Goal: Task Accomplishment & Management: Manage account settings

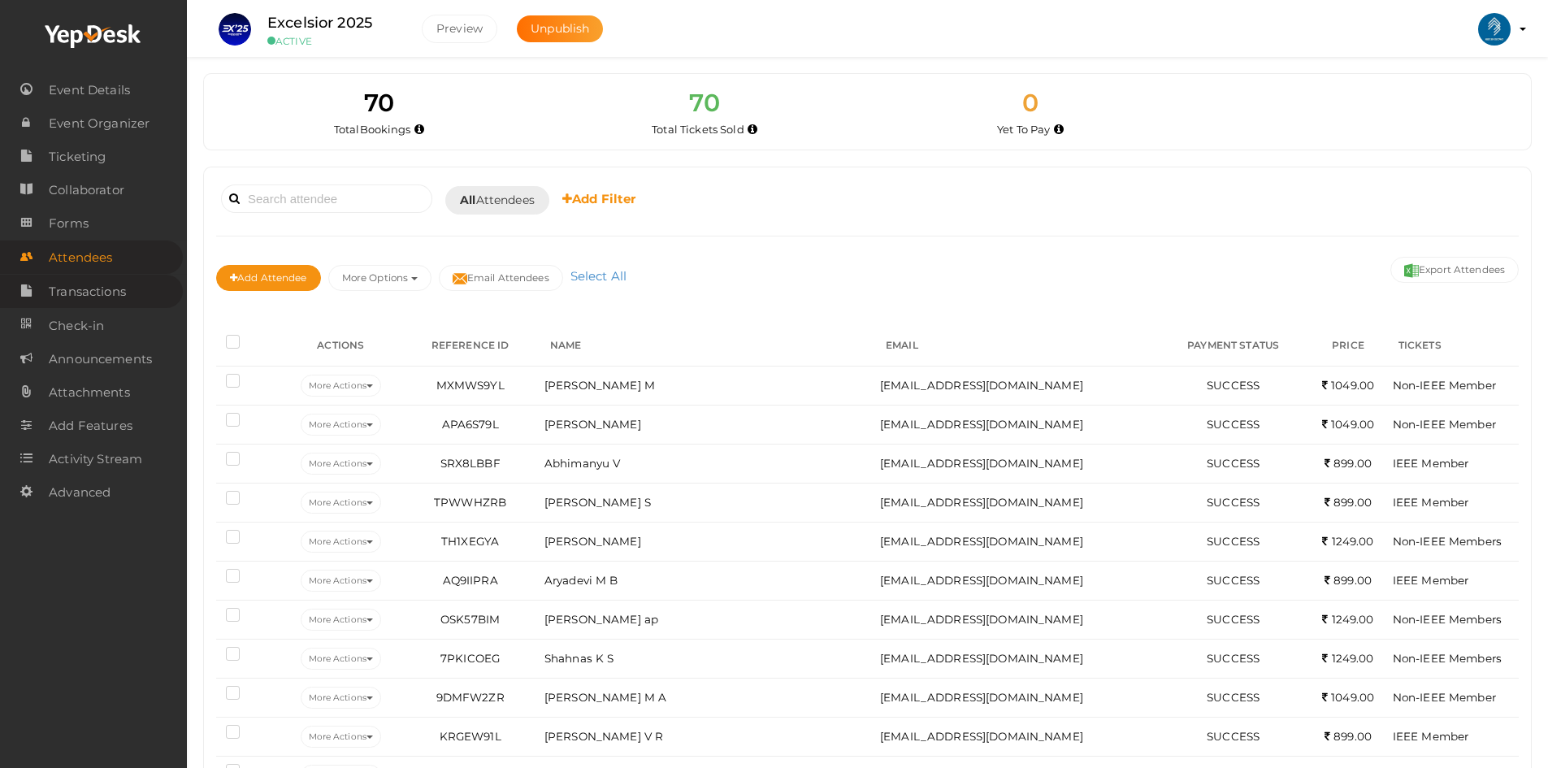
click at [101, 284] on span "Transactions" at bounding box center [87, 292] width 77 height 33
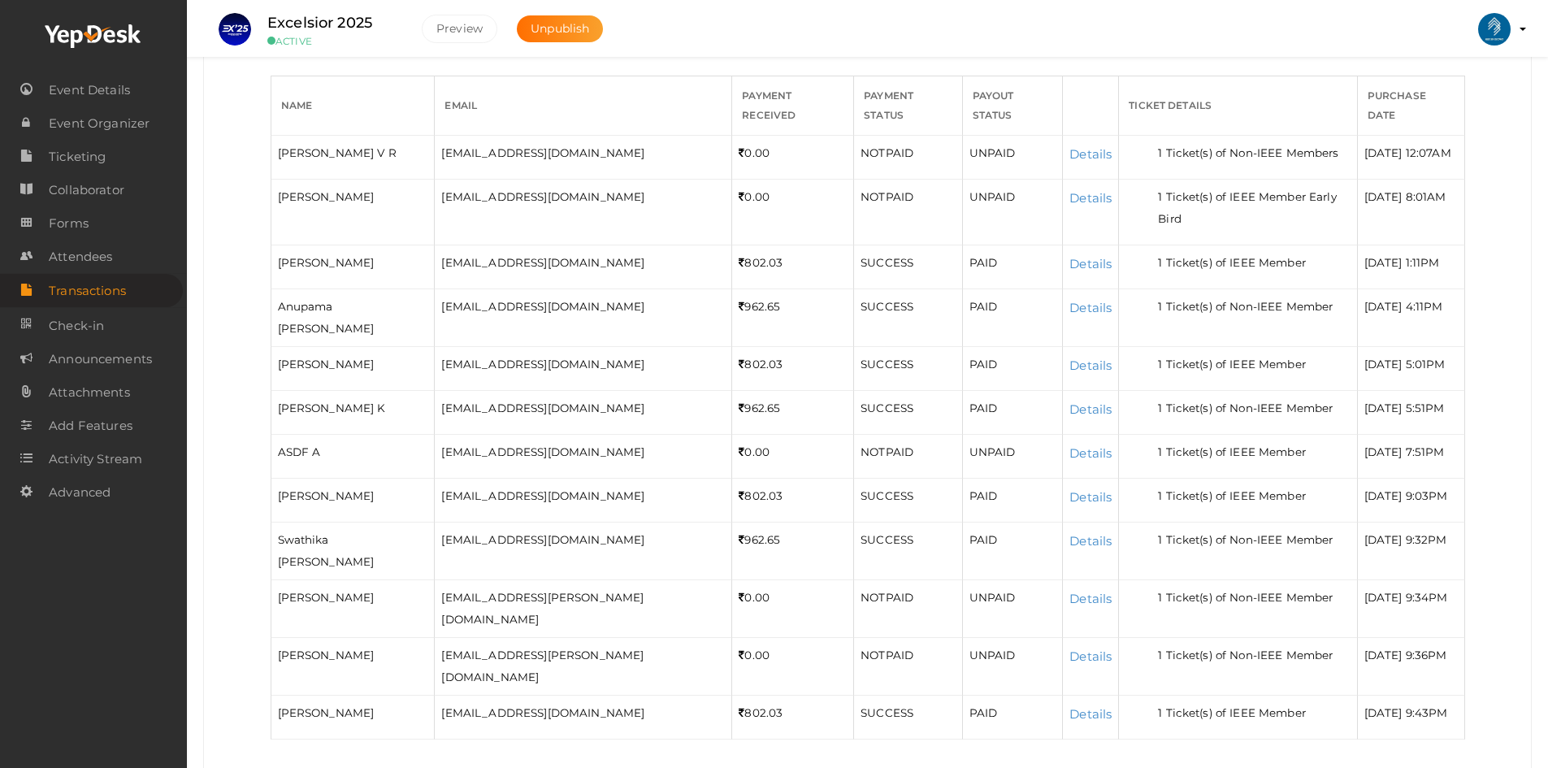
scroll to position [441, 0]
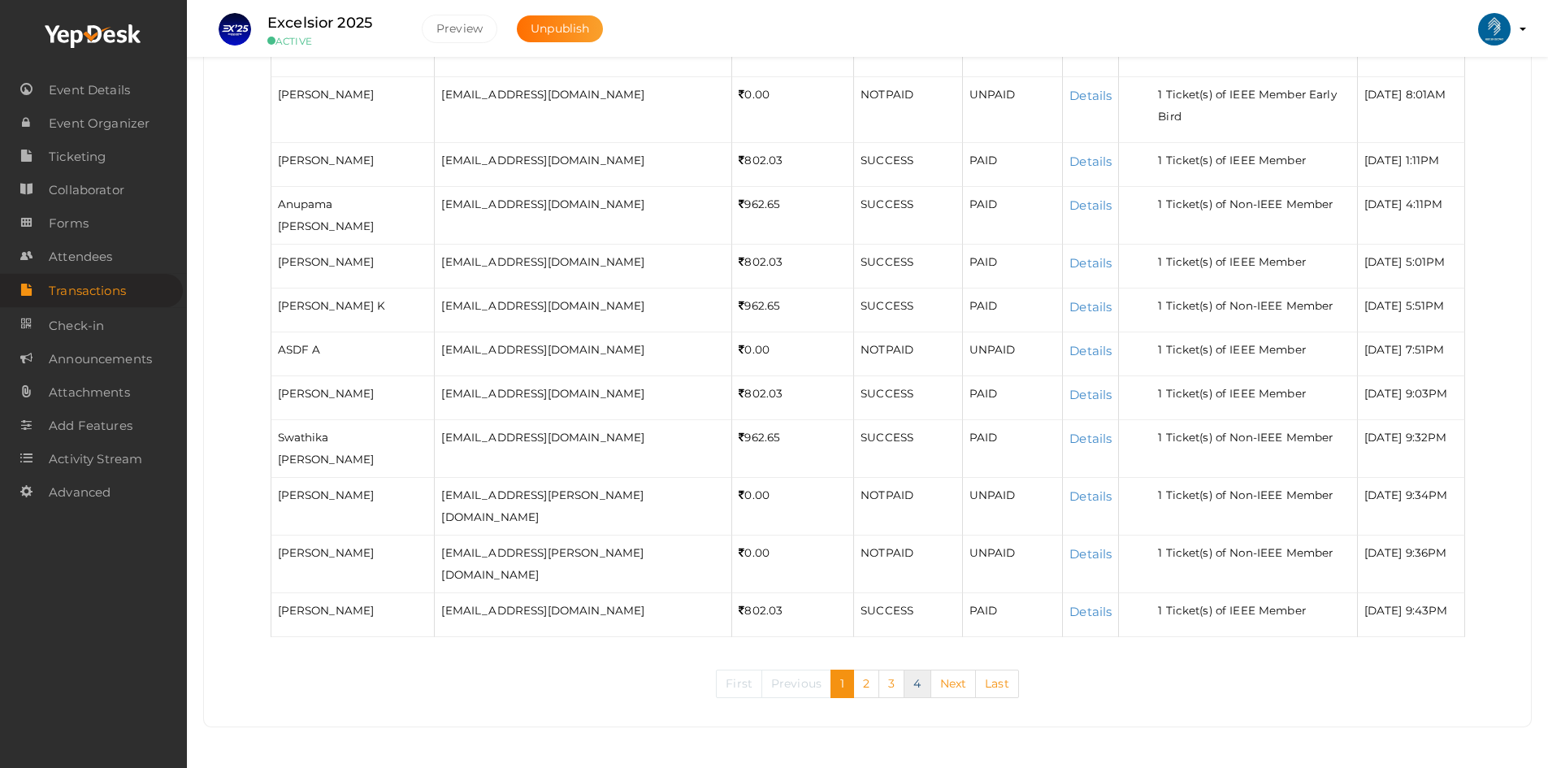
click at [923, 678] on link "4" at bounding box center [917, 684] width 27 height 28
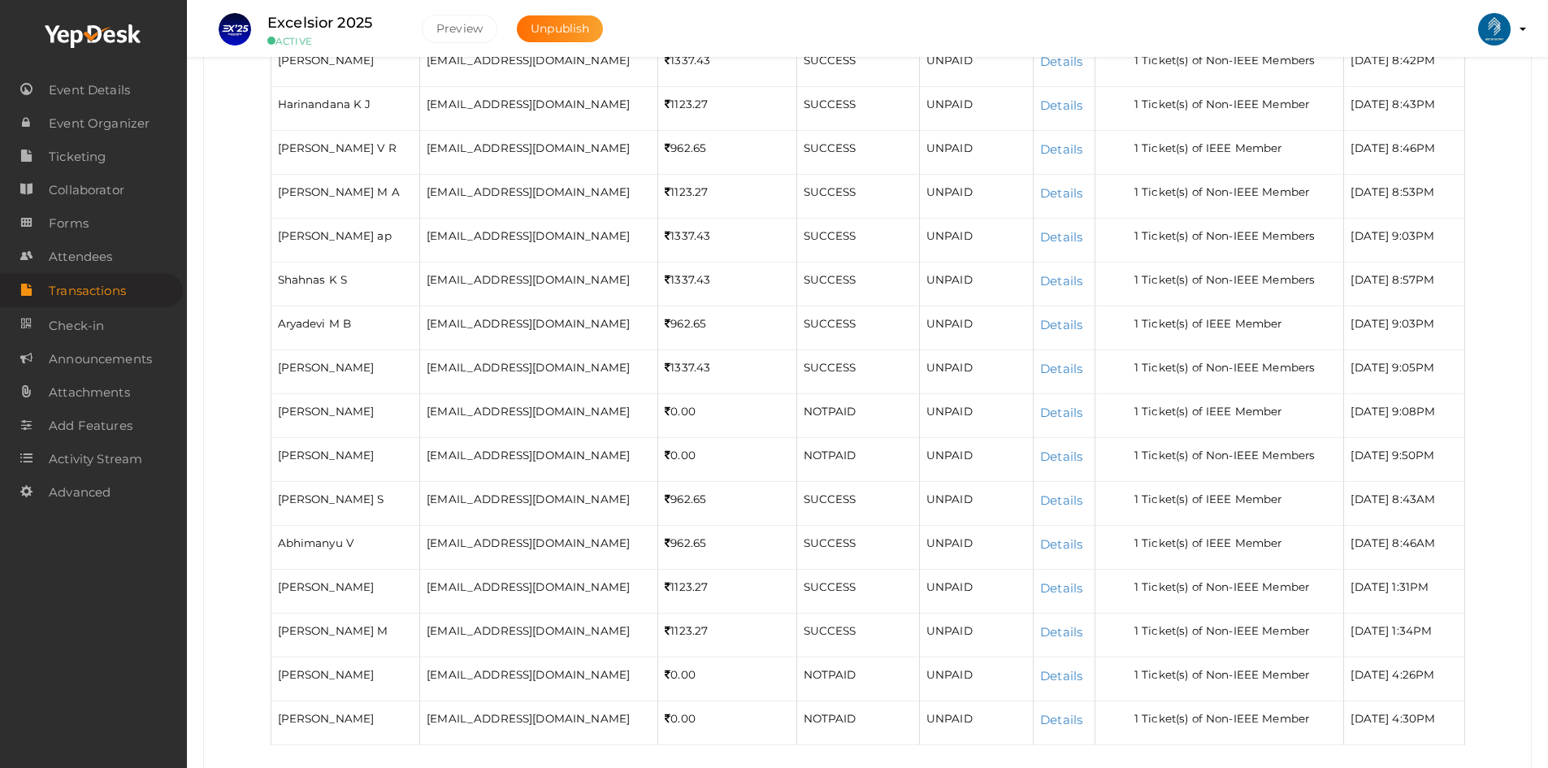
scroll to position [506, 0]
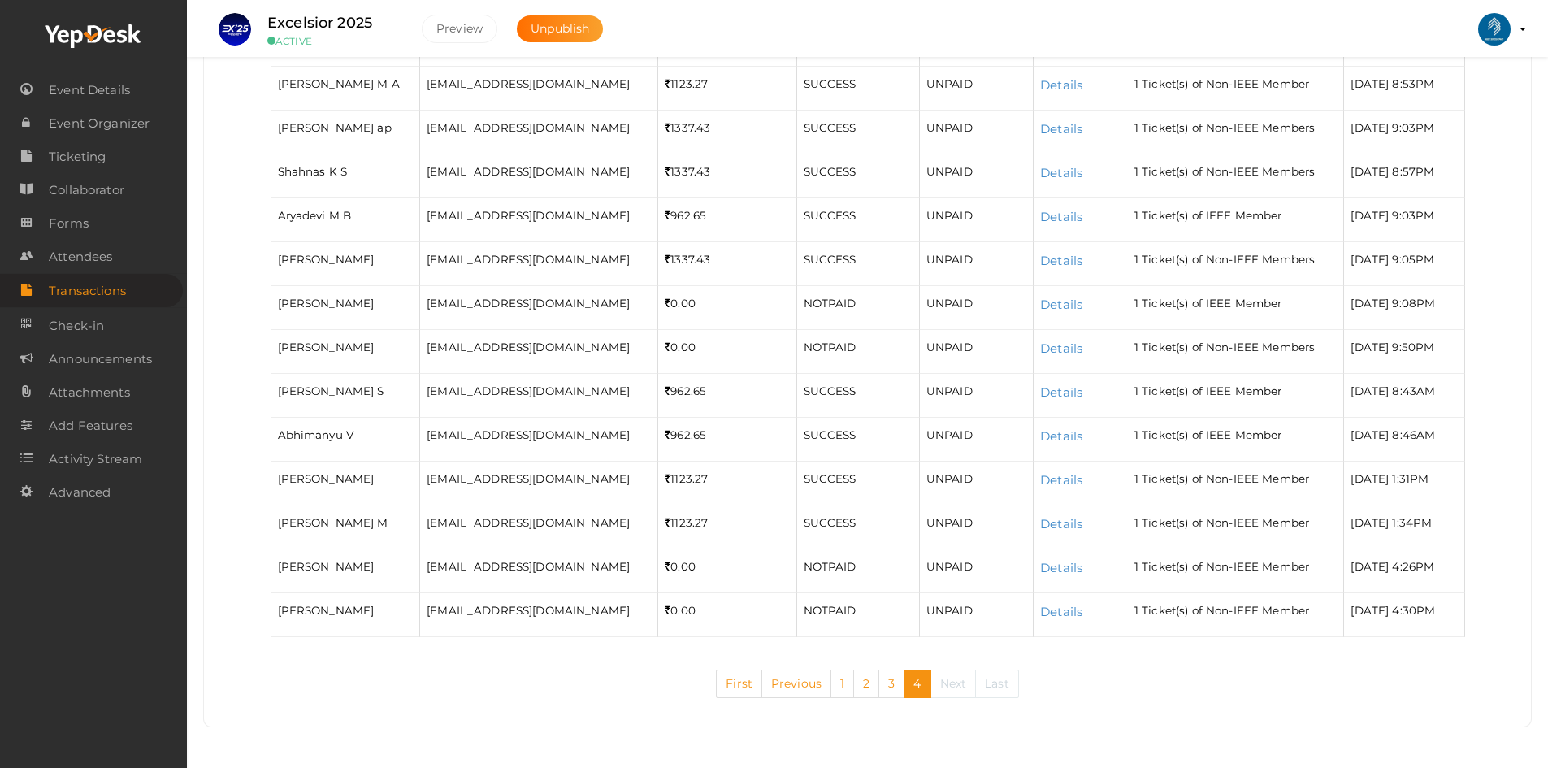
click at [466, 344] on span "[EMAIL_ADDRESS][DOMAIN_NAME]" at bounding box center [528, 347] width 203 height 13
copy tr "[EMAIL_ADDRESS][DOMAIN_NAME]"
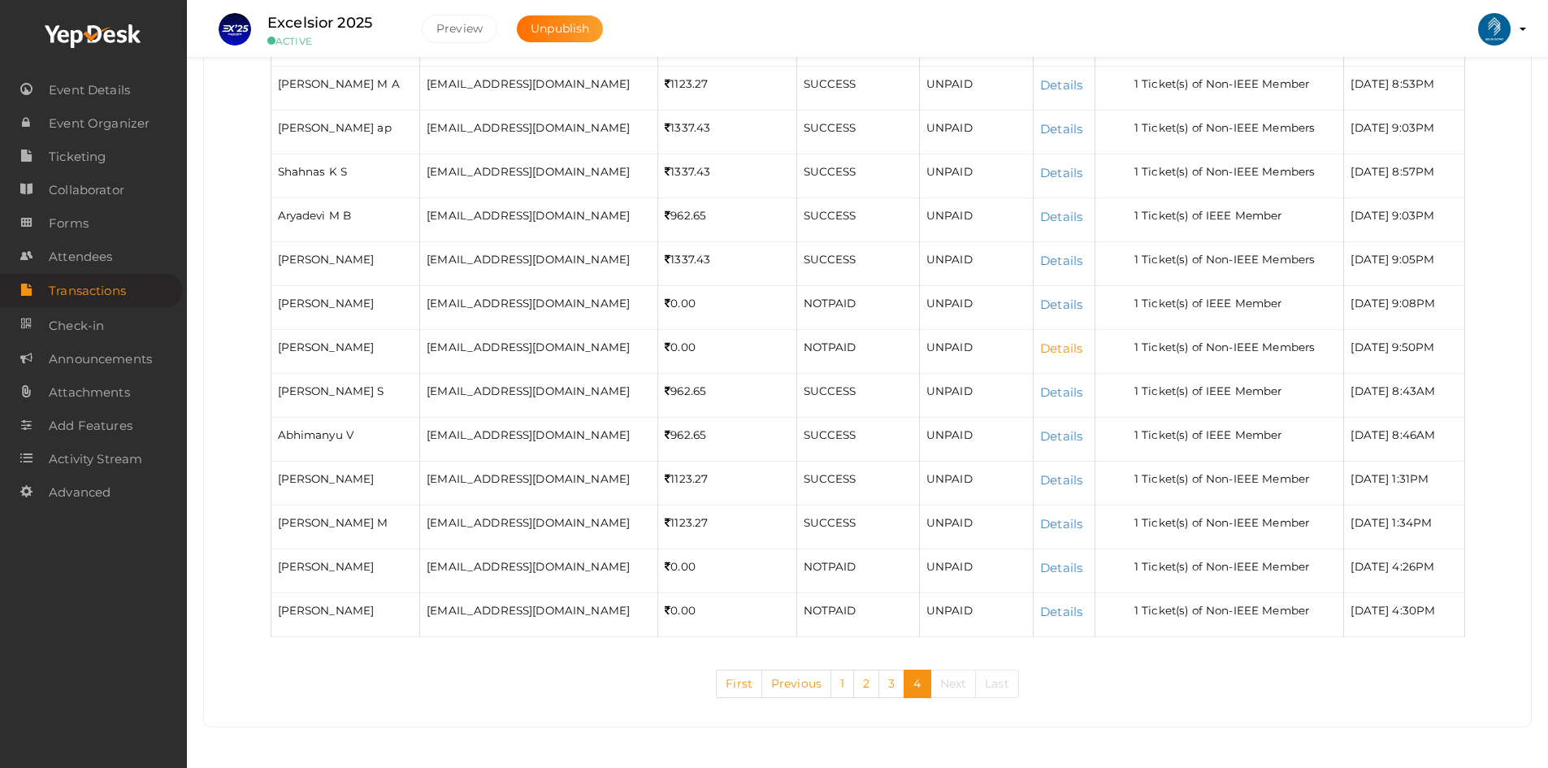
click at [1049, 348] on link "Details" at bounding box center [1061, 348] width 42 height 15
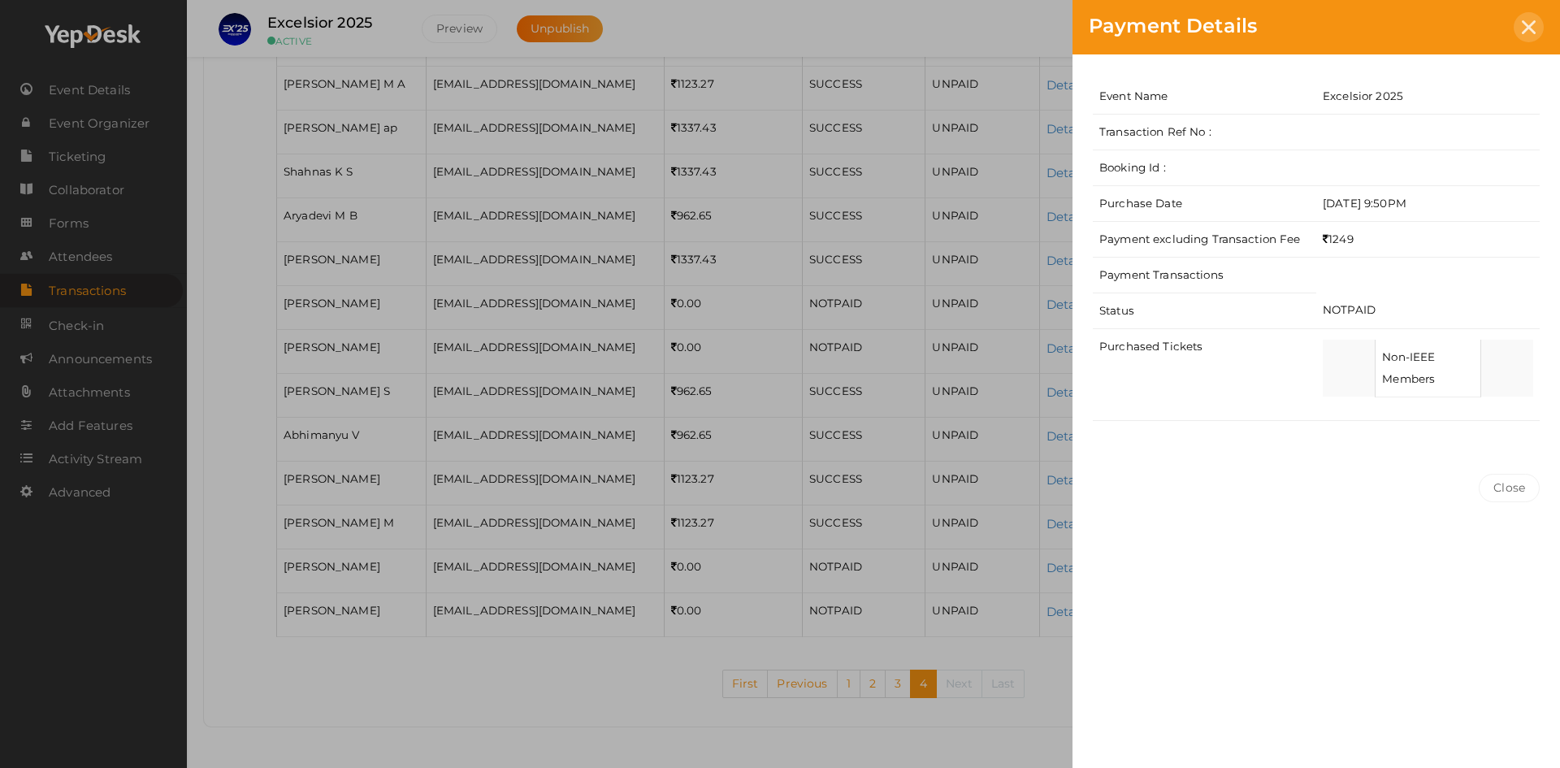
click at [1526, 29] on icon at bounding box center [1529, 27] width 14 height 14
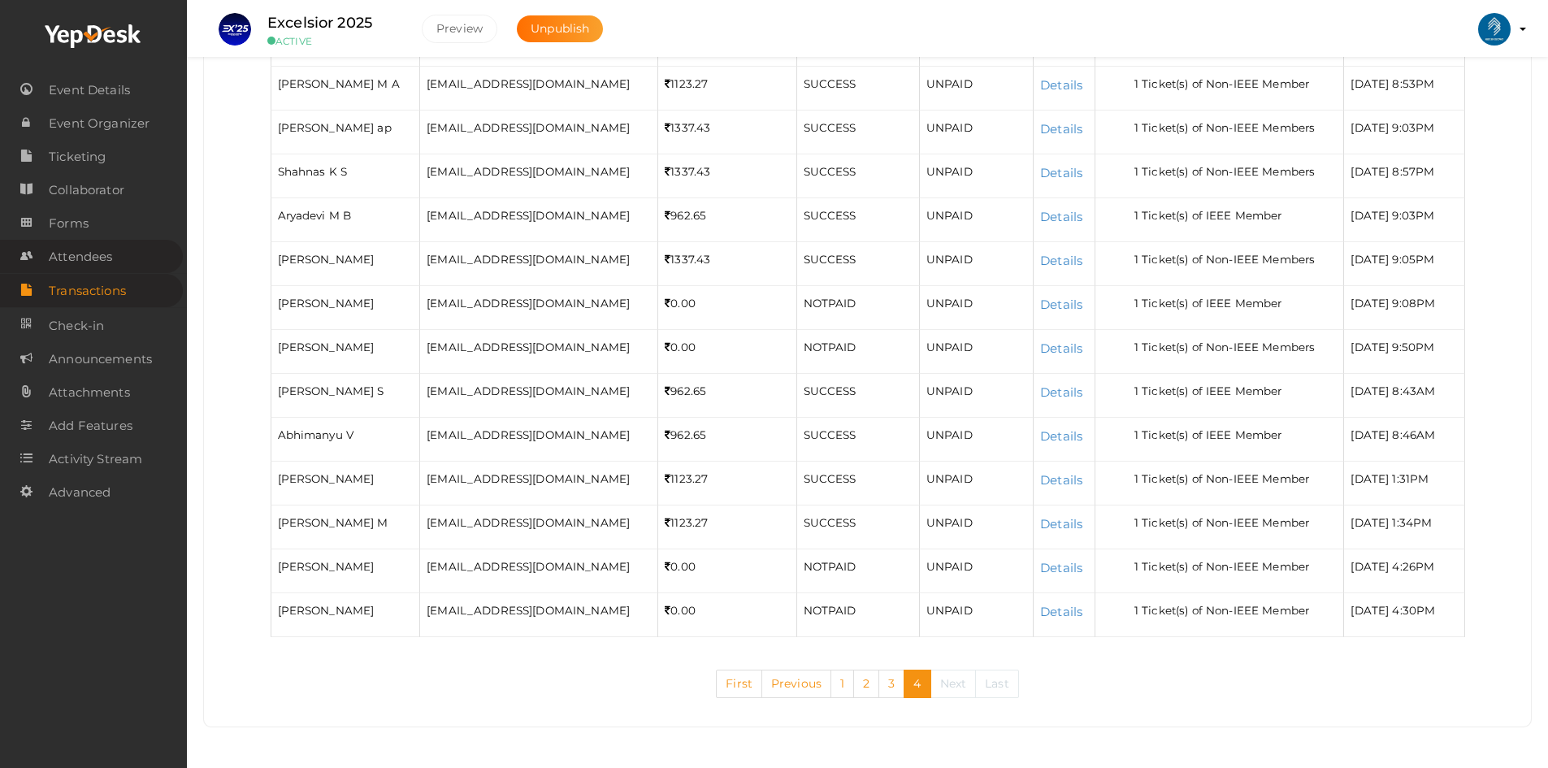
click at [89, 267] on span "Attendees" at bounding box center [80, 257] width 63 height 33
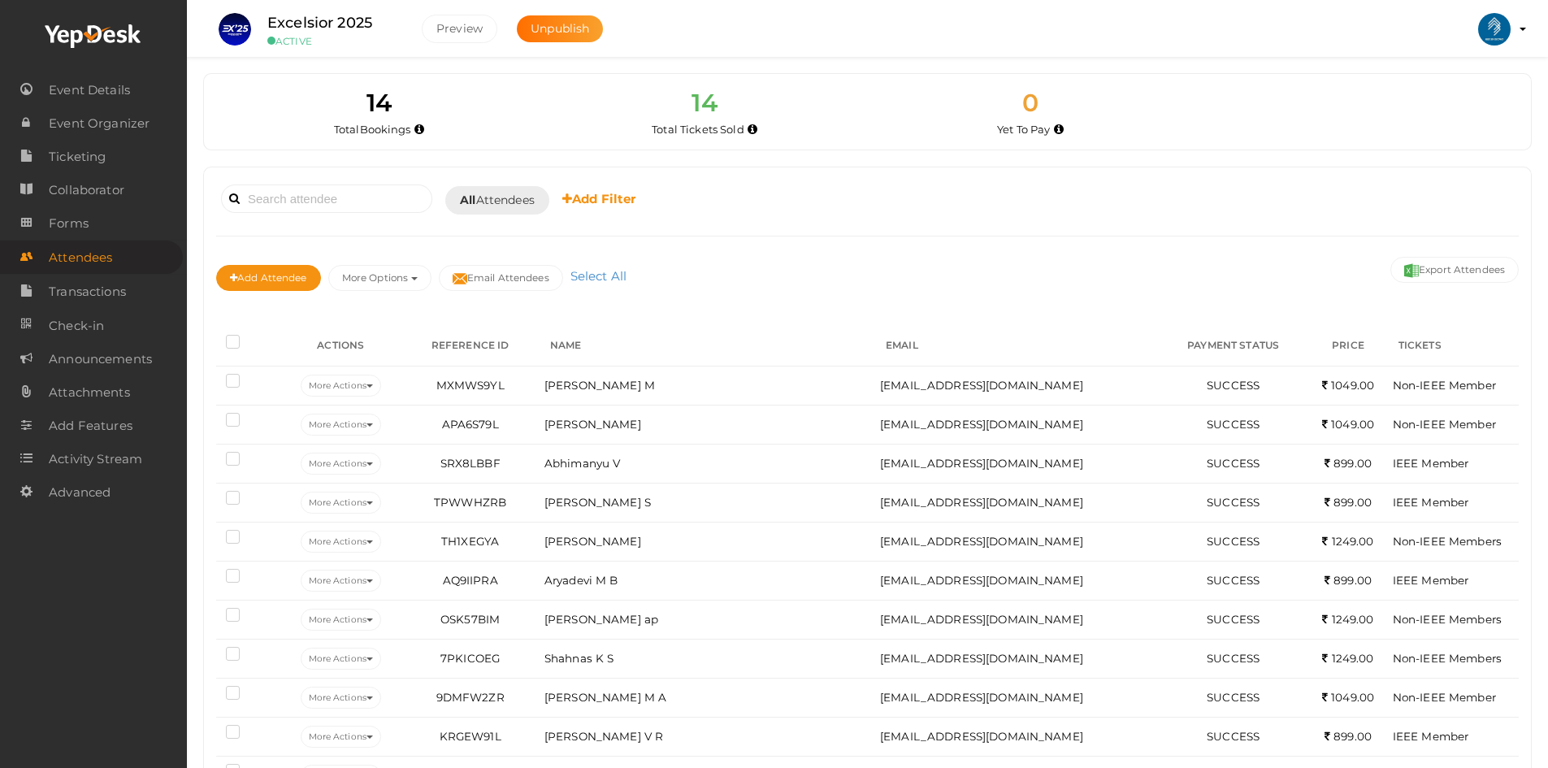
click at [229, 347] on label at bounding box center [236, 344] width 20 height 16
click at [210, 339] on input "checkbox" at bounding box center [210, 339] width 0 height 0
click at [737, 265] on div "Add Attendee More Options Publish to Facebook Resend Invites Invite Attendees A…" at bounding box center [867, 280] width 1303 height 54
click at [749, 277] on link "Select All" at bounding box center [733, 275] width 64 height 15
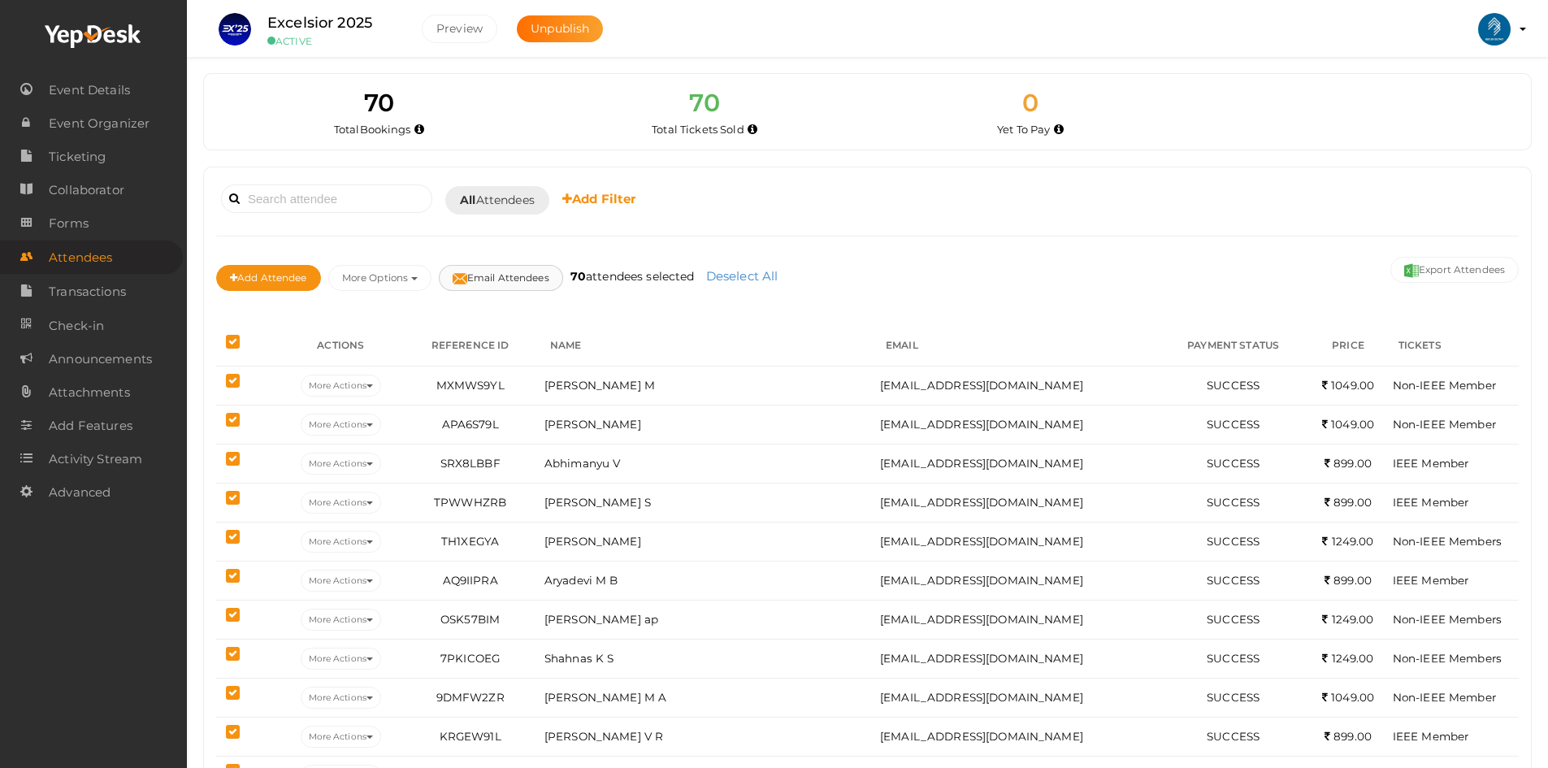
click at [461, 280] on img at bounding box center [460, 278] width 15 height 15
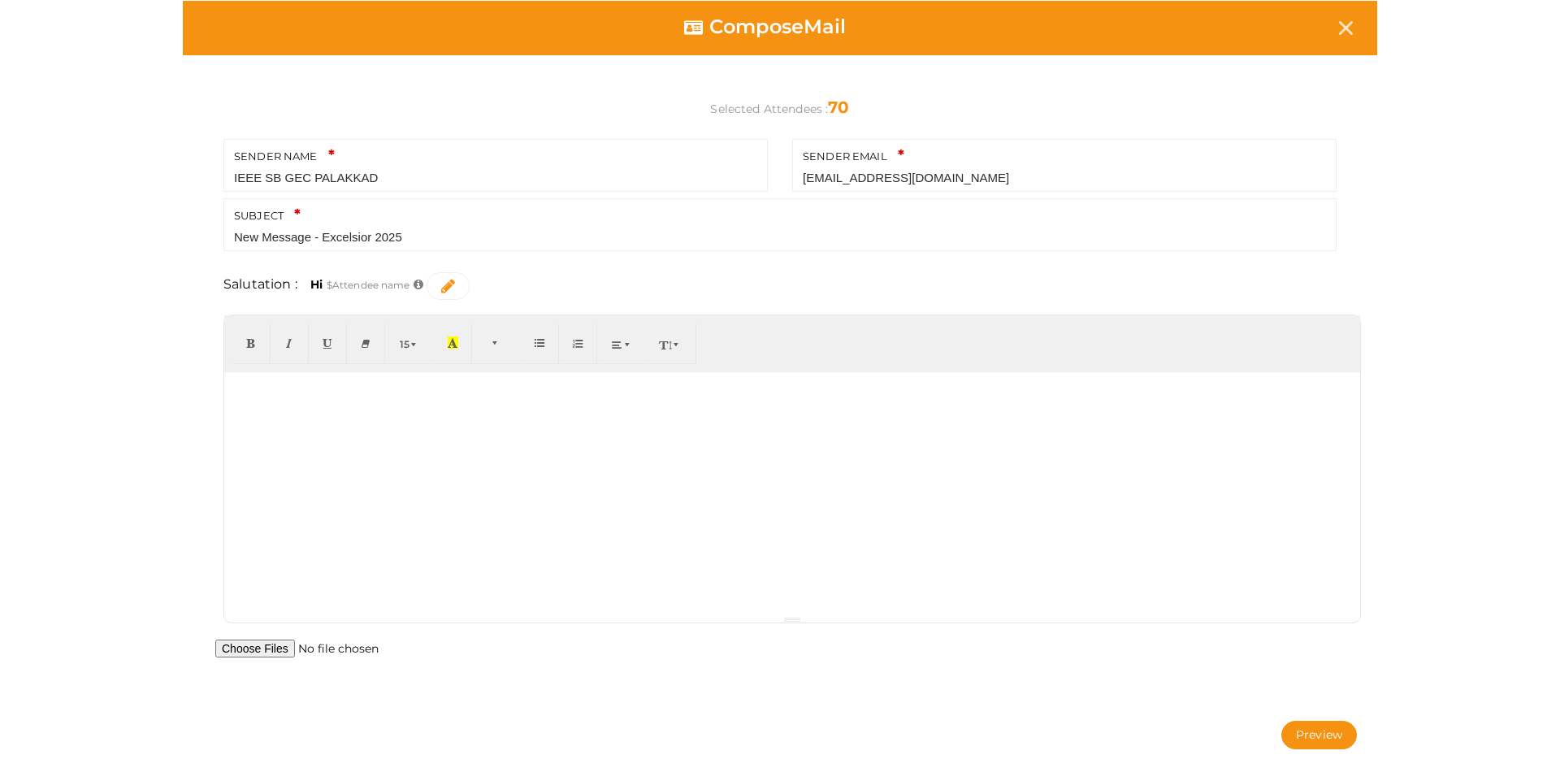
drag, startPoint x: 423, startPoint y: 232, endPoint x: 102, endPoint y: 220, distance: 321.2
click at [102, 220] on div "Compose Mail Selected Attendees : 70 SENDER NAME IEEE SB GEC PALAKKAD Your send…" at bounding box center [780, 383] width 1560 height 766
paste input "You’re In! 🎉 Welcome to"
type input "You’re In! 🎉 Welcome to Excelsior 2025"
click at [546, 270] on div "SENDER NAME IEEE SB GEC PALAKKAD Your sender name is required. SENDER EMAIL [EM…" at bounding box center [780, 392] width 1195 height 625
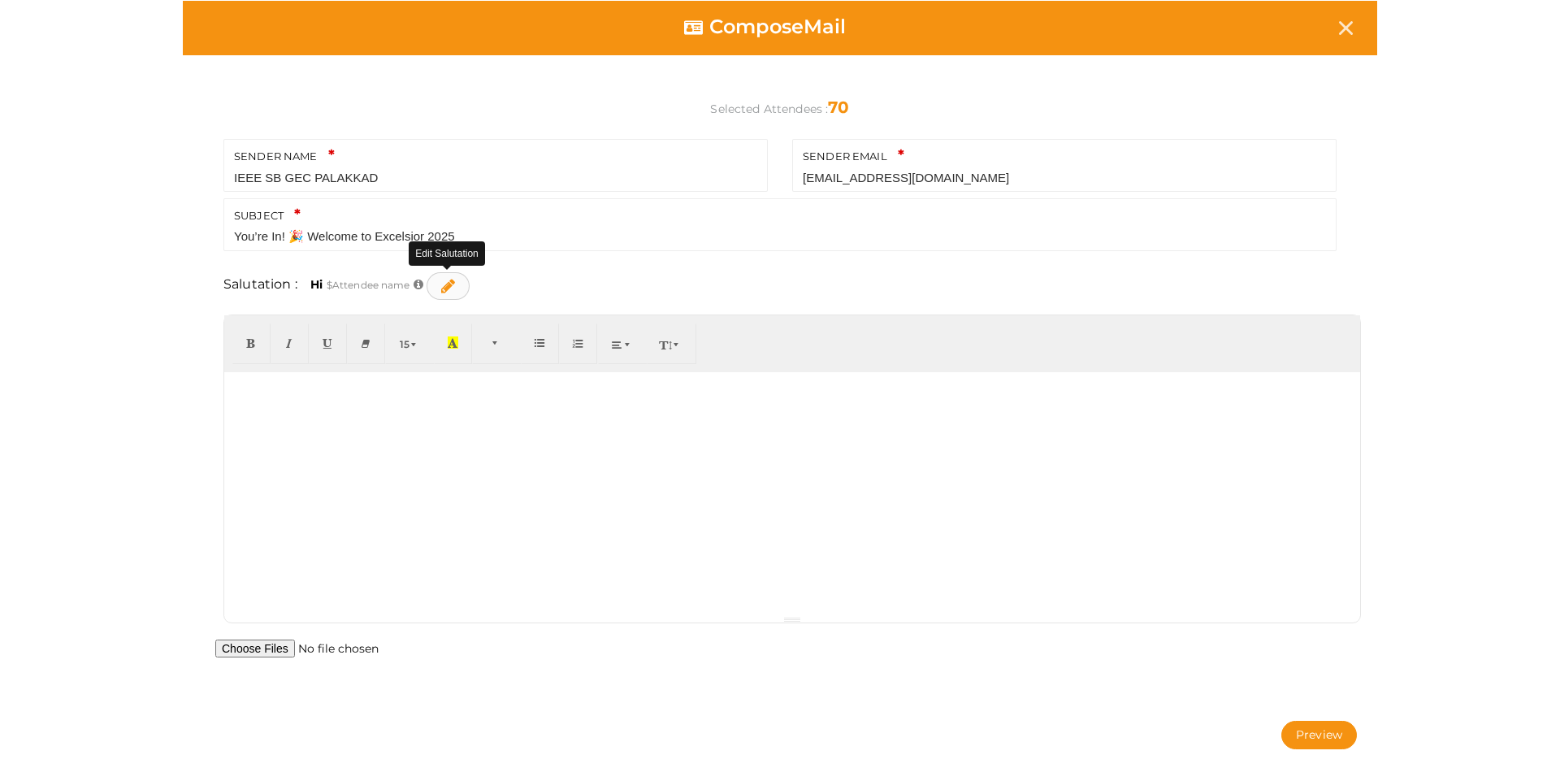
click at [449, 289] on icon at bounding box center [448, 286] width 14 height 16
click at [516, 295] on link at bounding box center [512, 286] width 46 height 28
click at [354, 441] on div at bounding box center [792, 494] width 1136 height 244
paste div
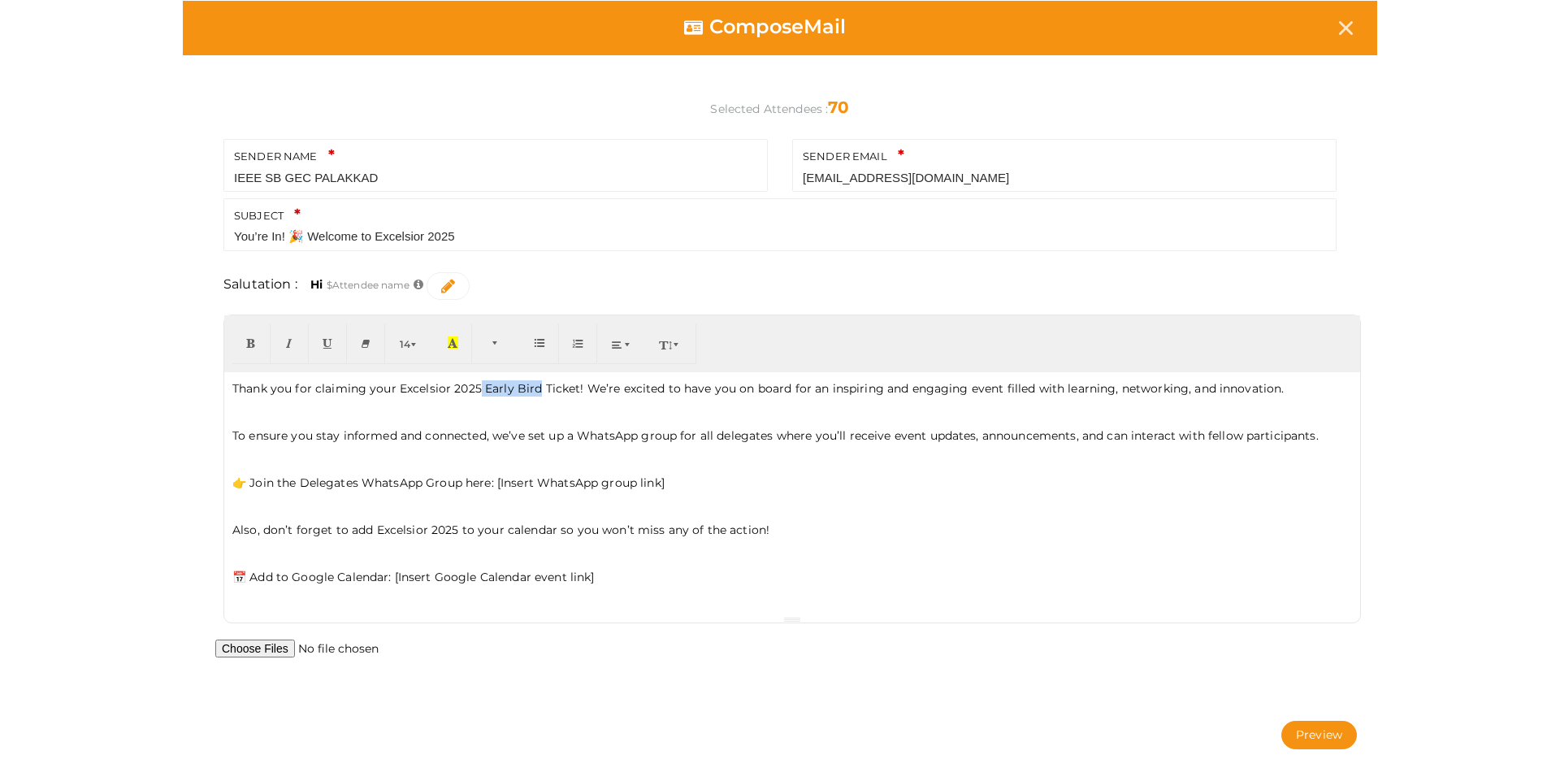
drag, startPoint x: 536, startPoint y: 387, endPoint x: 477, endPoint y: 383, distance: 58.7
click at [477, 383] on p "Thank you for claiming your Excelsior 2025 Early Bird Ticket! We’re excited to …" at bounding box center [792, 388] width 1120 height 16
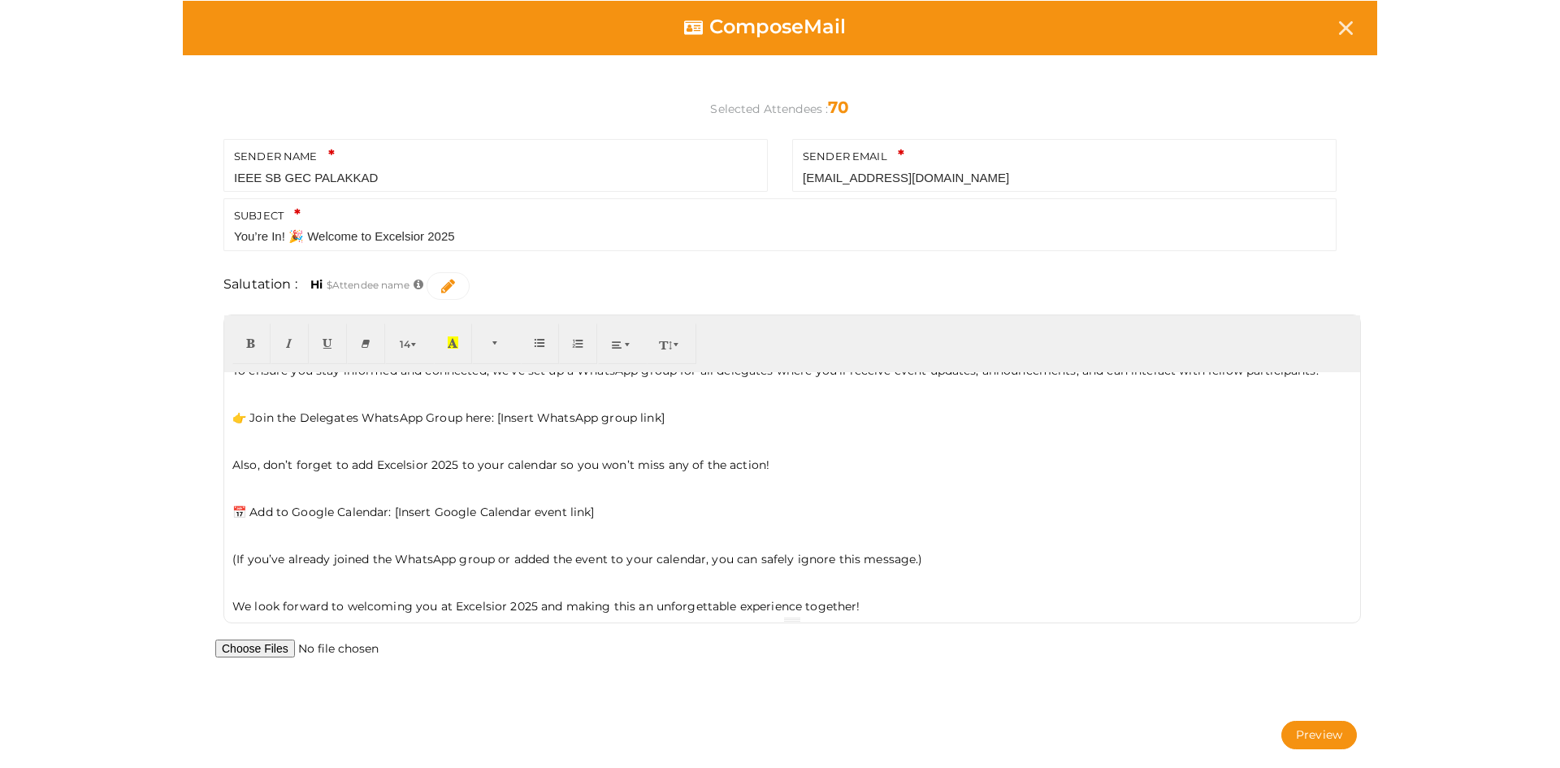
scroll to position [151, 0]
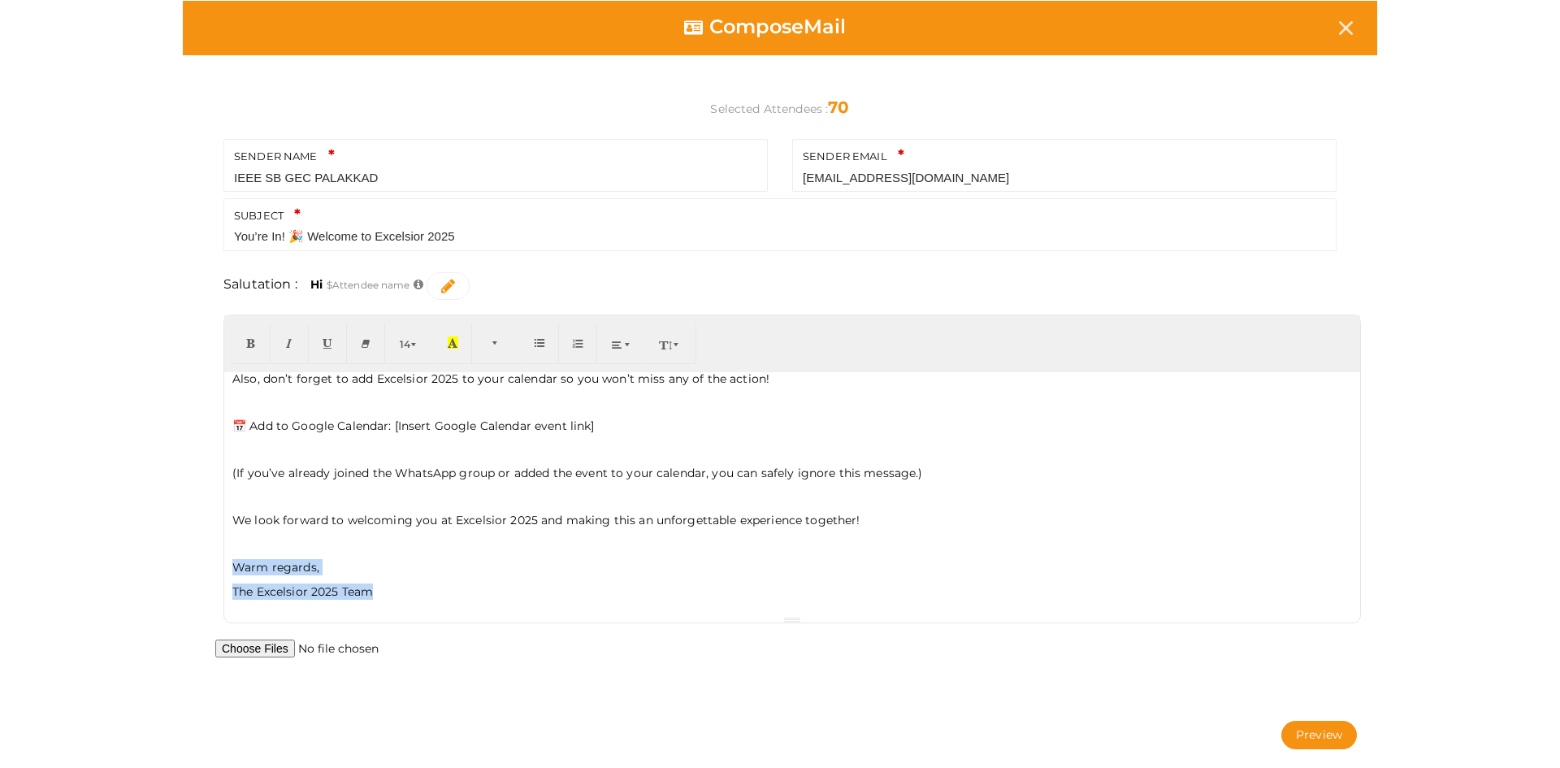
drag, startPoint x: 386, startPoint y: 593, endPoint x: 219, endPoint y: 573, distance: 168.7
click at [219, 573] on div "14 8 9 10 11 12 14 18 24 36 Background Color Transparent Foreground Color Reset…" at bounding box center [792, 477] width 1162 height 325
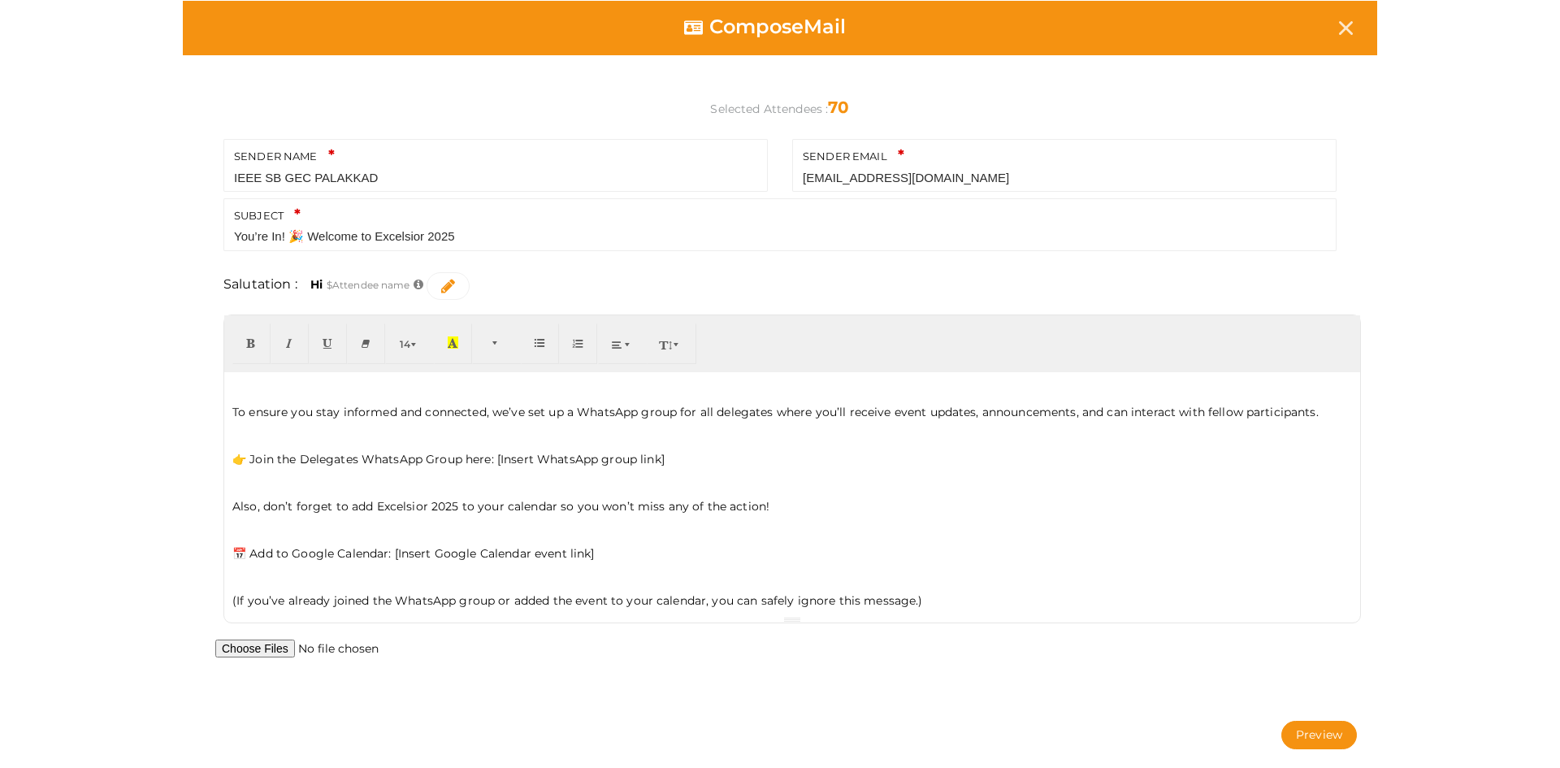
scroll to position [0, 0]
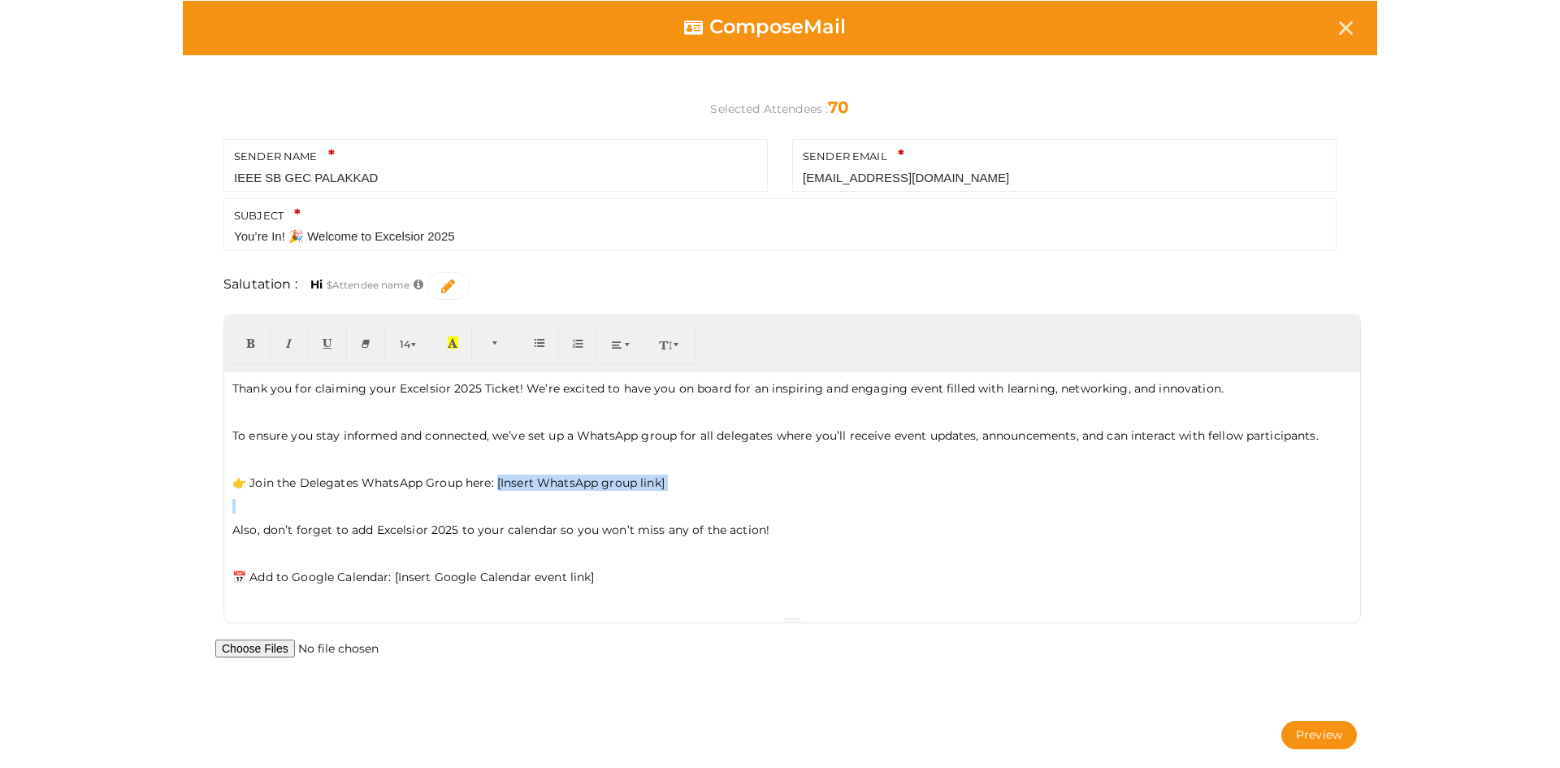
drag, startPoint x: 499, startPoint y: 483, endPoint x: 645, endPoint y: 505, distance: 147.9
click at [645, 505] on div "Thank you for claiming your Excelsior 2025 Ticket! We’re excited to have you on…" at bounding box center [792, 494] width 1136 height 244
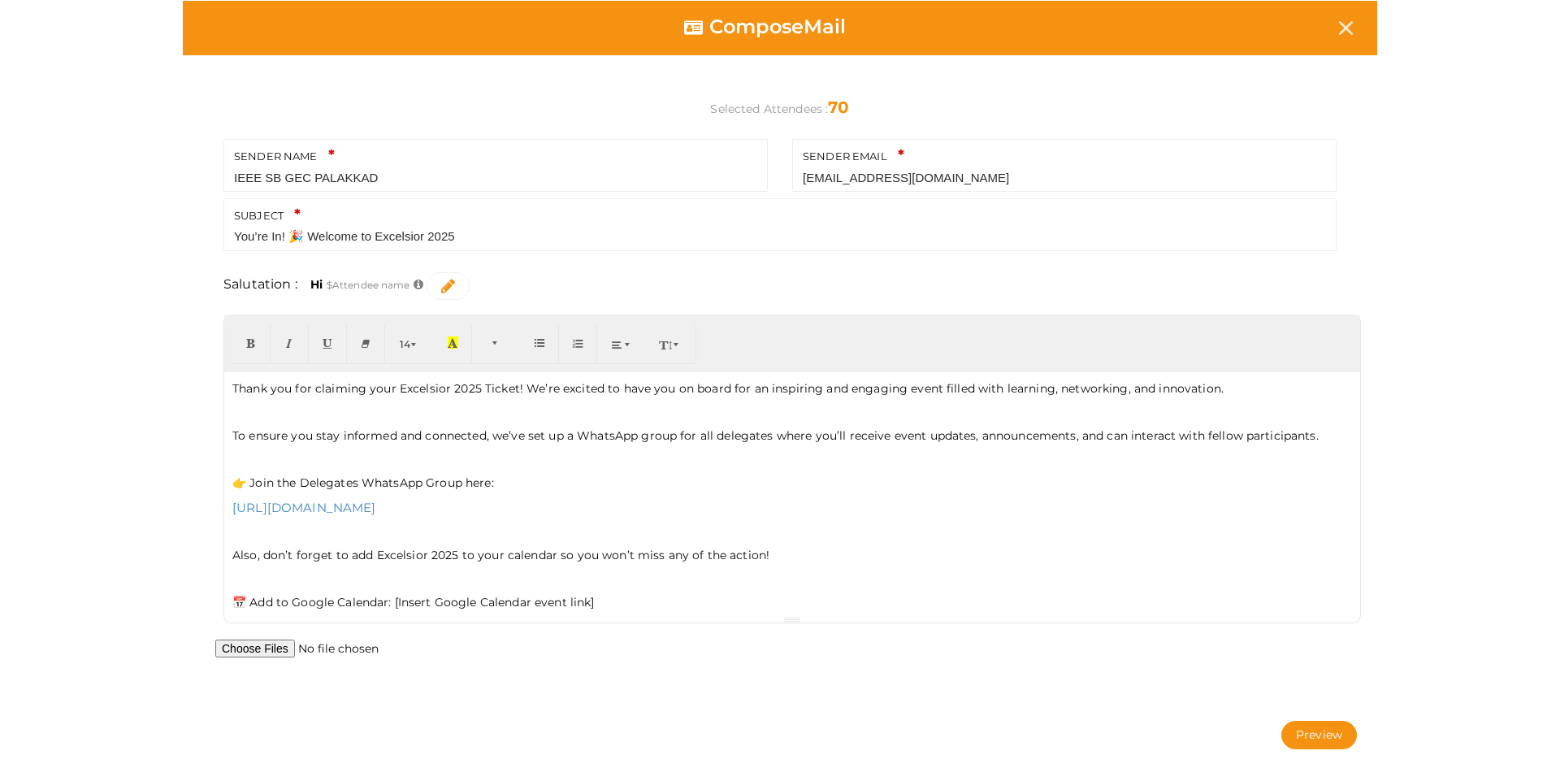
click at [285, 581] on p at bounding box center [792, 578] width 1120 height 15
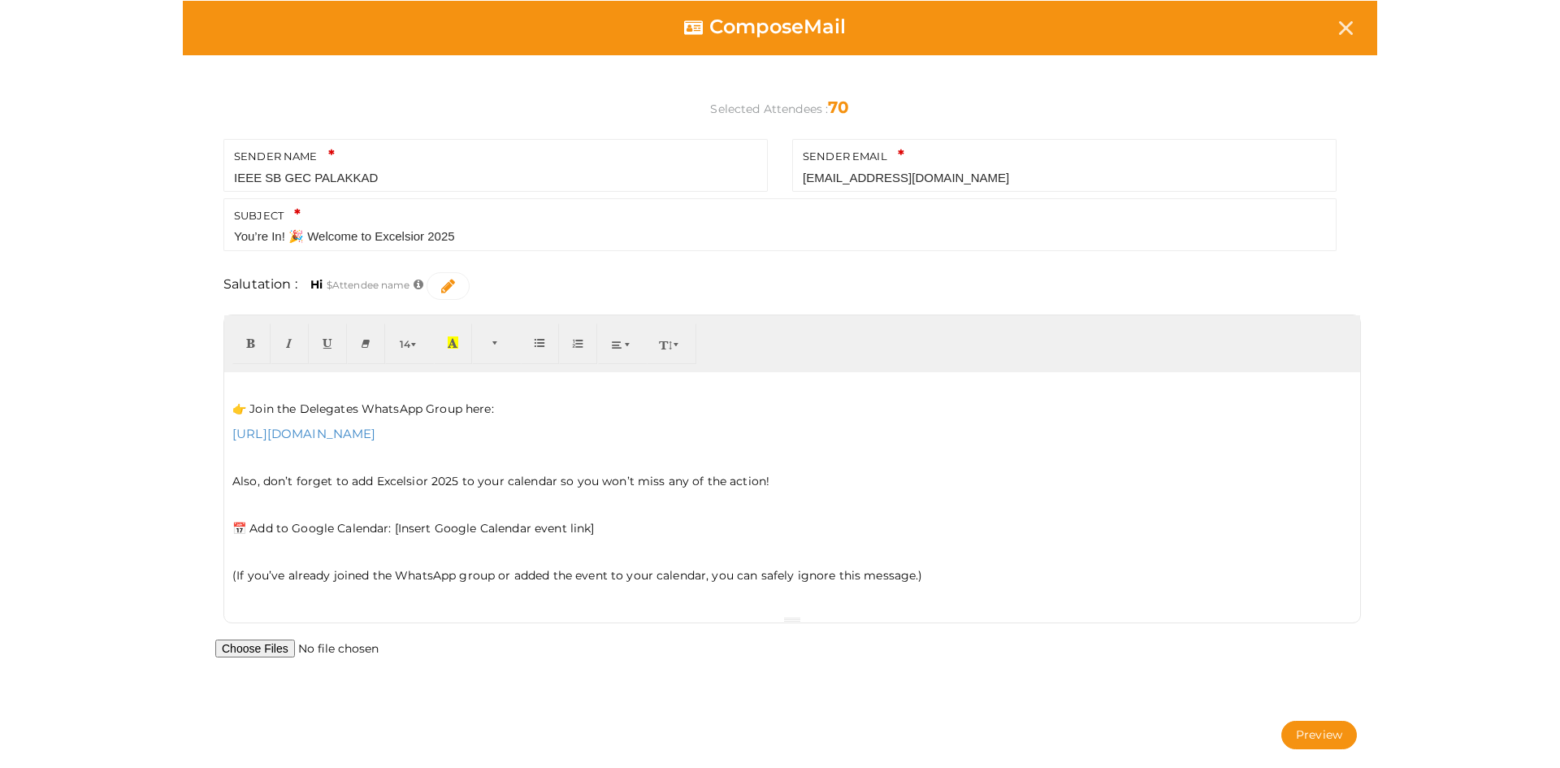
scroll to position [105, 0]
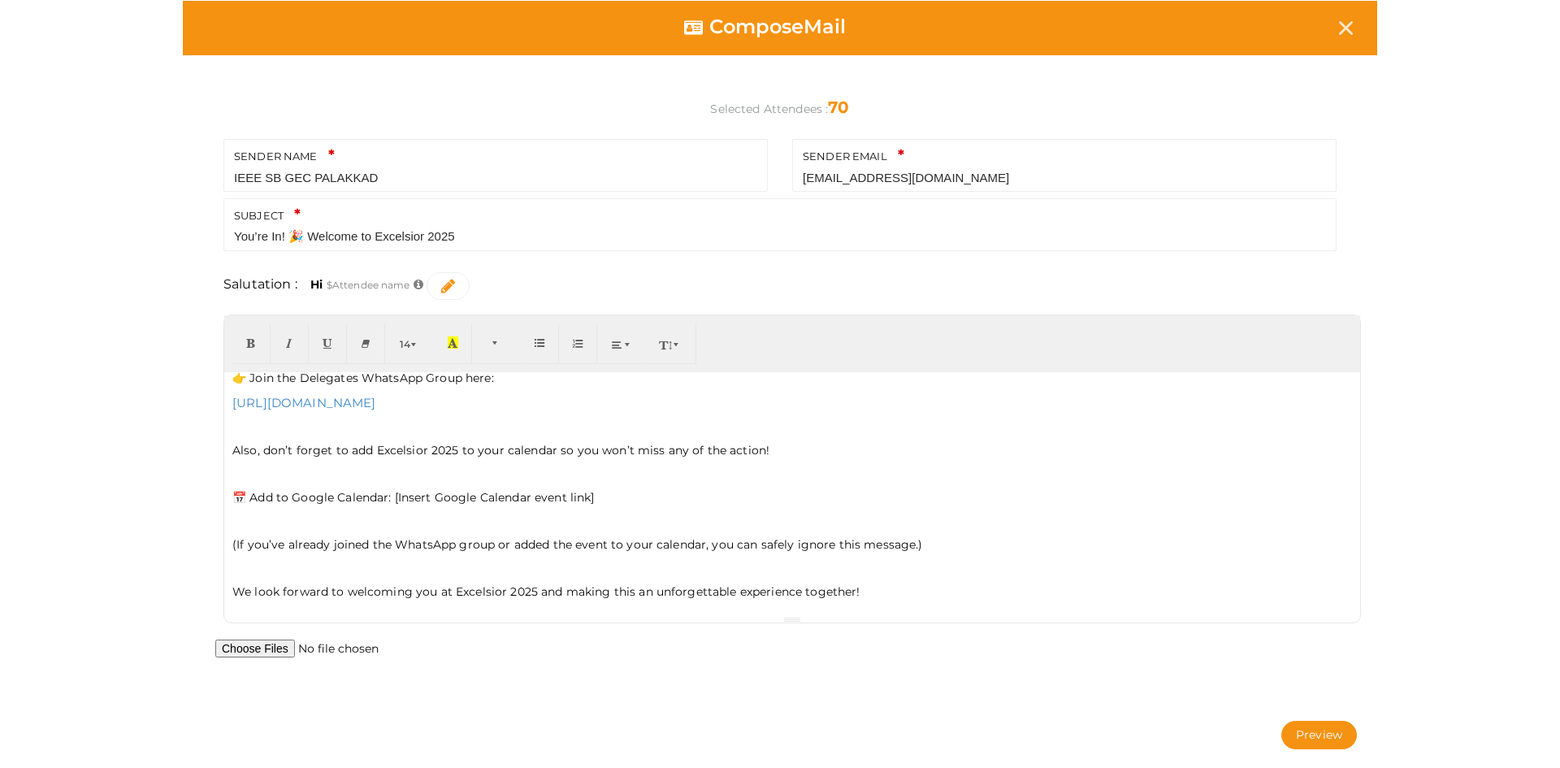
click at [619, 490] on p "📅 Add to Google Calendar: [Insert Google Calendar event link]" at bounding box center [792, 497] width 1120 height 16
drag, startPoint x: 605, startPoint y: 493, endPoint x: 394, endPoint y: 496, distance: 210.5
click at [394, 496] on p "📅 Add to Google Calendar: [Insert Google Calendar event link]" at bounding box center [792, 497] width 1120 height 16
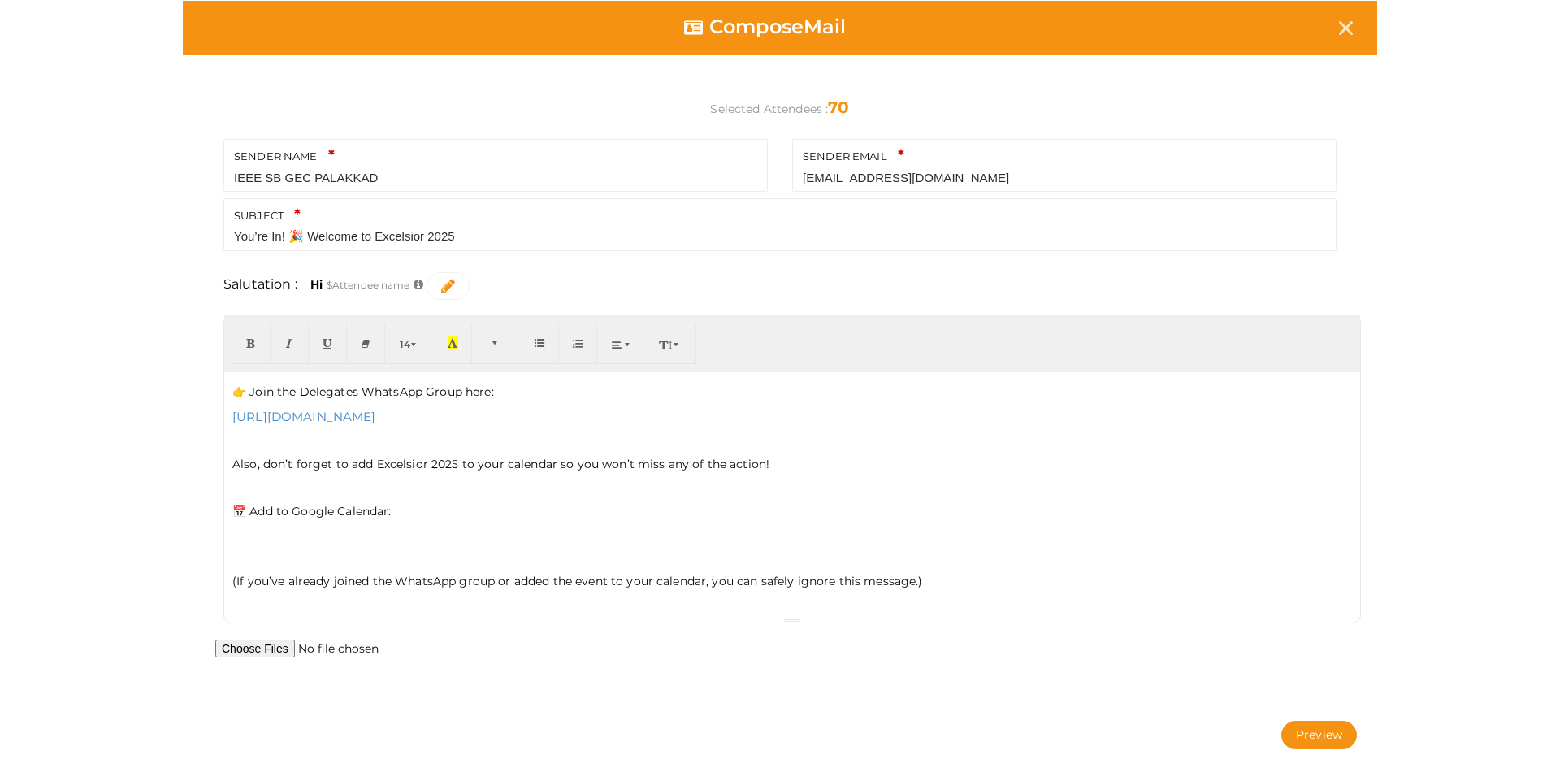
scroll to position [128, 0]
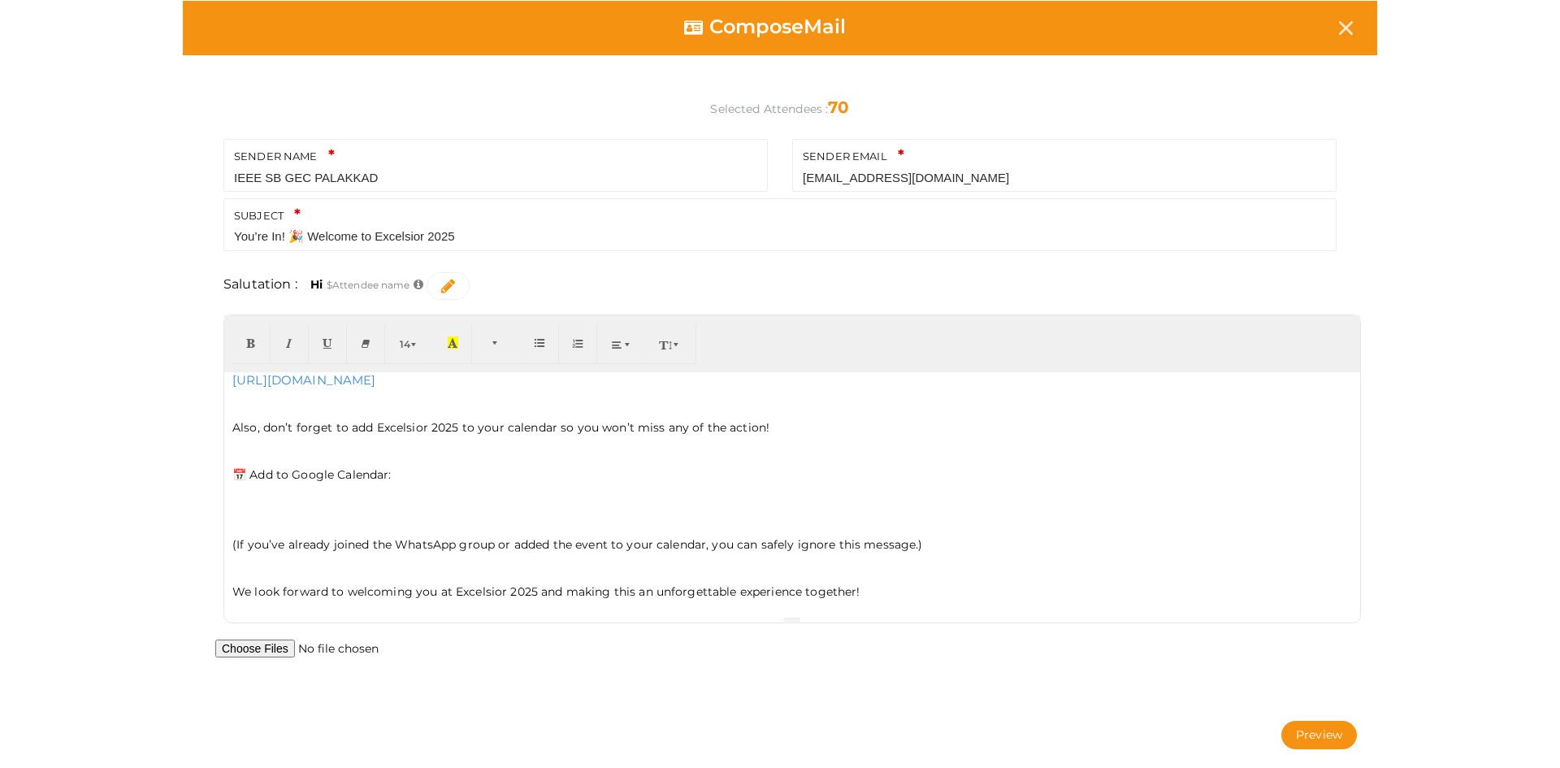
click at [400, 479] on p "📅 Add to Google Calendar:" at bounding box center [792, 475] width 1120 height 16
drag, startPoint x: 397, startPoint y: 473, endPoint x: 670, endPoint y: 477, distance: 272.3
click at [670, 477] on p "📅 Add to Google Calendar: Open the attached file and save the event." at bounding box center [792, 475] width 1120 height 16
click at [289, 343] on icon "button" at bounding box center [289, 342] width 10 height 12
click at [419, 501] on p at bounding box center [792, 498] width 1120 height 15
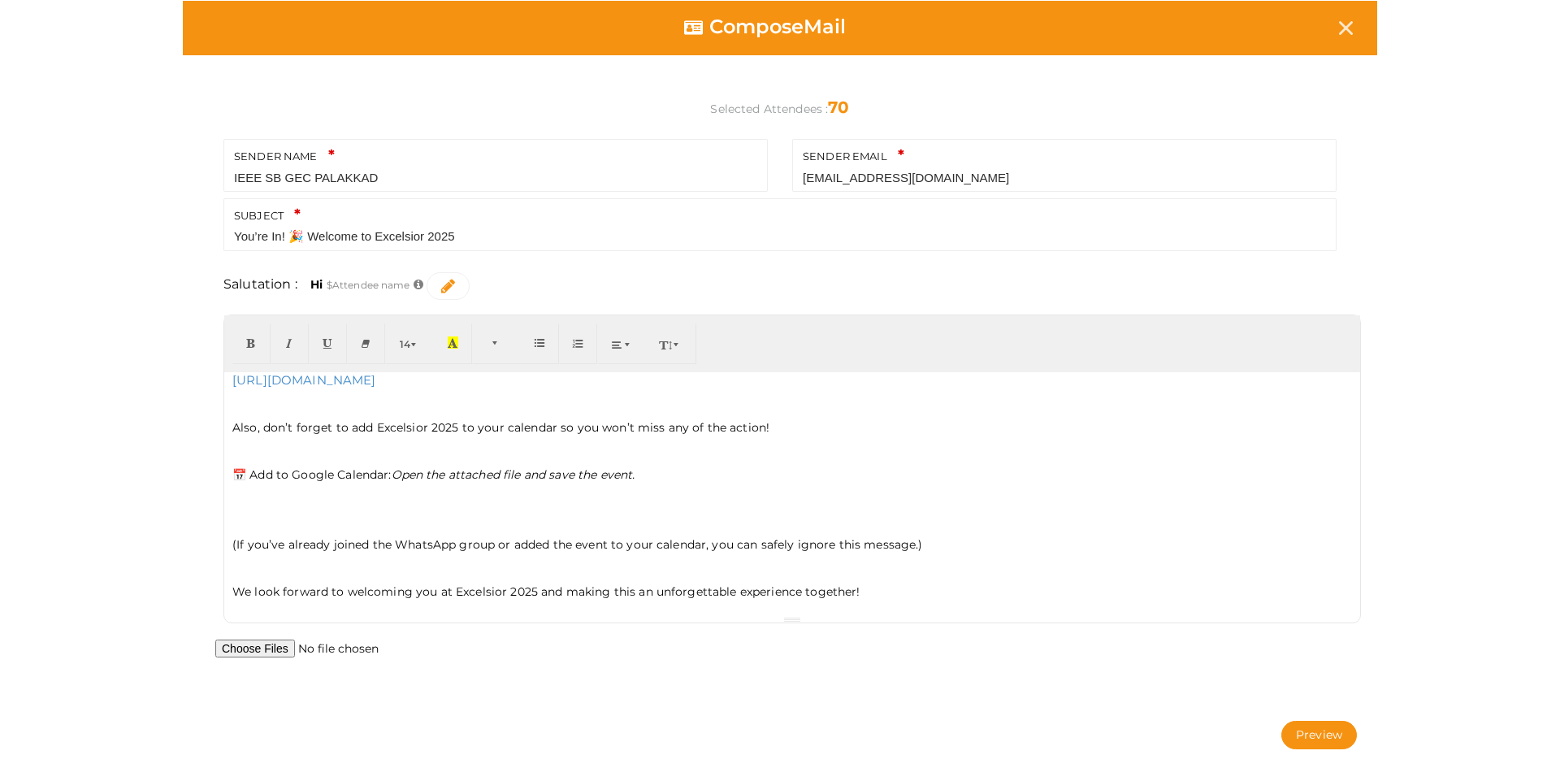
scroll to position [105, 0]
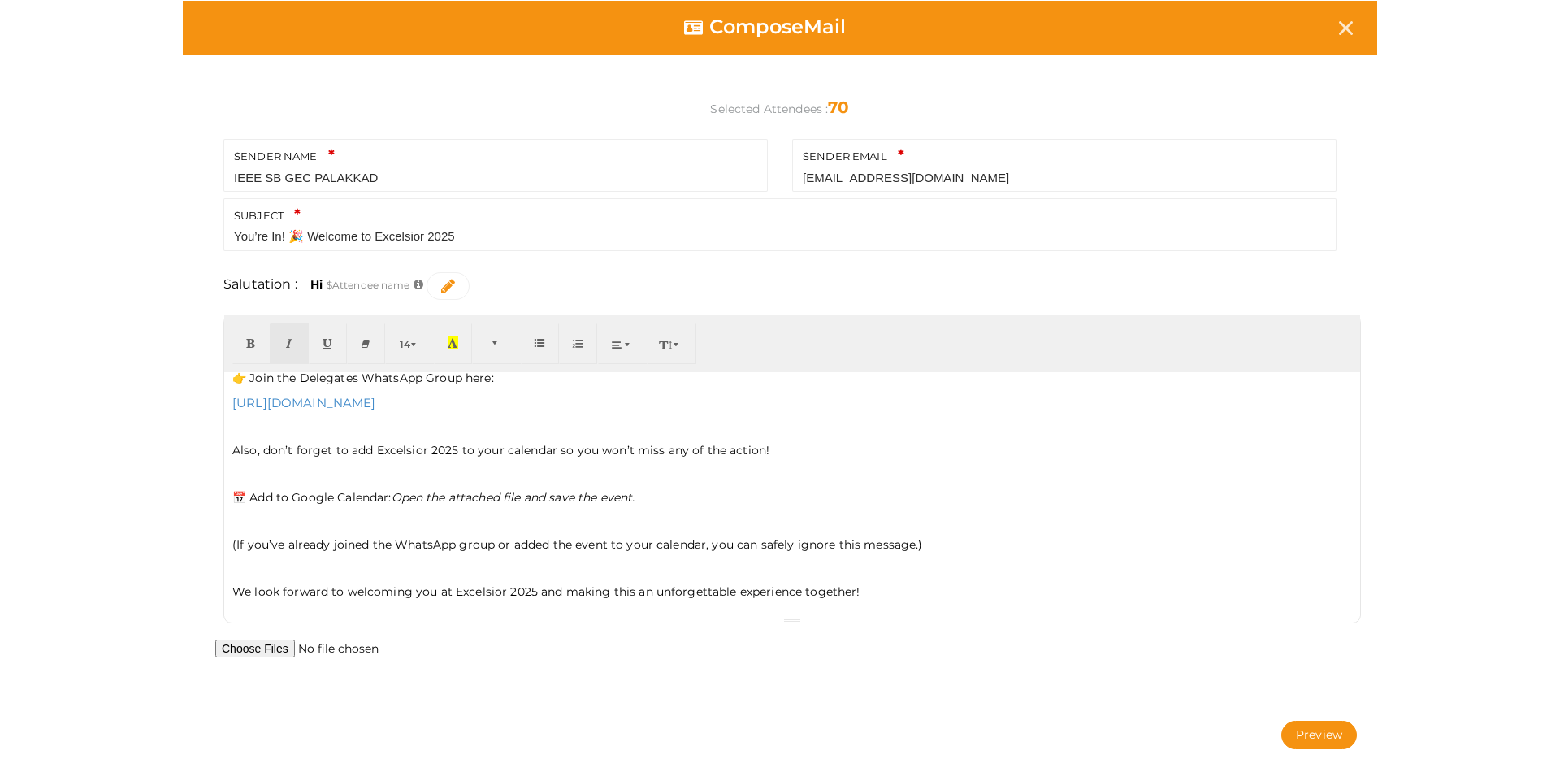
click at [237, 427] on p at bounding box center [792, 426] width 1120 height 15
click at [270, 647] on input "file" at bounding box center [339, 649] width 249 height 18
type input "C:\fakepath\EXCELSIOR25.ics"
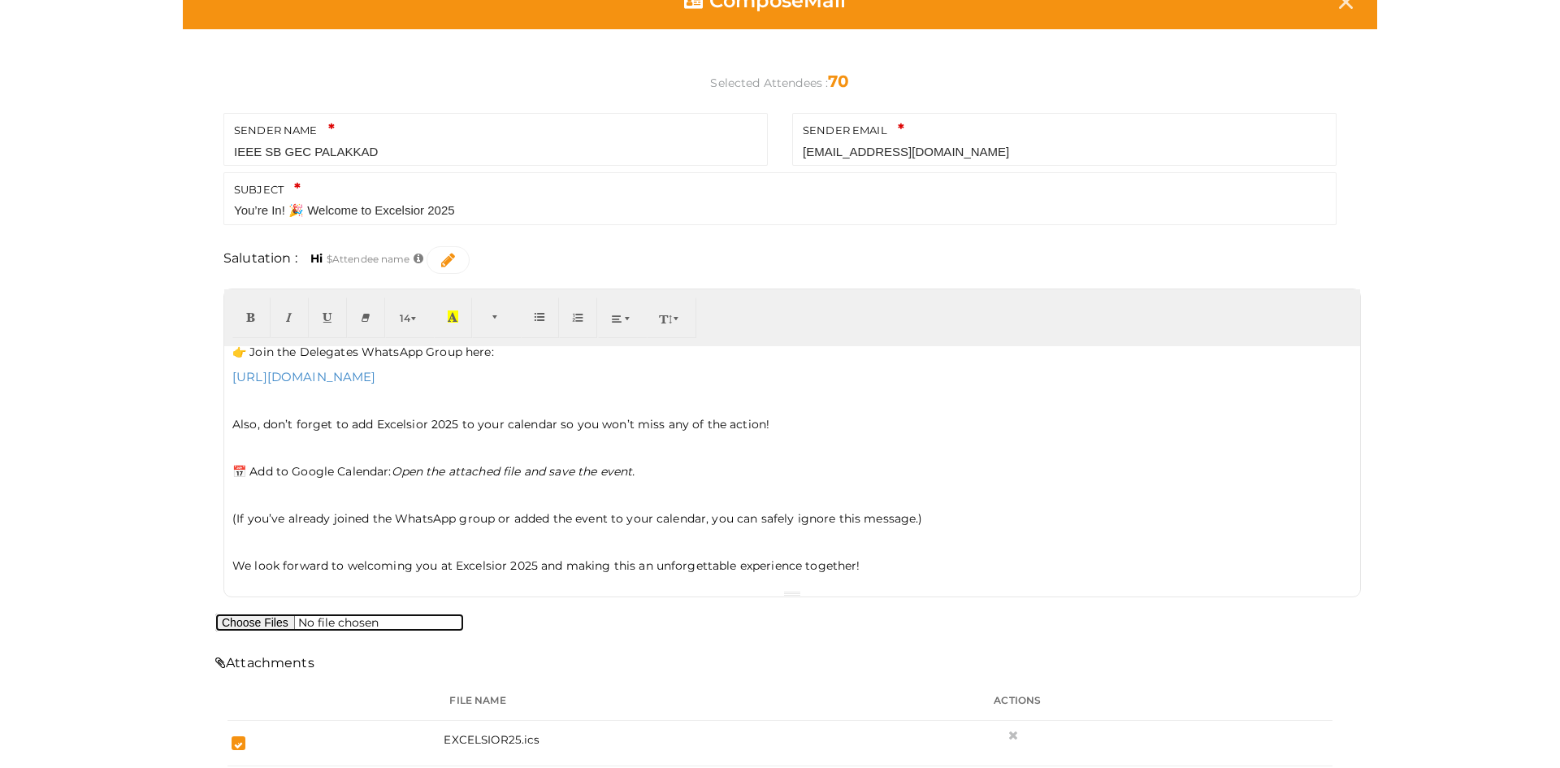
scroll to position [134, 0]
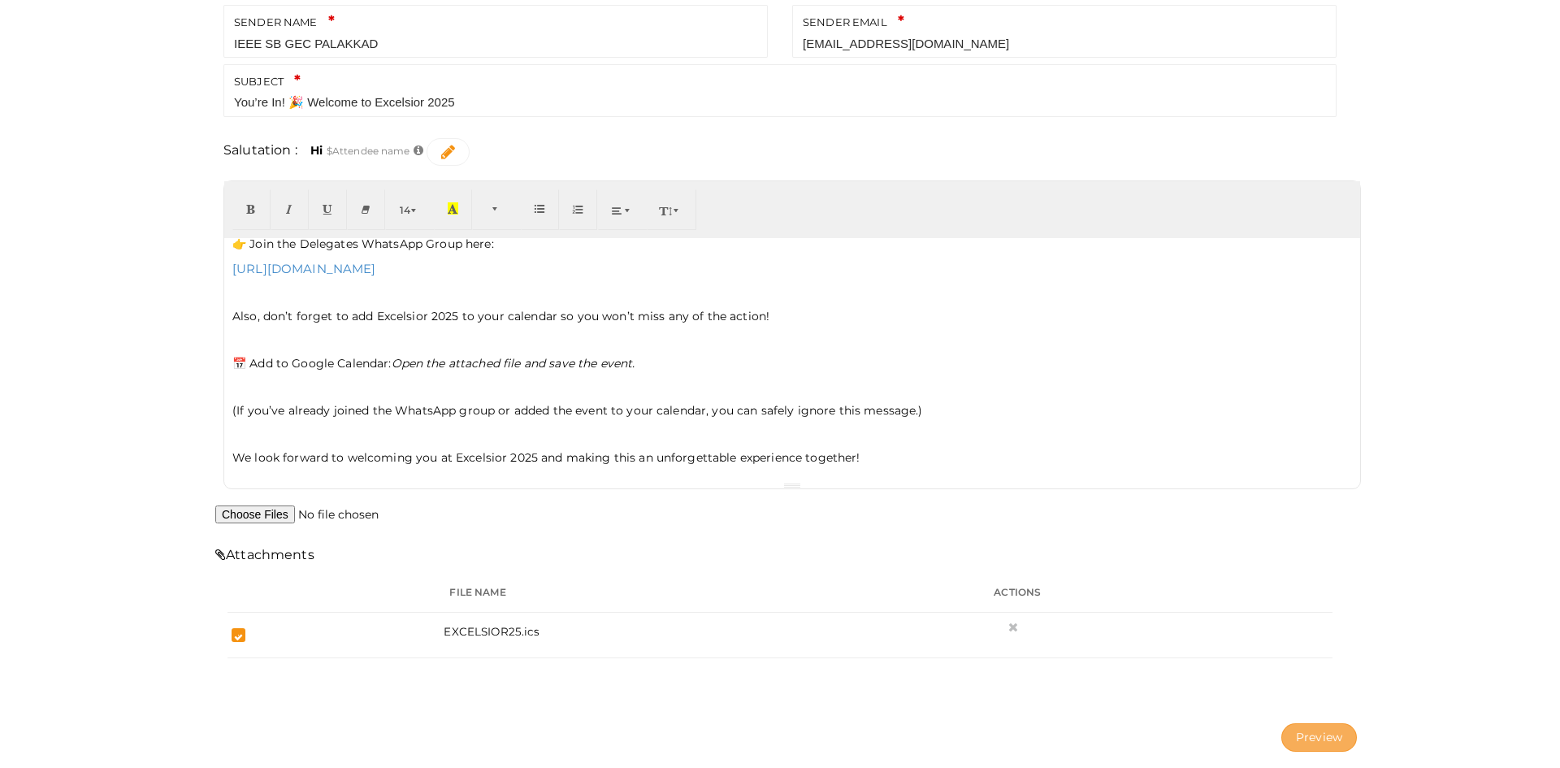
click at [1316, 738] on button "Preview" at bounding box center [1320, 737] width 76 height 28
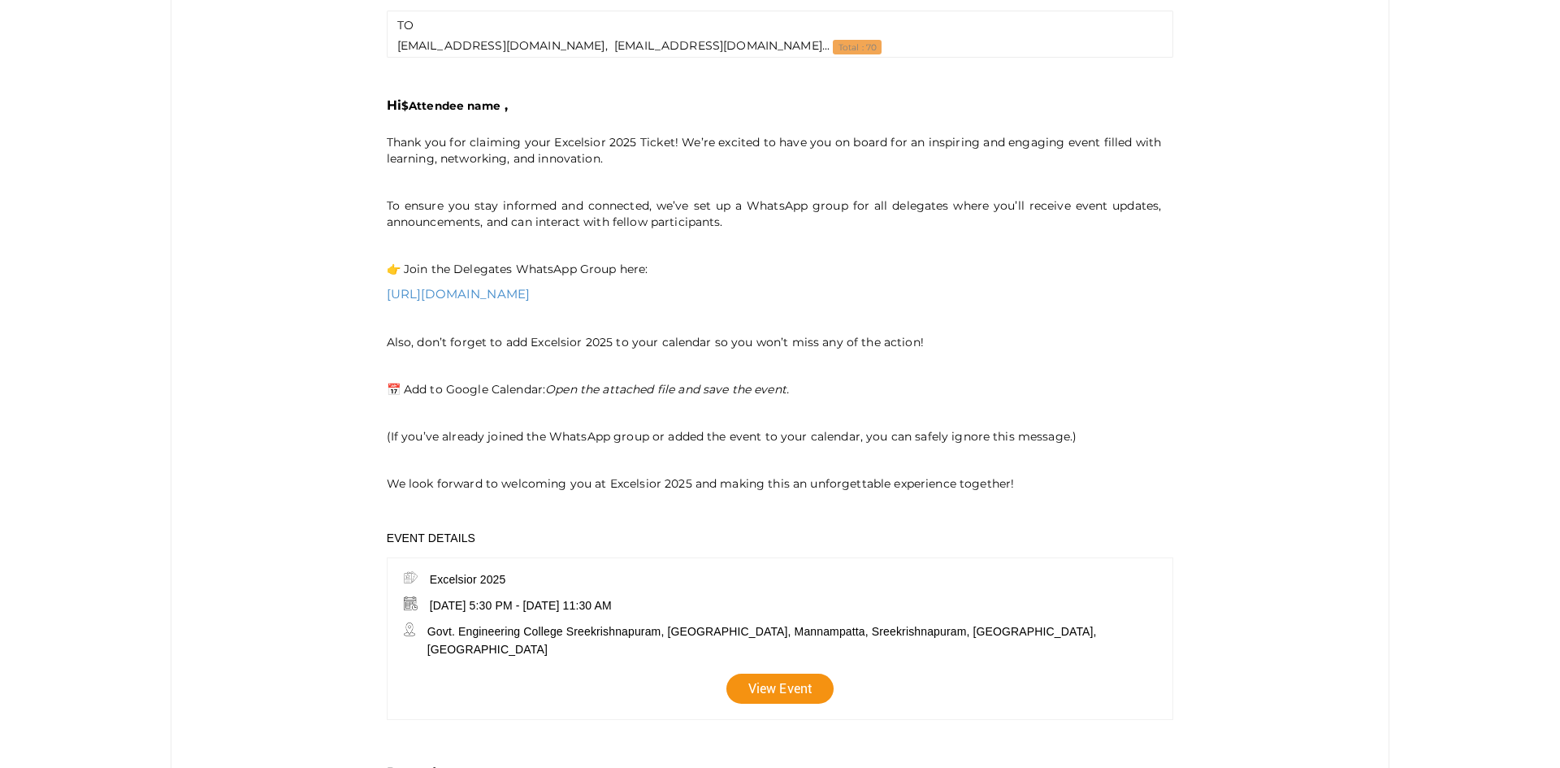
scroll to position [488, 0]
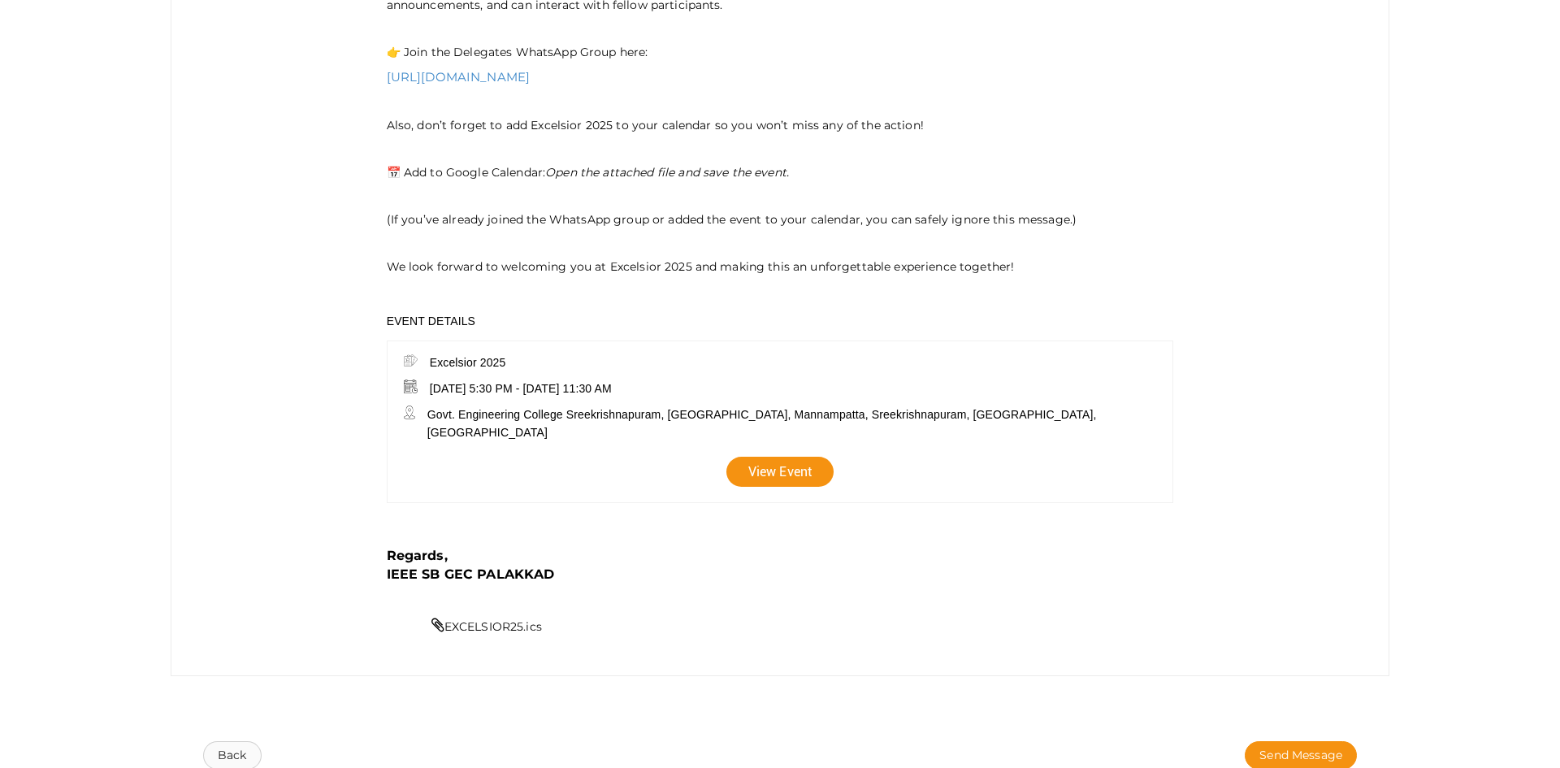
click at [206, 741] on button "Back" at bounding box center [232, 755] width 59 height 28
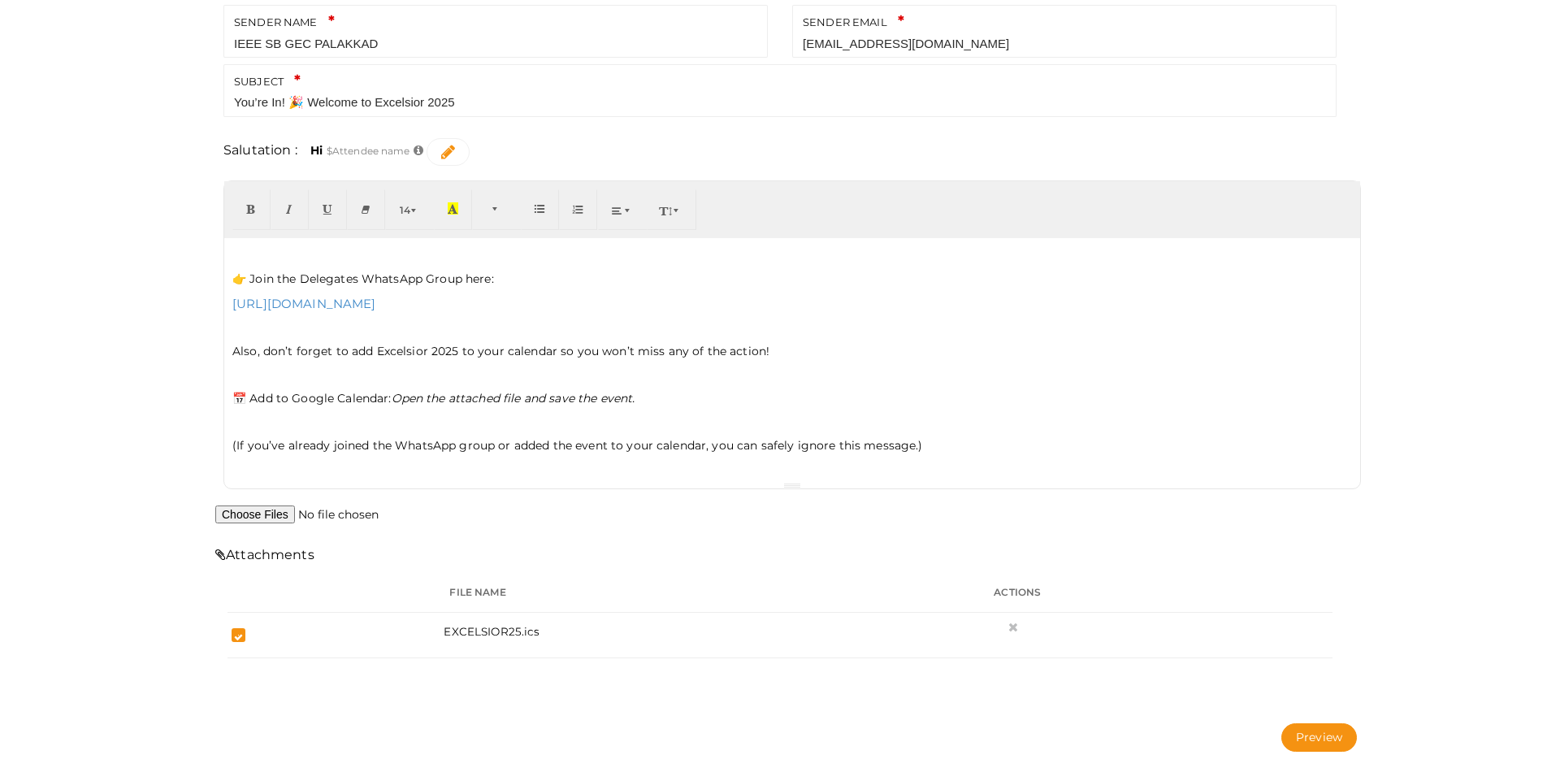
scroll to position [105, 0]
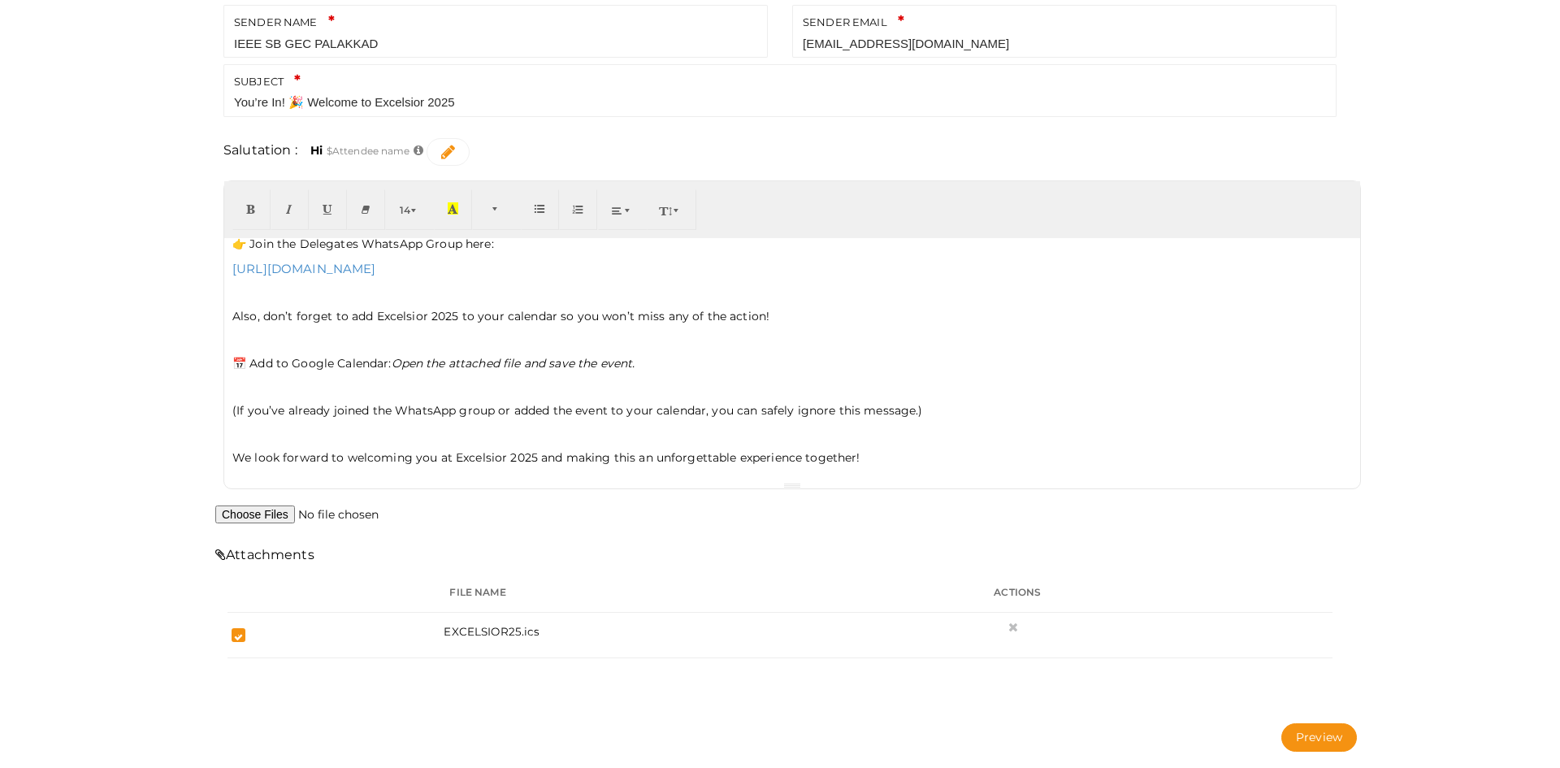
click at [500, 411] on p "(If you’ve already joined the WhatsApp group or added the event to your calenda…" at bounding box center [792, 410] width 1120 height 16
click at [1309, 743] on button "Preview" at bounding box center [1320, 737] width 76 height 28
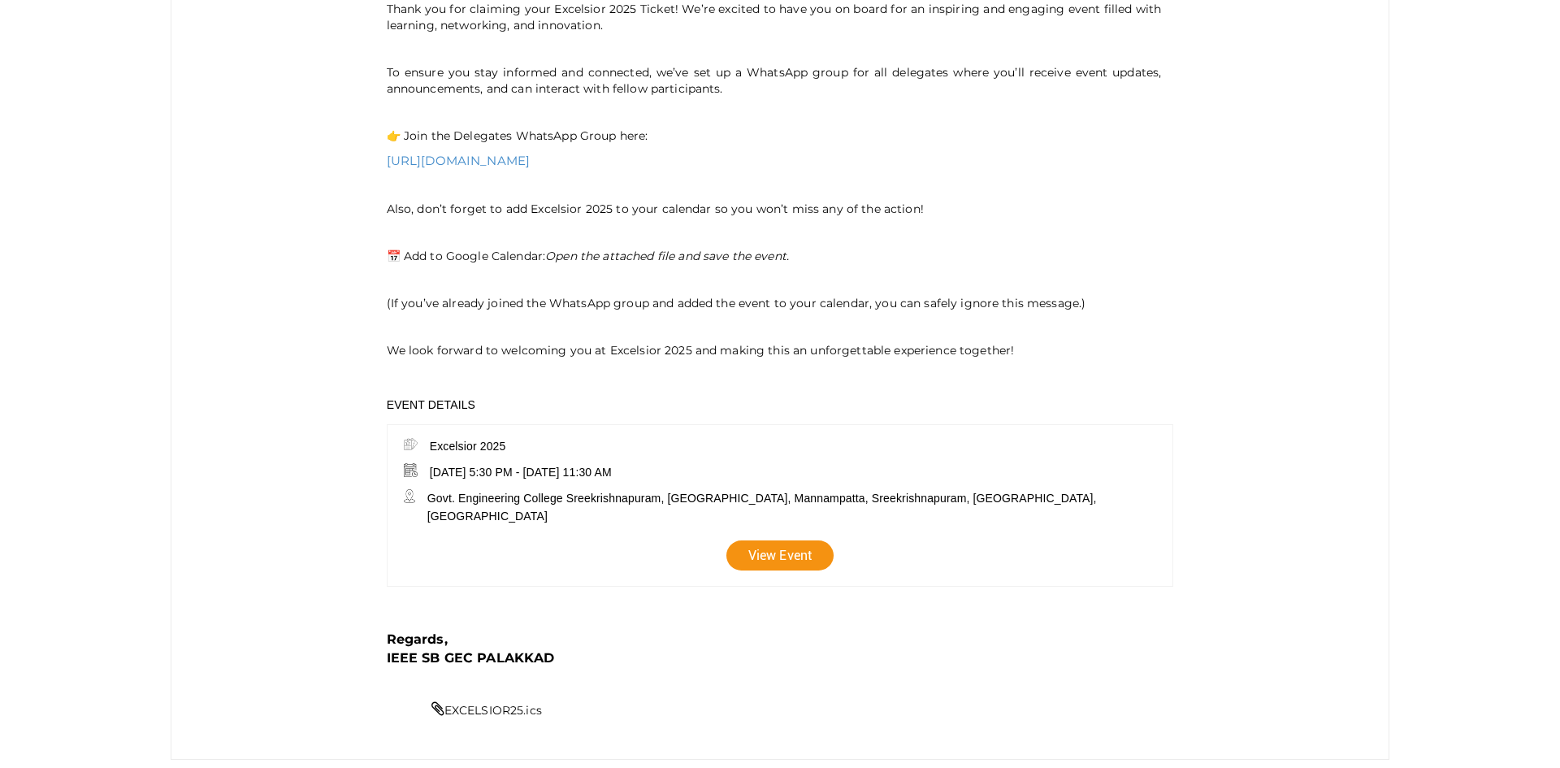
scroll to position [488, 0]
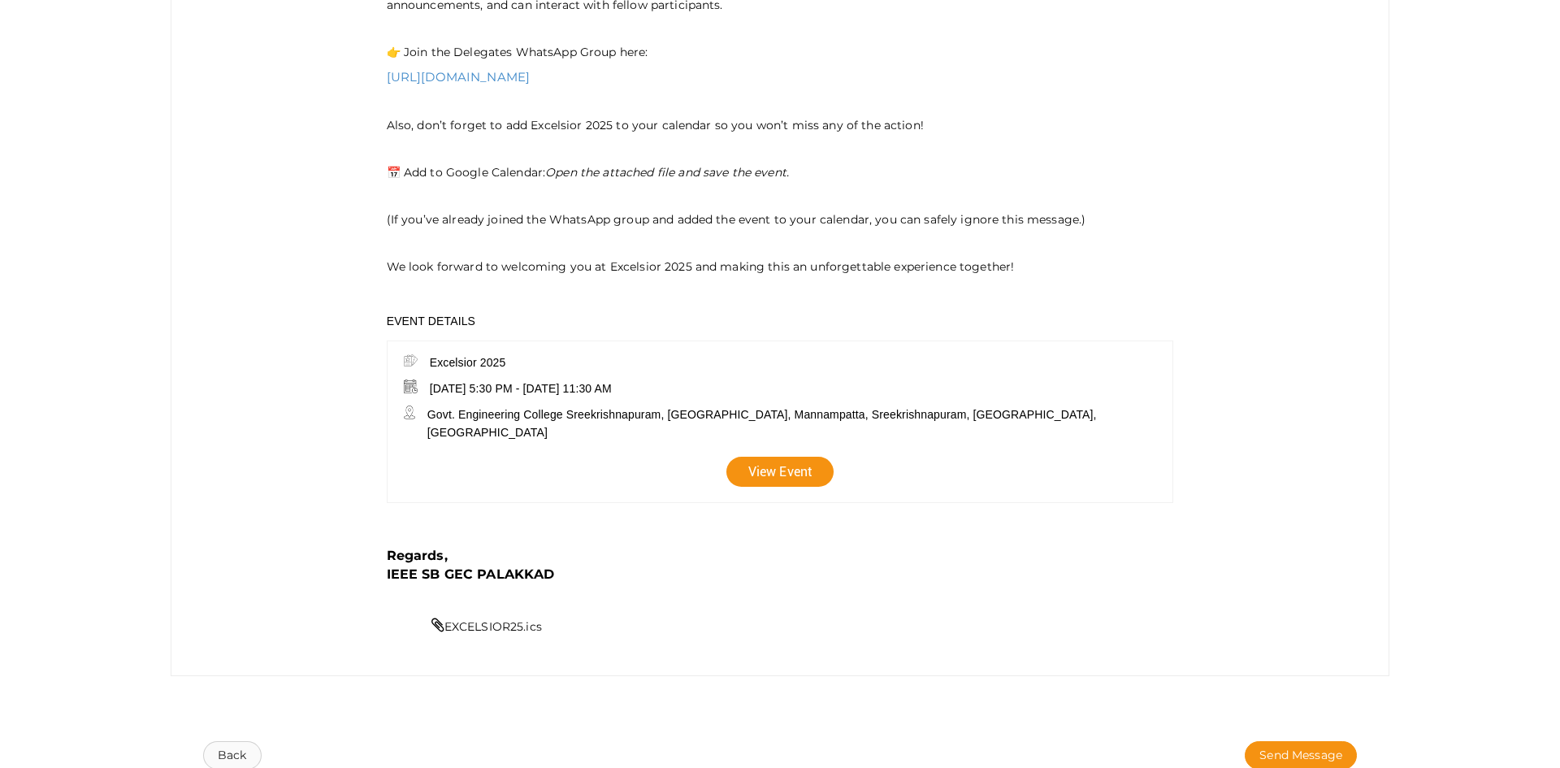
click at [232, 741] on button "Back" at bounding box center [232, 755] width 59 height 28
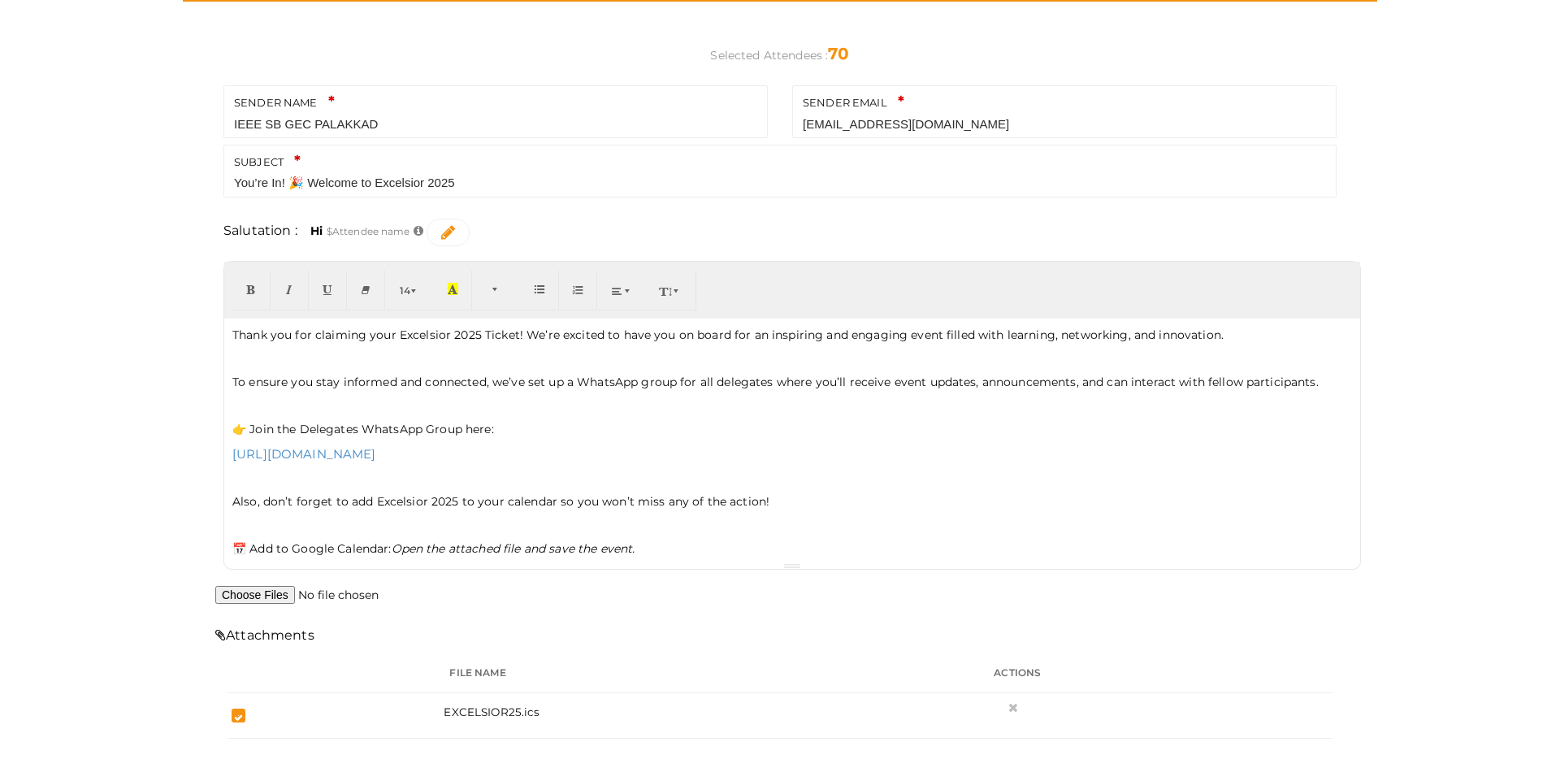
scroll to position [0, 0]
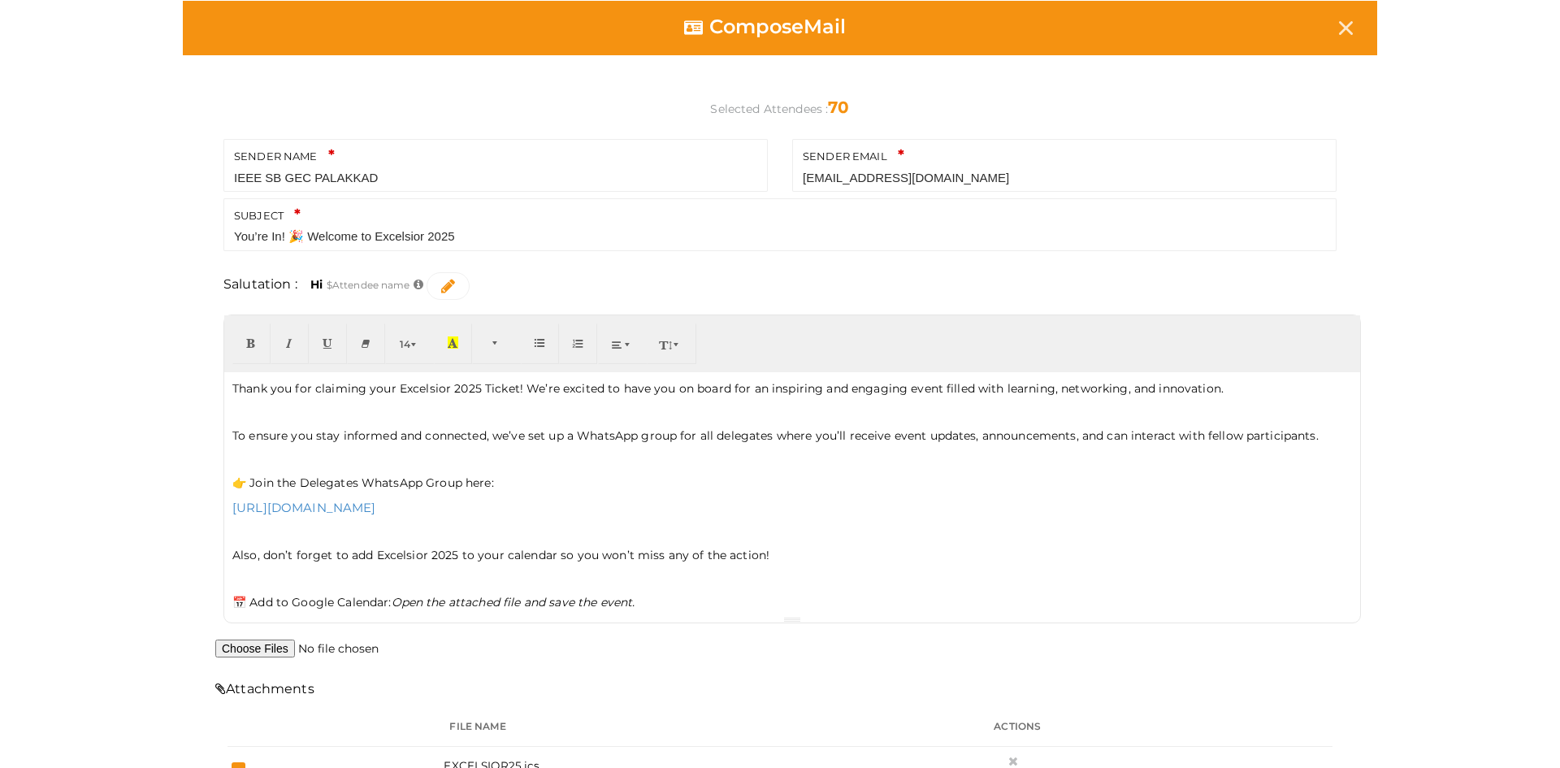
drag, startPoint x: 395, startPoint y: 401, endPoint x: 423, endPoint y: 404, distance: 27.8
click at [423, 404] on div "Thank you for claiming your Excelsior 2025 Ticket! We’re excited to have you on…" at bounding box center [792, 494] width 1136 height 244
drag, startPoint x: 391, startPoint y: 388, endPoint x: 471, endPoint y: 393, distance: 79.8
click at [471, 393] on p "Thank you for claiming your Excelsior 2025 Ticket! We’re excited to have you on…" at bounding box center [792, 388] width 1120 height 16
click at [384, 450] on div "Thank you for claiming your Excelsior 2025 Ticket! We’re excited to have you on…" at bounding box center [792, 494] width 1136 height 244
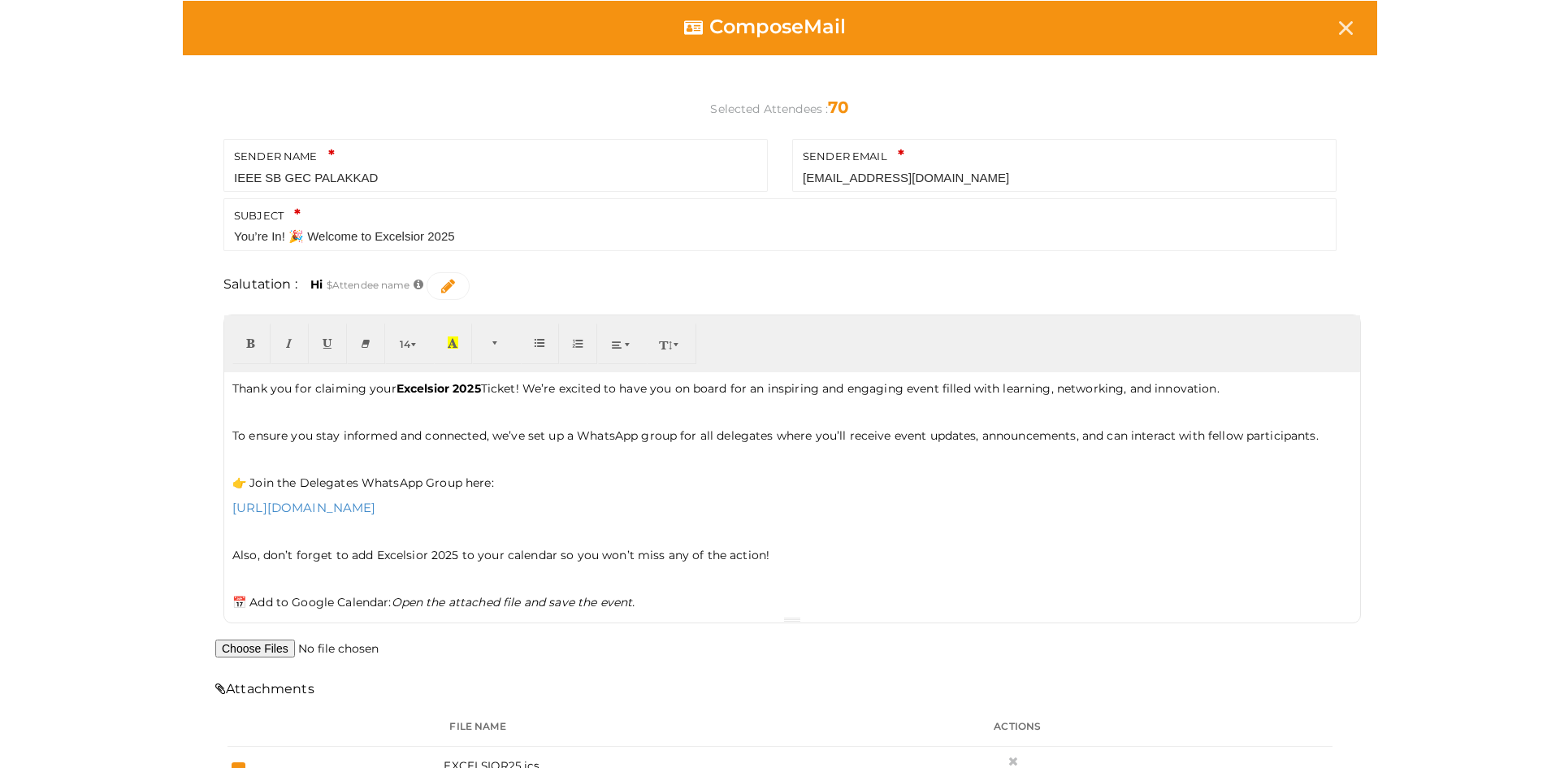
click at [239, 493] on div "Thank you for claiming your Excelsior 2025 Ticket! We’re excited to have you on…" at bounding box center [792, 494] width 1136 height 244
drag, startPoint x: 264, startPoint y: 483, endPoint x: 494, endPoint y: 482, distance: 230.0
click at [494, 482] on p "👉 Join the Delegates WhatsApp Group here:" at bounding box center [792, 483] width 1120 height 16
drag, startPoint x: 244, startPoint y: 597, endPoint x: 387, endPoint y: 597, distance: 143.0
click at [387, 597] on p "📅 Add to Google Calendar: Open the attached file and save the event." at bounding box center [792, 602] width 1120 height 16
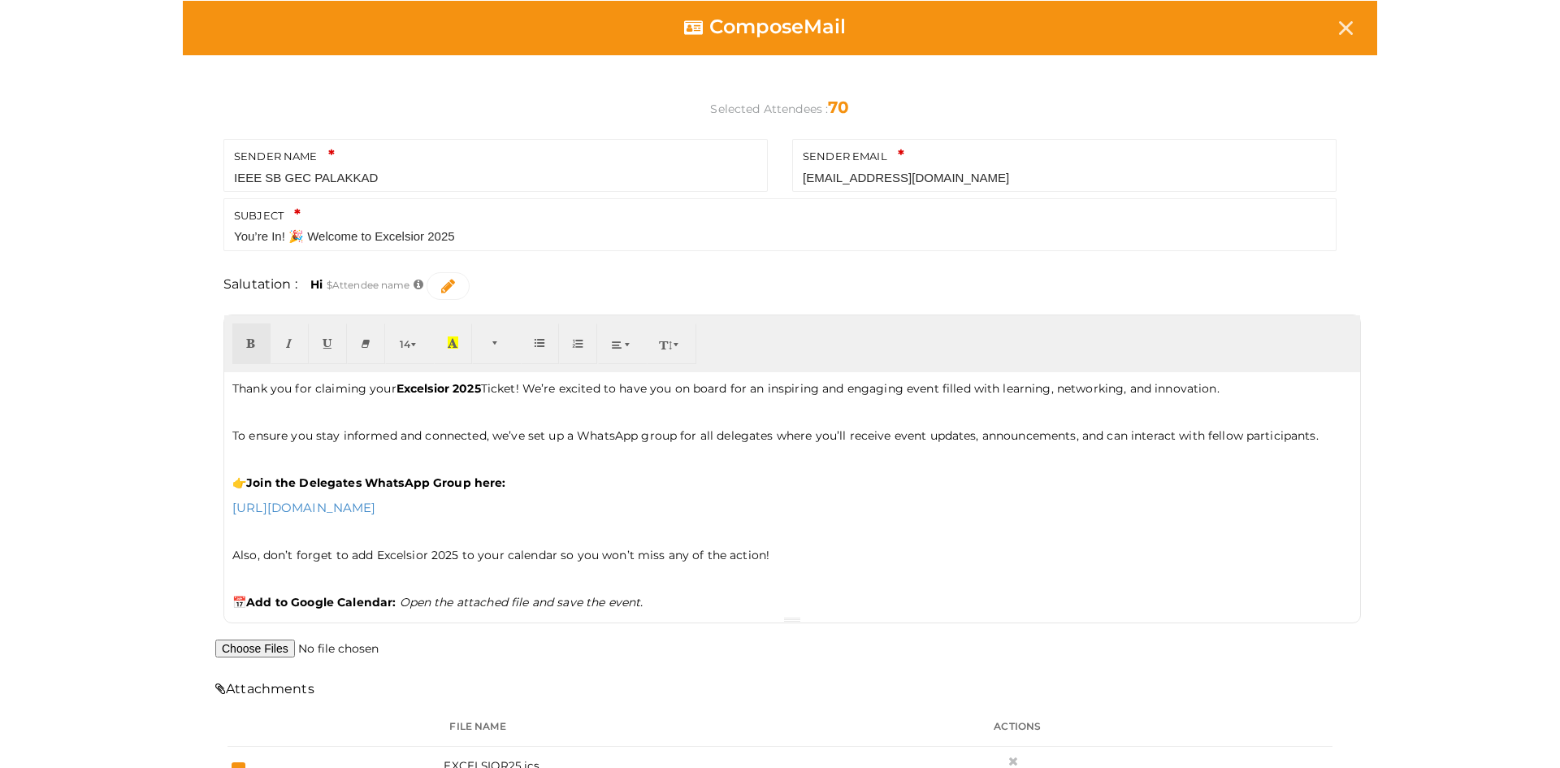
click at [400, 597] on icon "Open the attached file and save the event." at bounding box center [522, 602] width 244 height 15
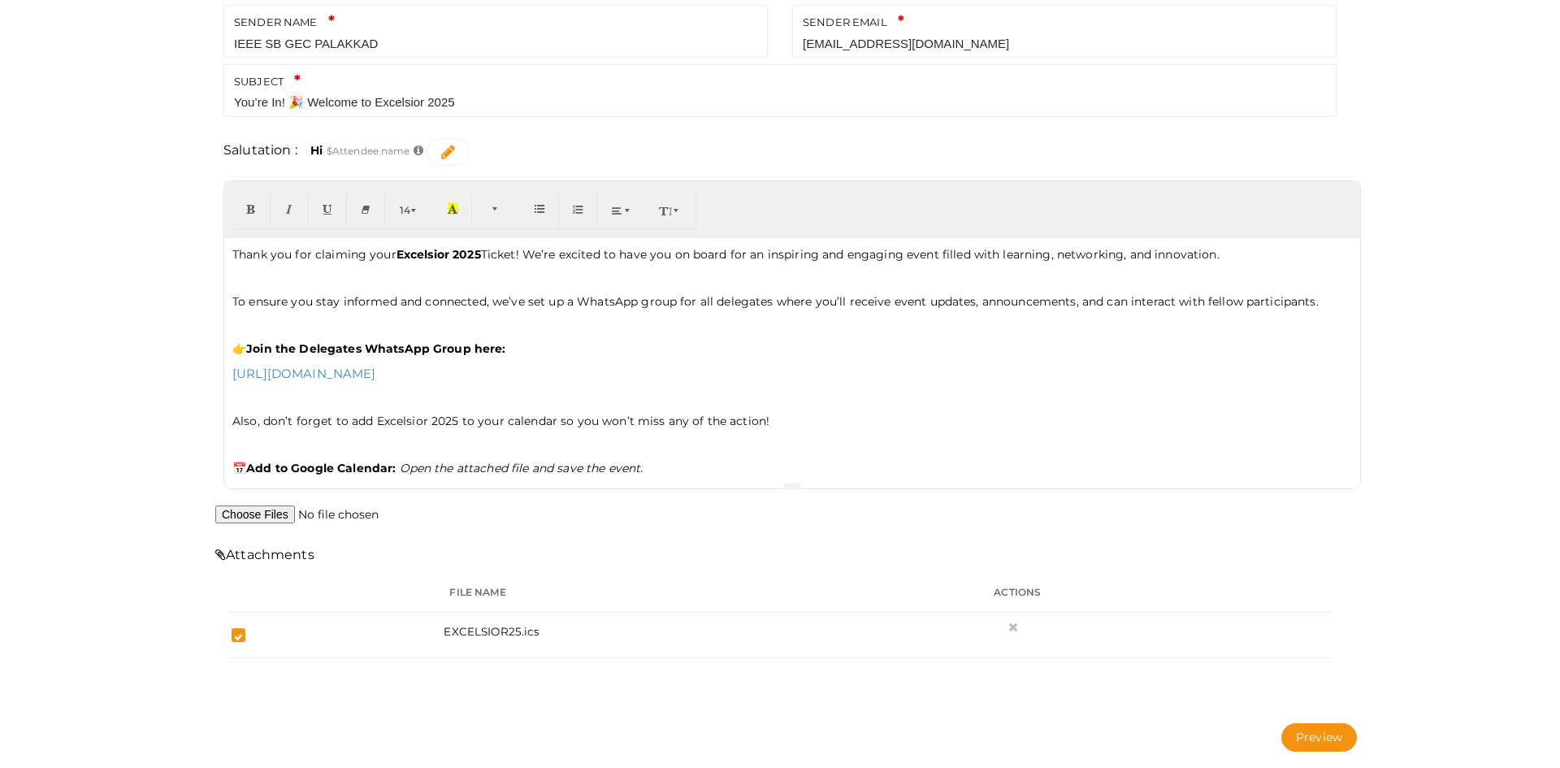
scroll to position [105, 0]
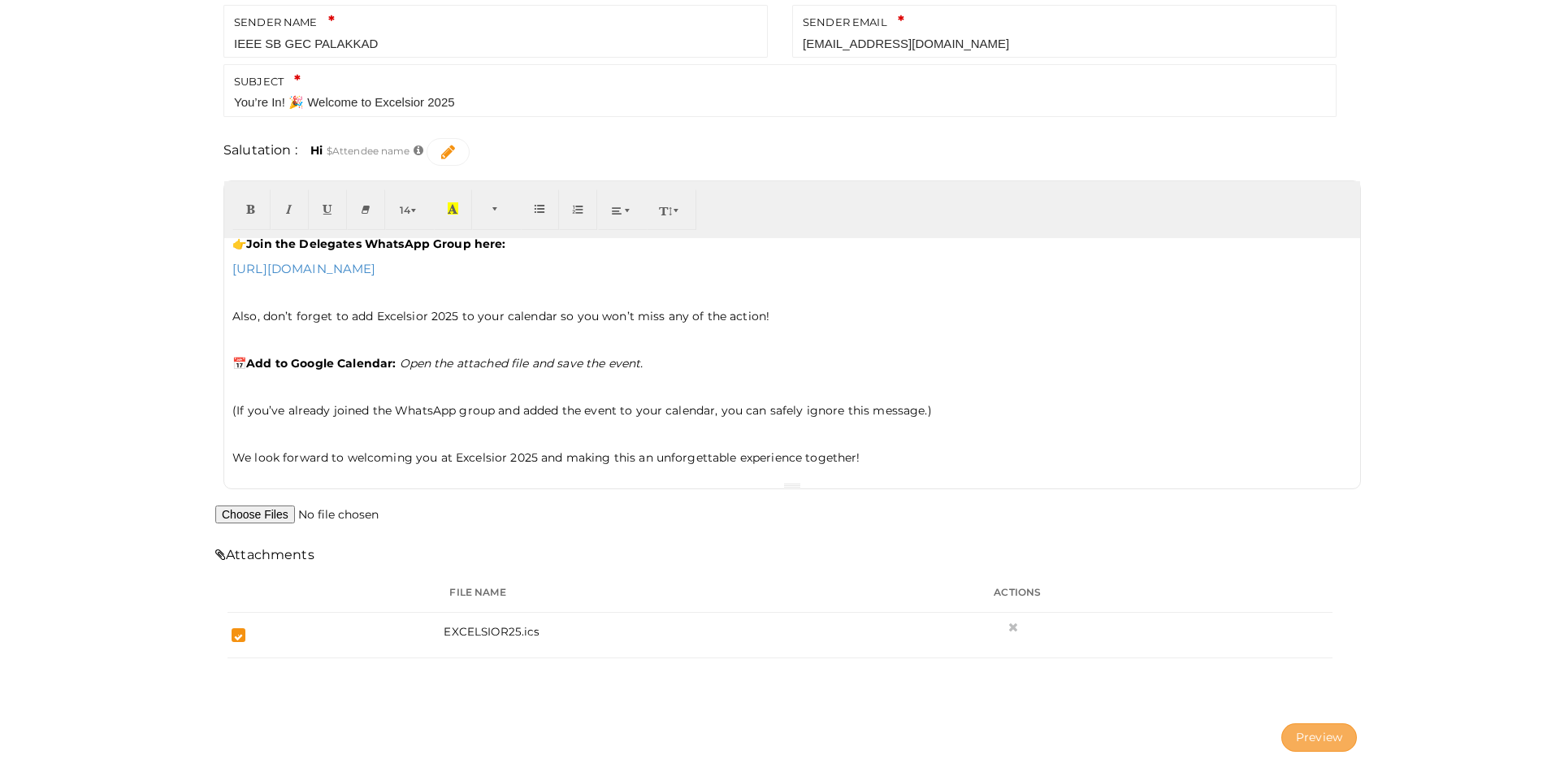
click at [1307, 731] on button "Preview" at bounding box center [1320, 737] width 76 height 28
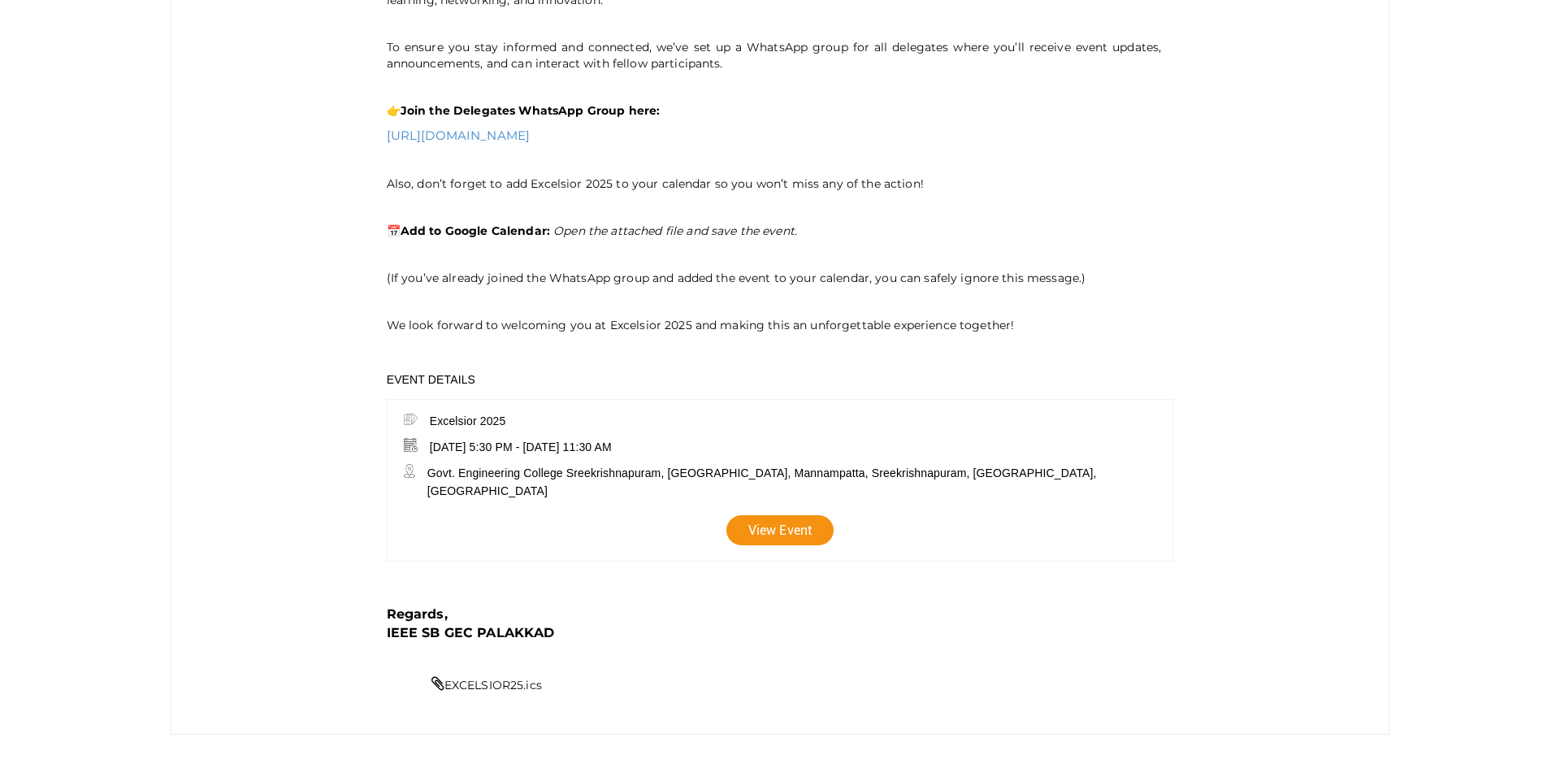
scroll to position [488, 0]
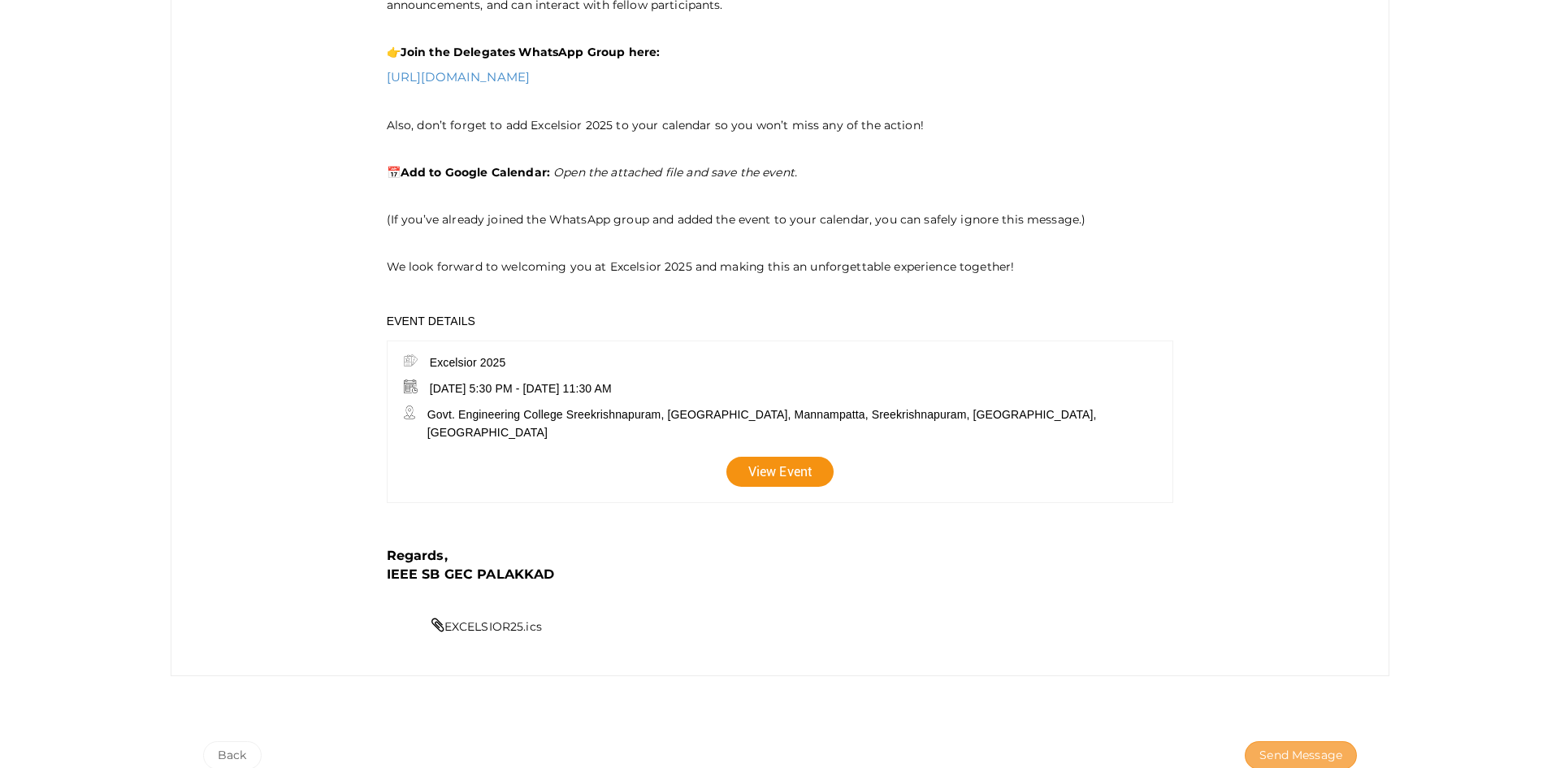
click at [1304, 747] on span "Send Message" at bounding box center [1301, 755] width 83 height 17
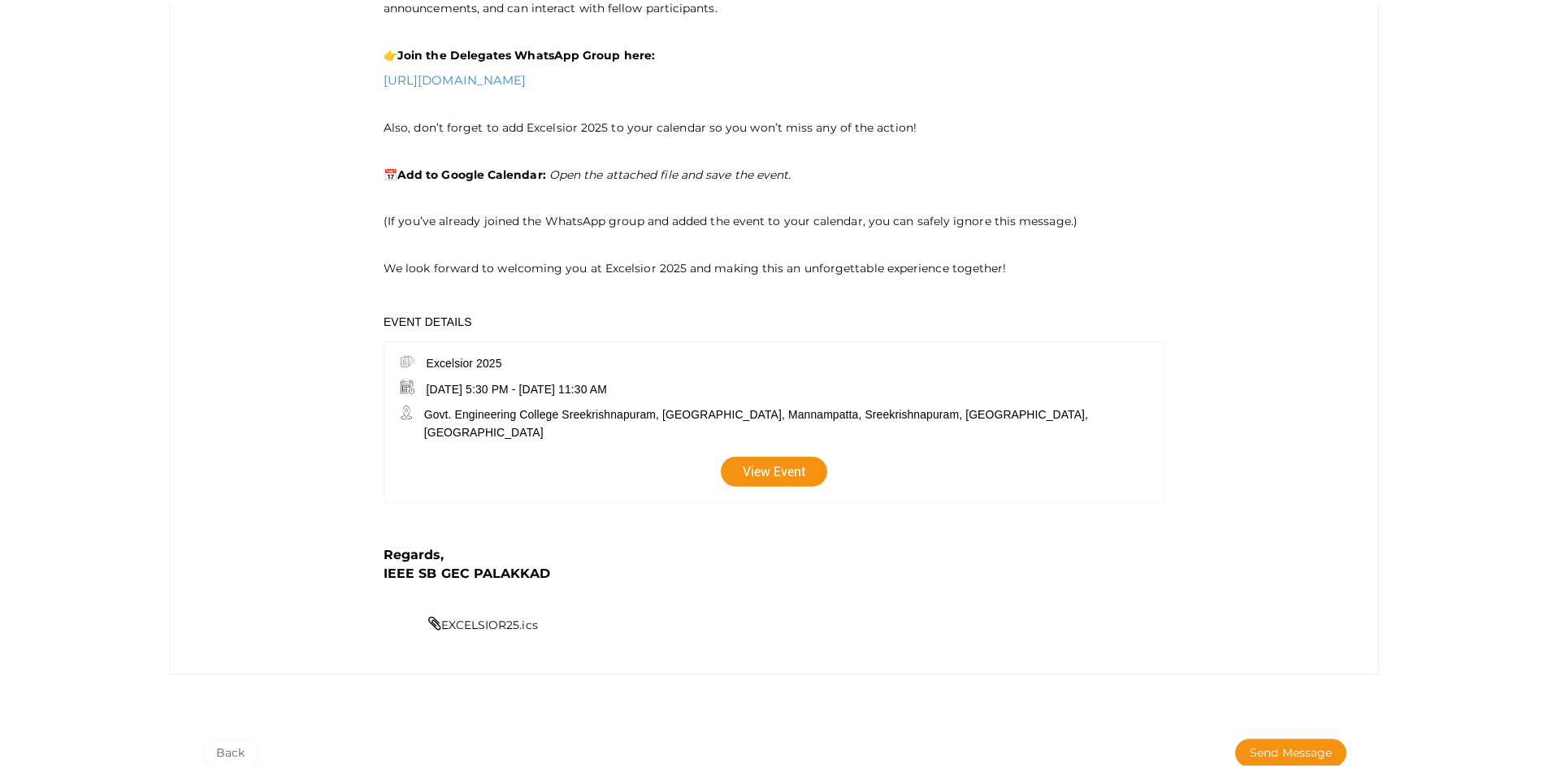
scroll to position [0, 0]
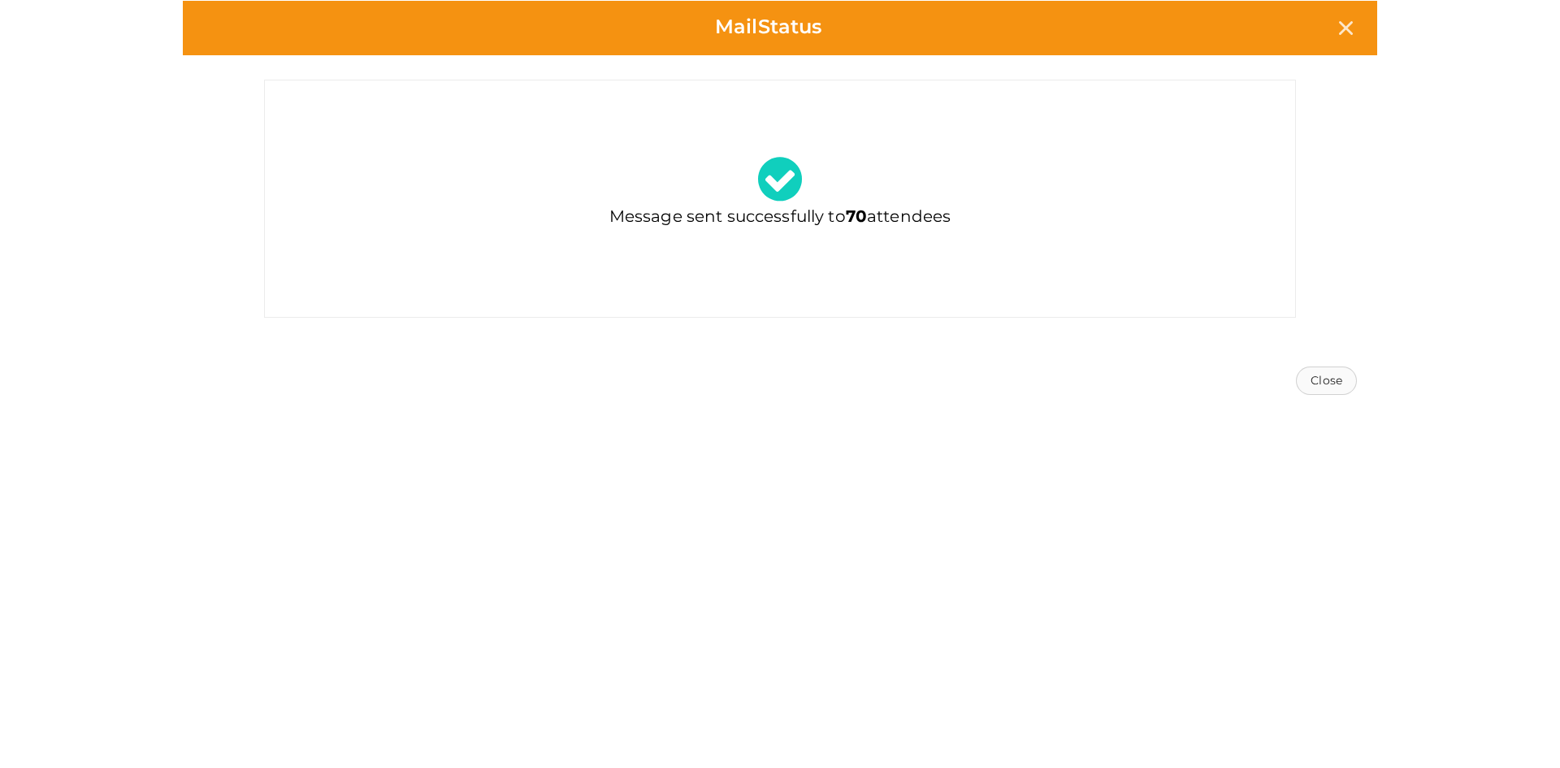
click at [1348, 380] on button "Close" at bounding box center [1326, 381] width 61 height 28
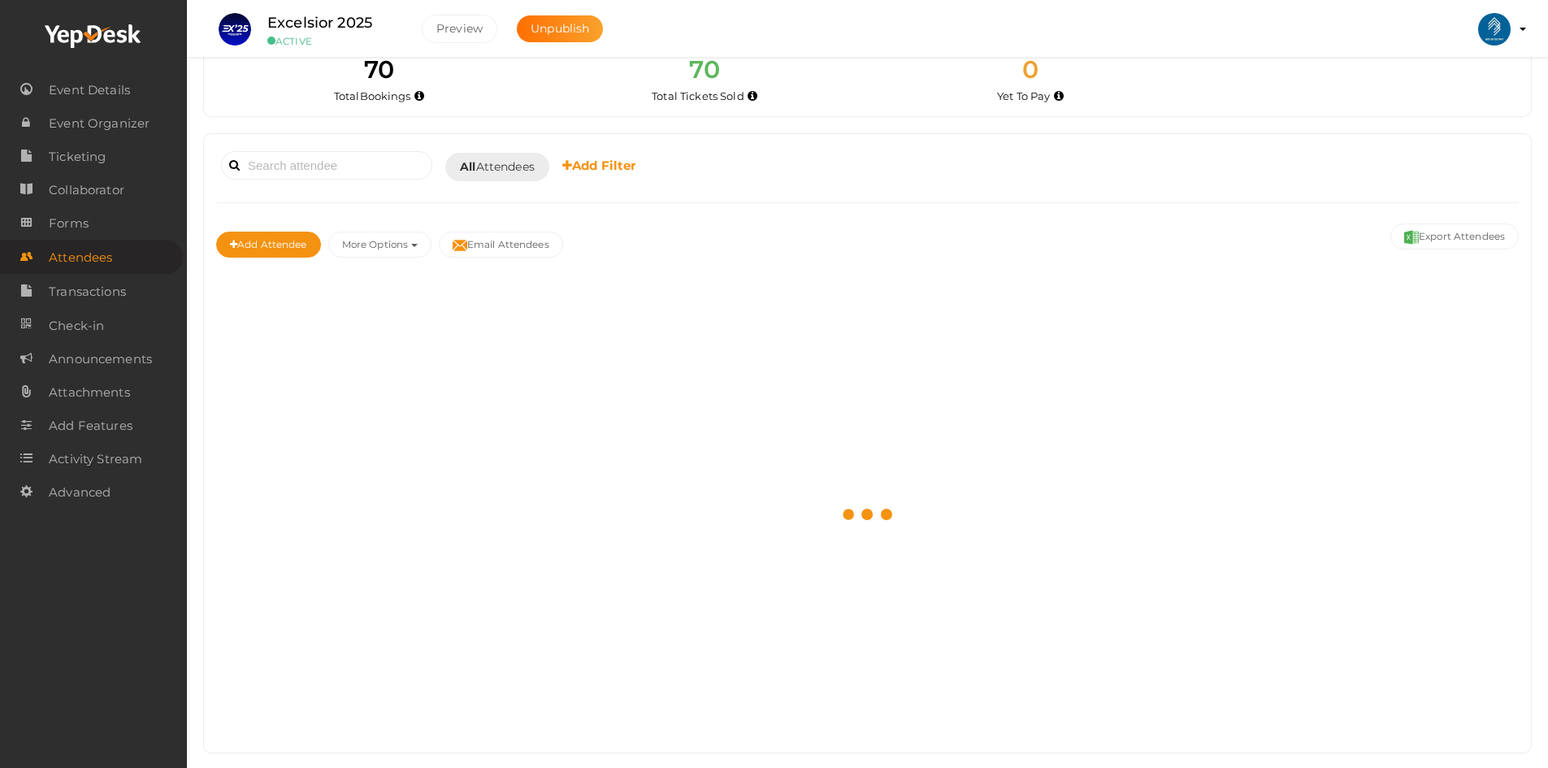
scroll to position [51, 0]
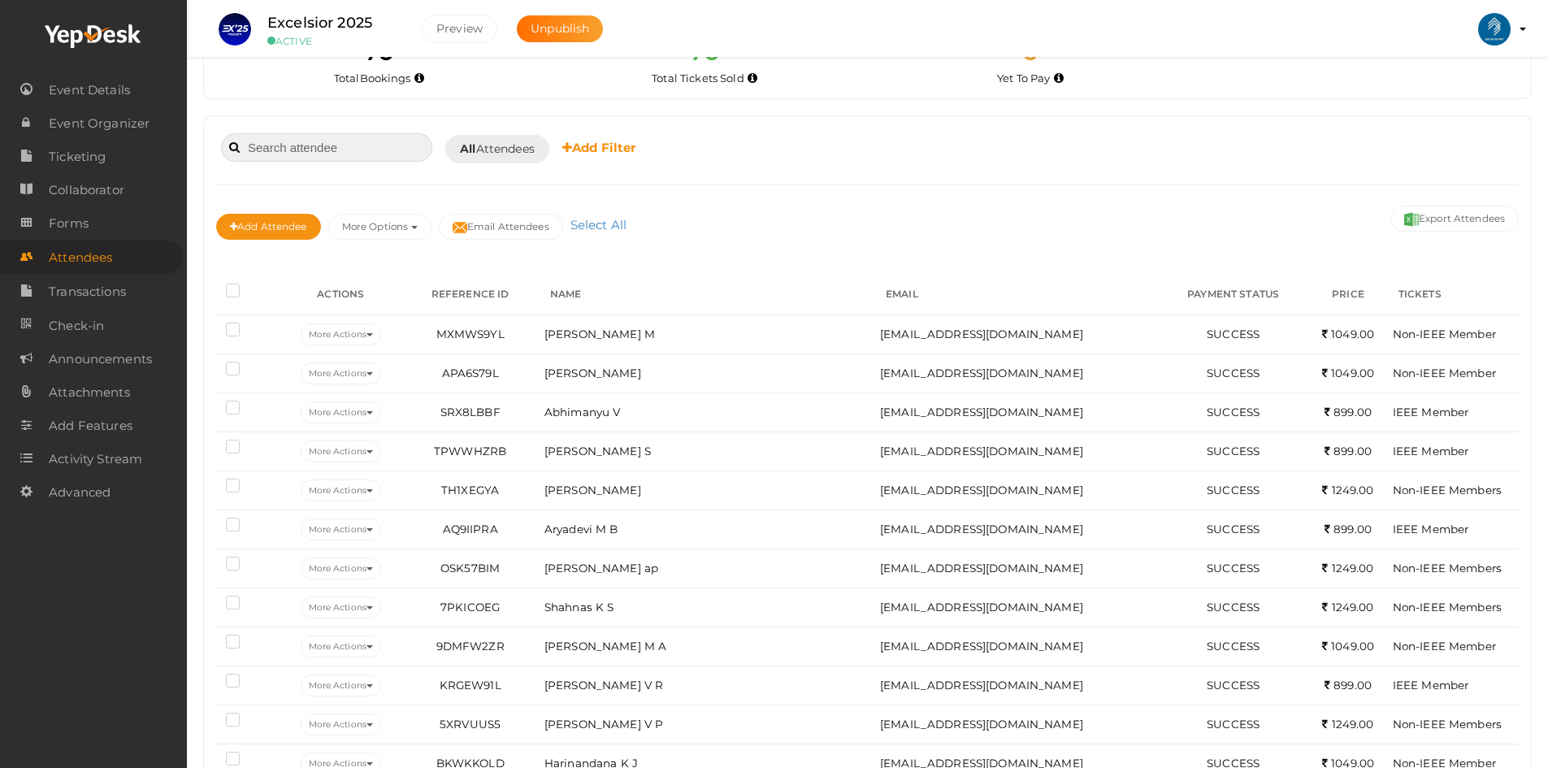
click at [258, 151] on input at bounding box center [326, 147] width 211 height 28
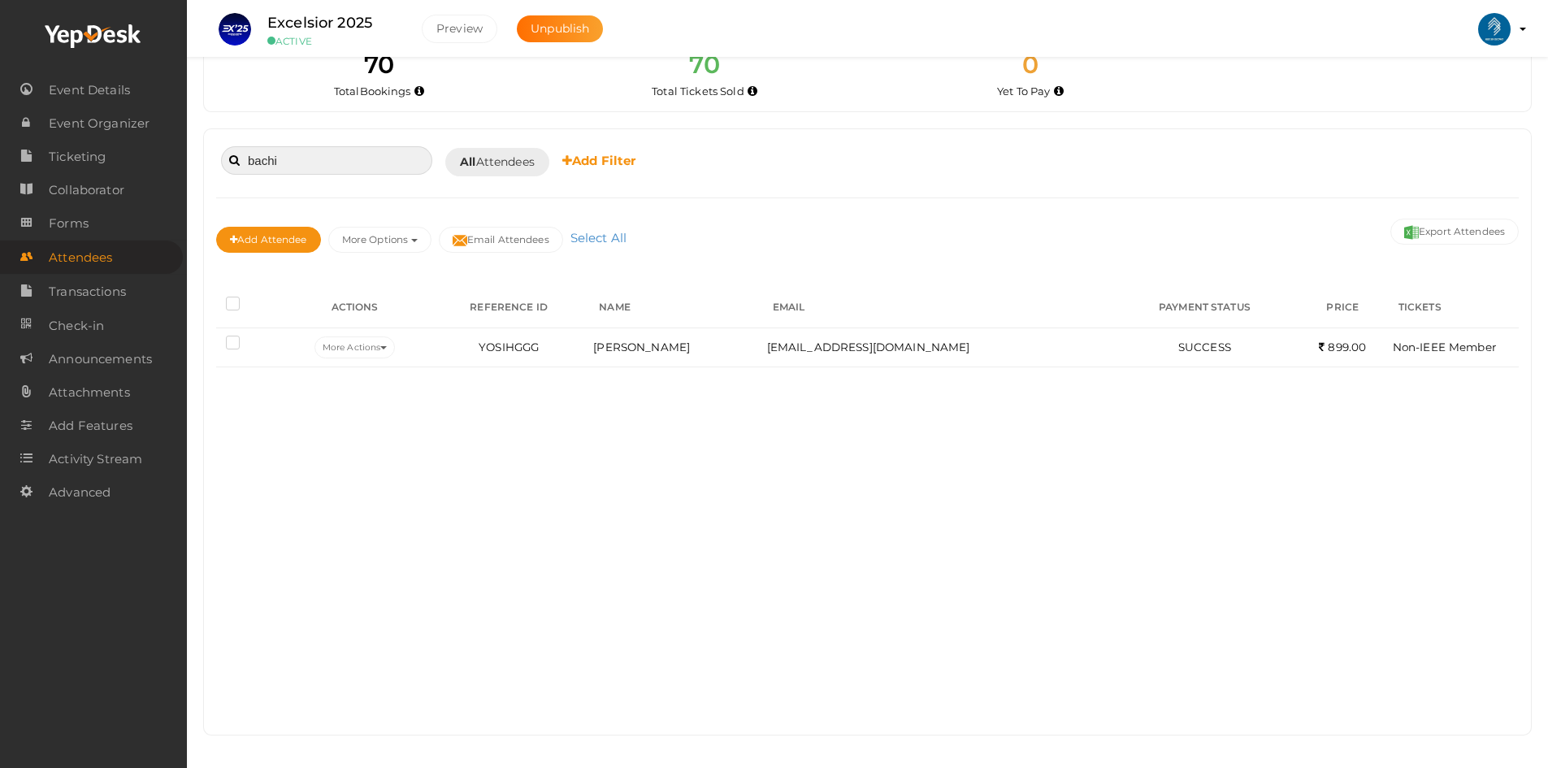
scroll to position [38, 0]
type input "bachi"
click at [99, 249] on span "Attendees" at bounding box center [80, 257] width 63 height 33
click at [84, 297] on span "Transactions" at bounding box center [87, 292] width 77 height 33
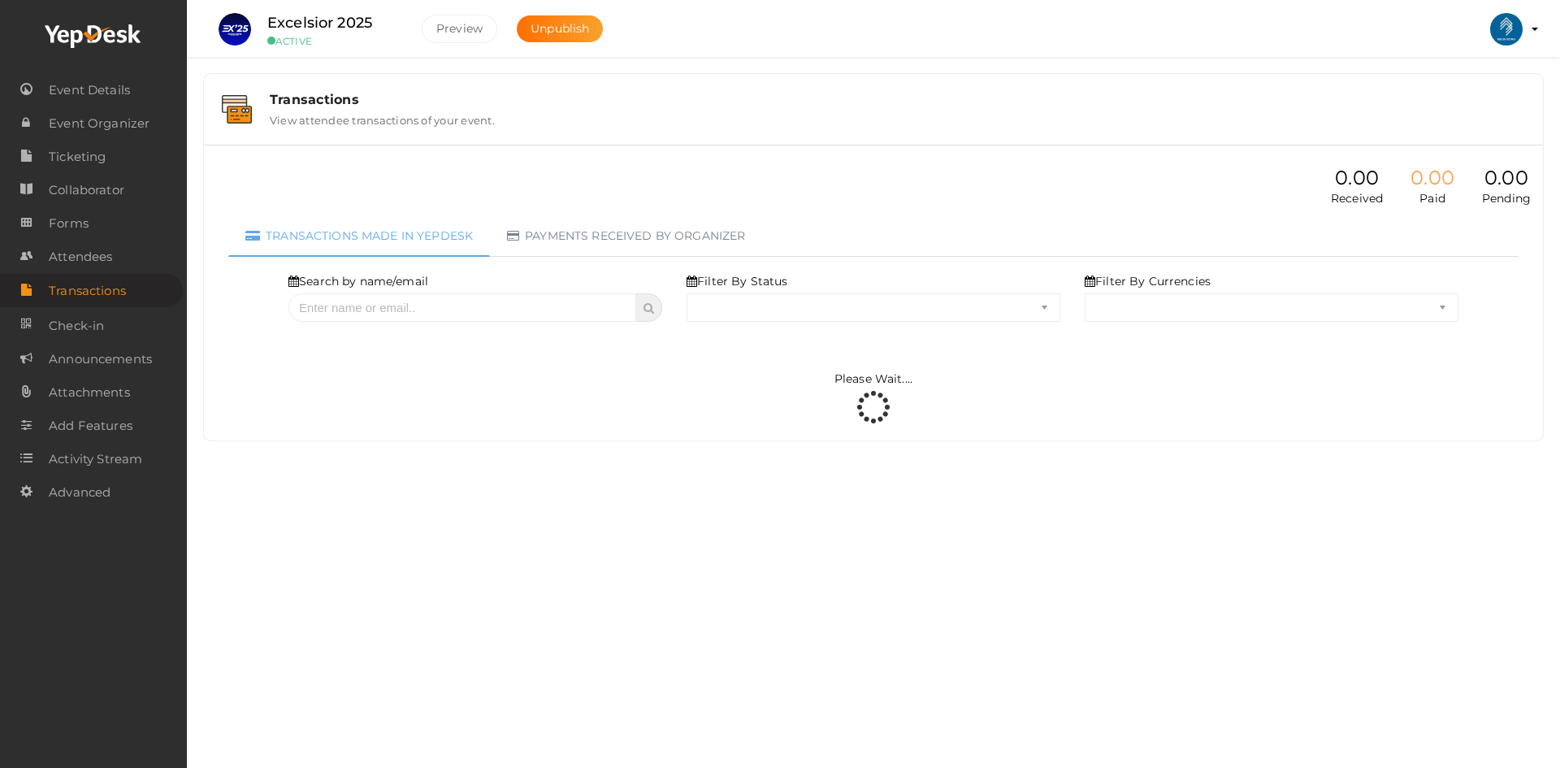
select select "ALL"
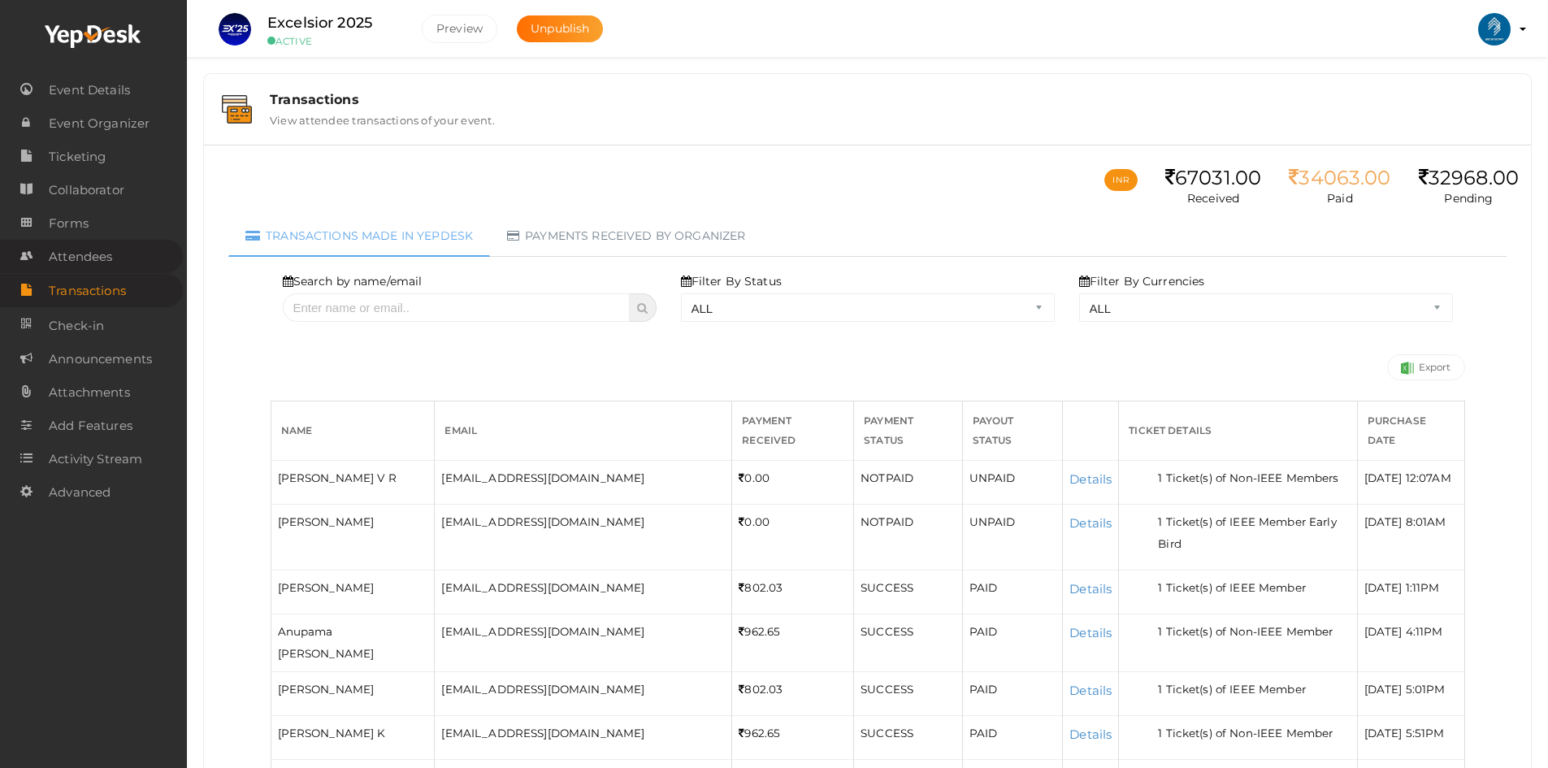
click at [76, 263] on span "Attendees" at bounding box center [80, 257] width 63 height 33
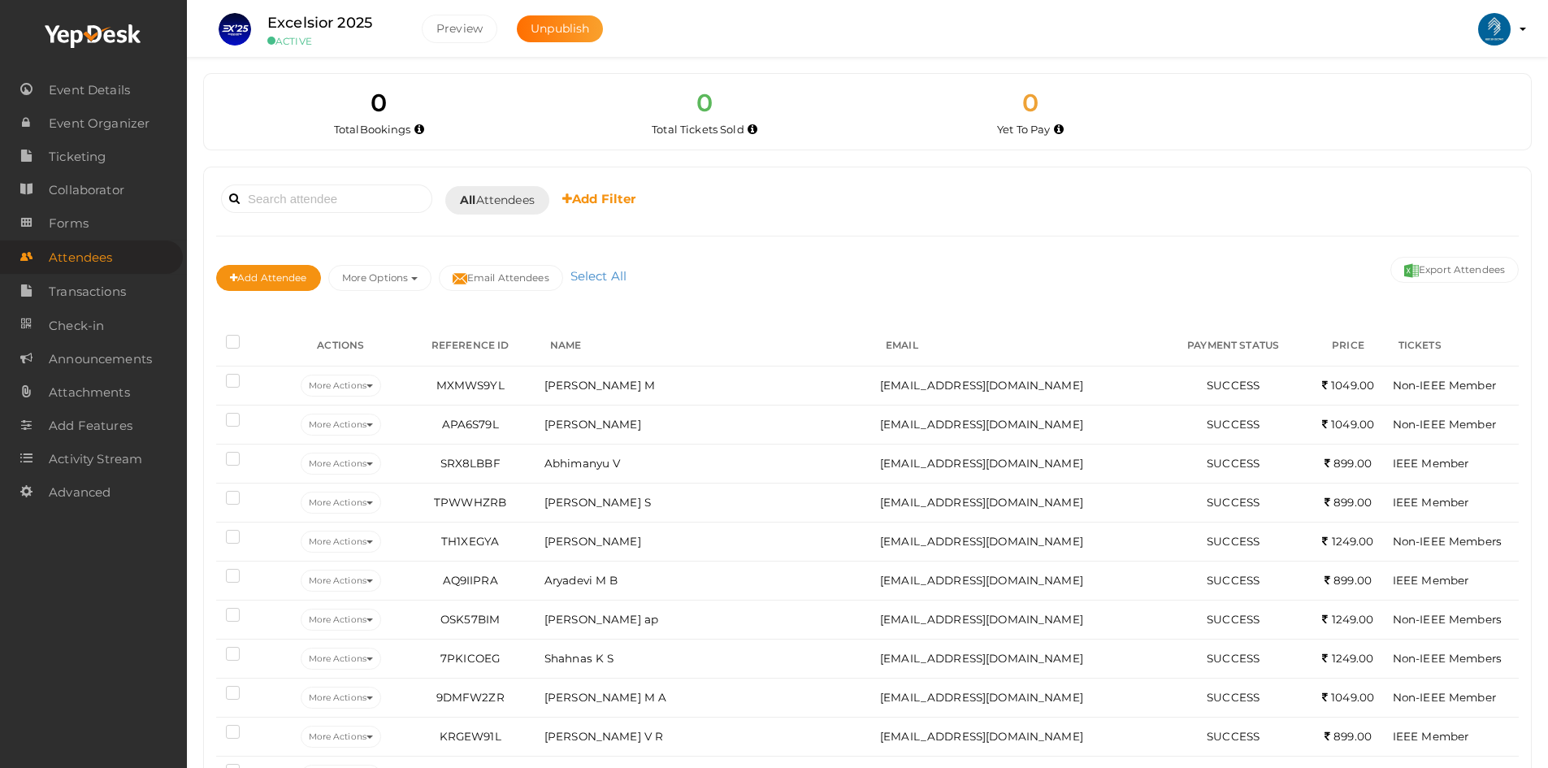
click at [579, 204] on b "Add Filter" at bounding box center [599, 198] width 74 height 15
click at [768, 202] on div "Booked for [DATE] [DATE] [DATE] This Week Custom Date All Attendees All Yet to …" at bounding box center [867, 200] width 1303 height 40
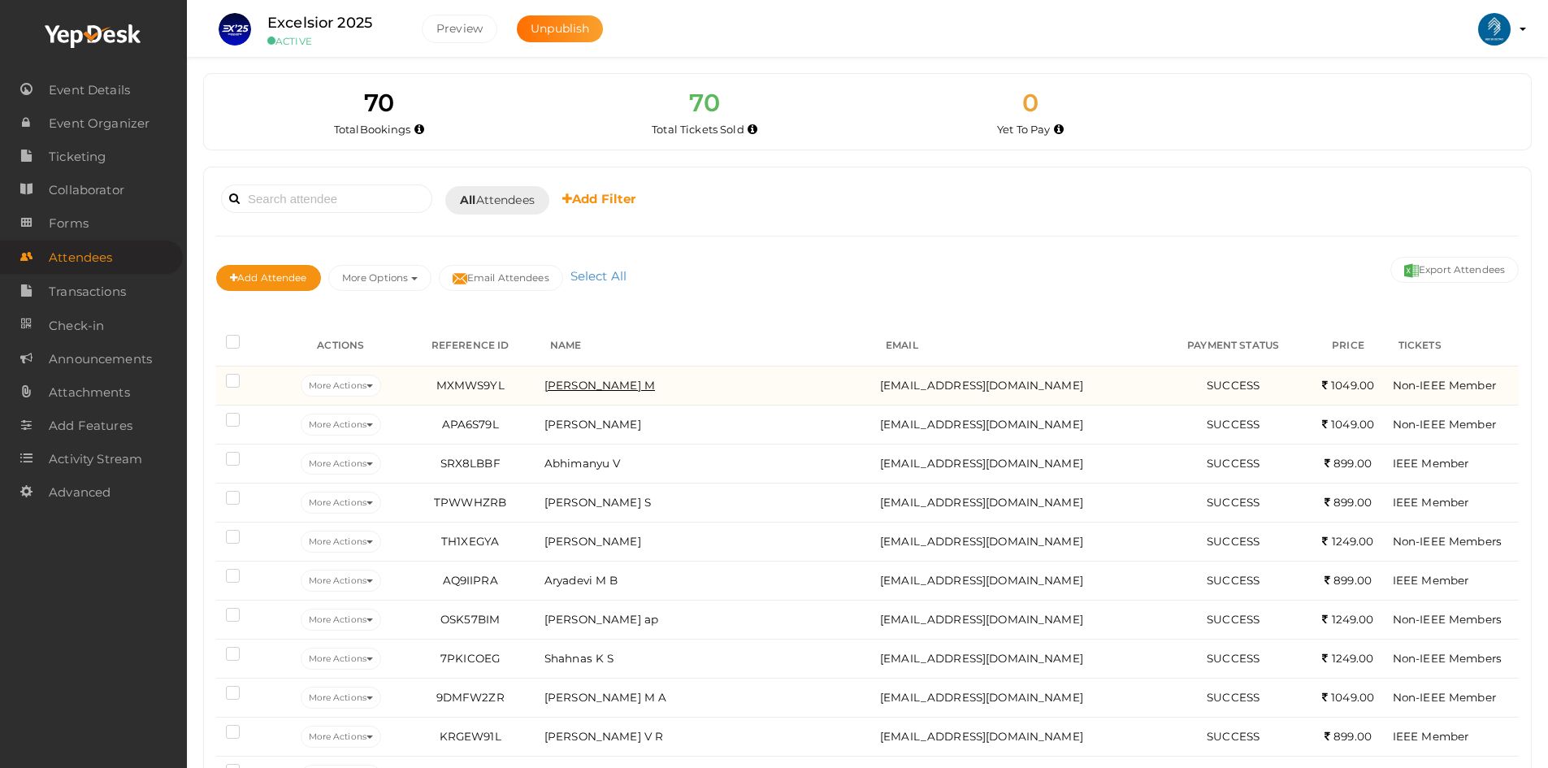
click at [583, 380] on span "[PERSON_NAME] M" at bounding box center [600, 385] width 111 height 13
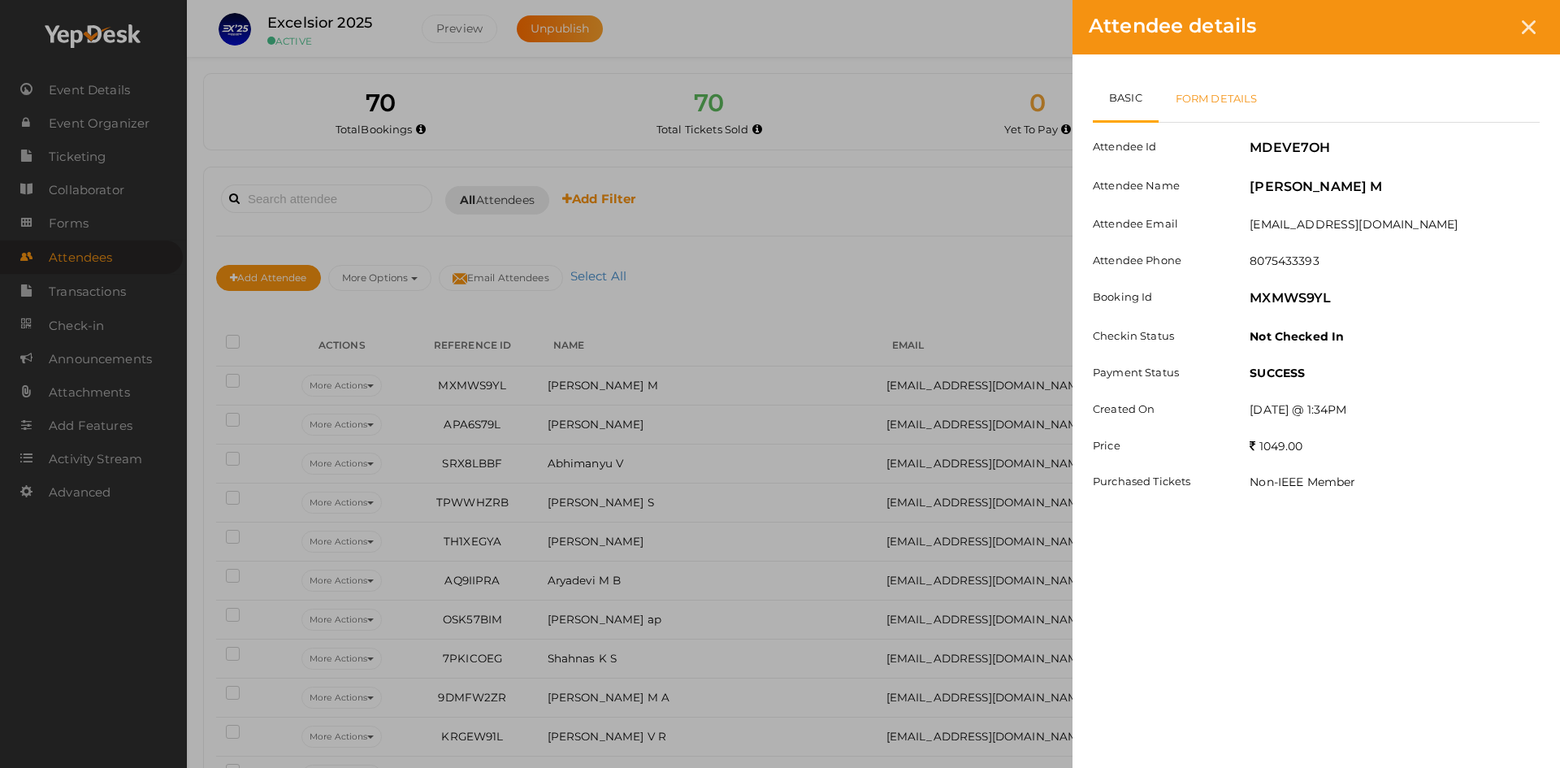
click at [1202, 94] on link "Form Details" at bounding box center [1217, 98] width 116 height 47
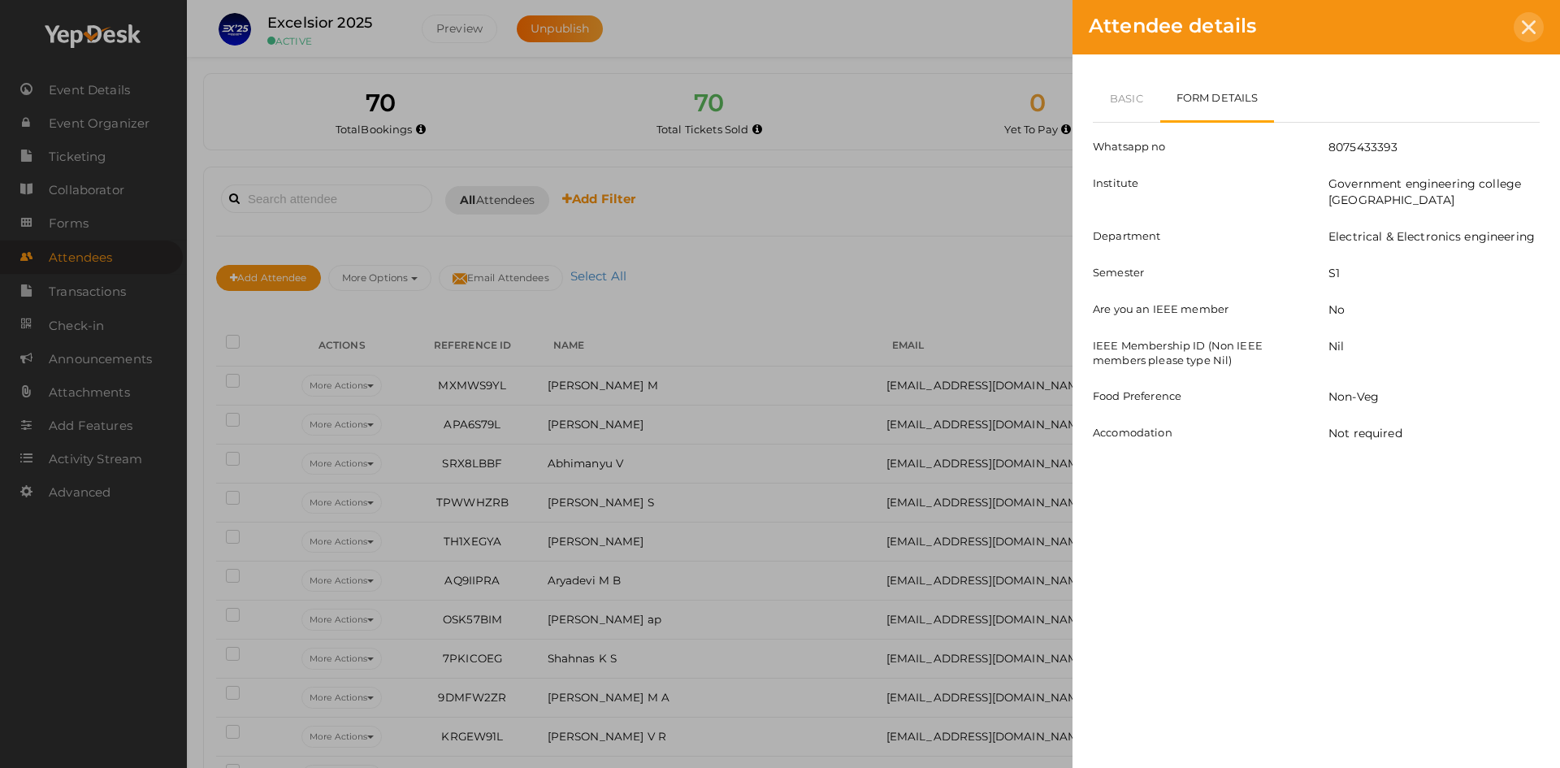
click at [1522, 31] on icon at bounding box center [1529, 27] width 14 height 14
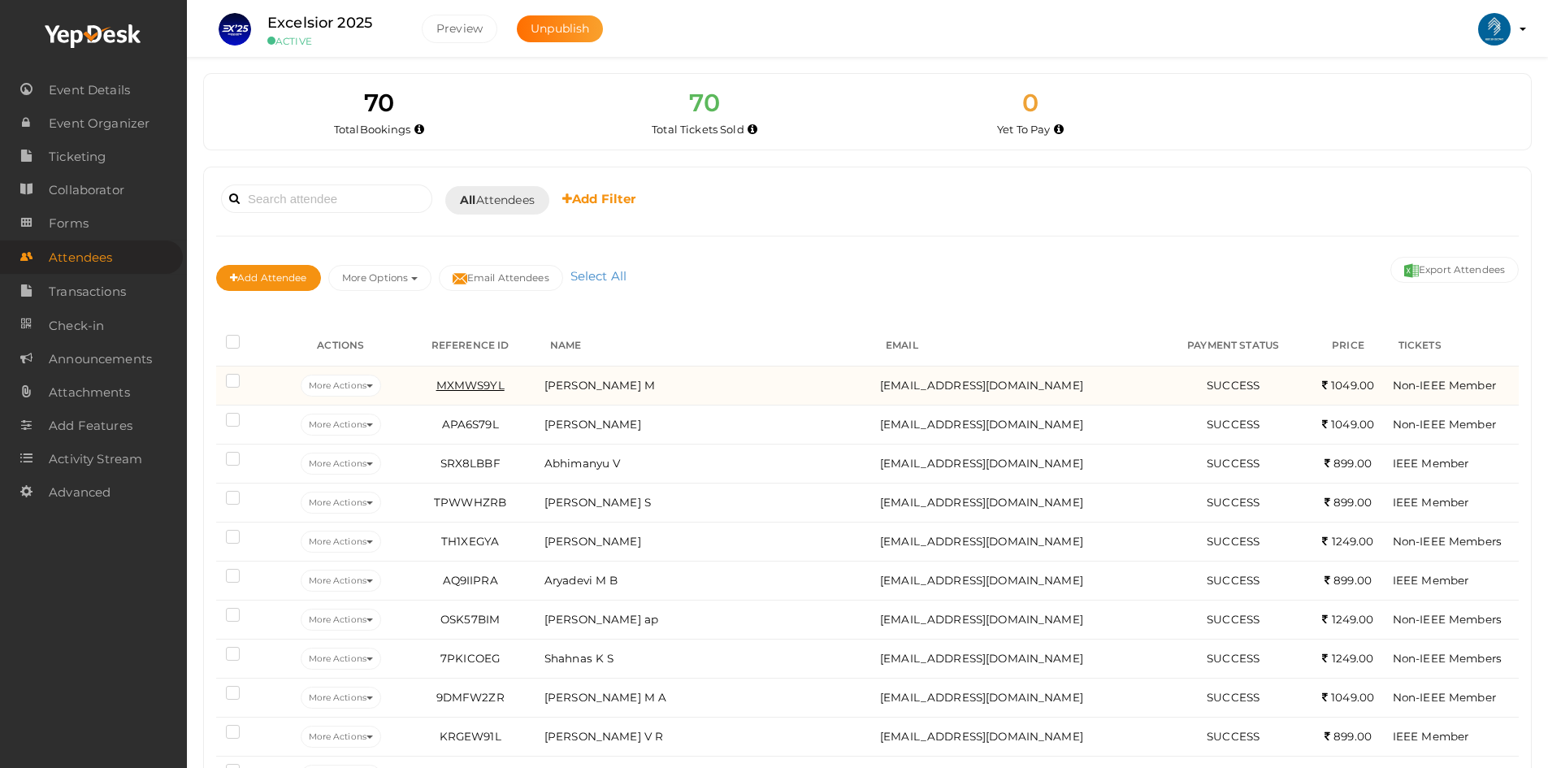
click at [480, 387] on span "MXMWS9YL" at bounding box center [470, 385] width 68 height 13
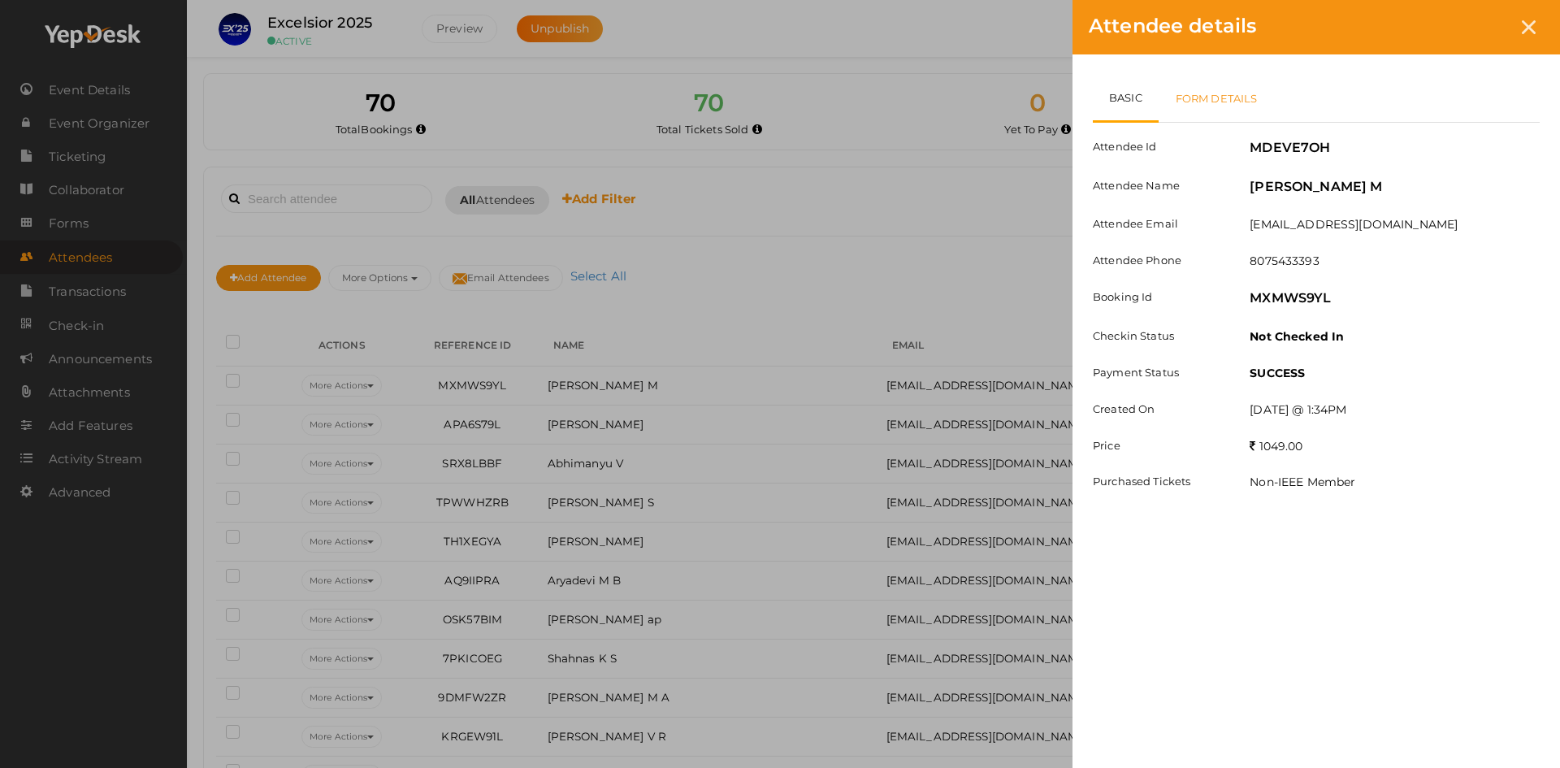
click at [1226, 111] on link "Form Details" at bounding box center [1217, 98] width 116 height 47
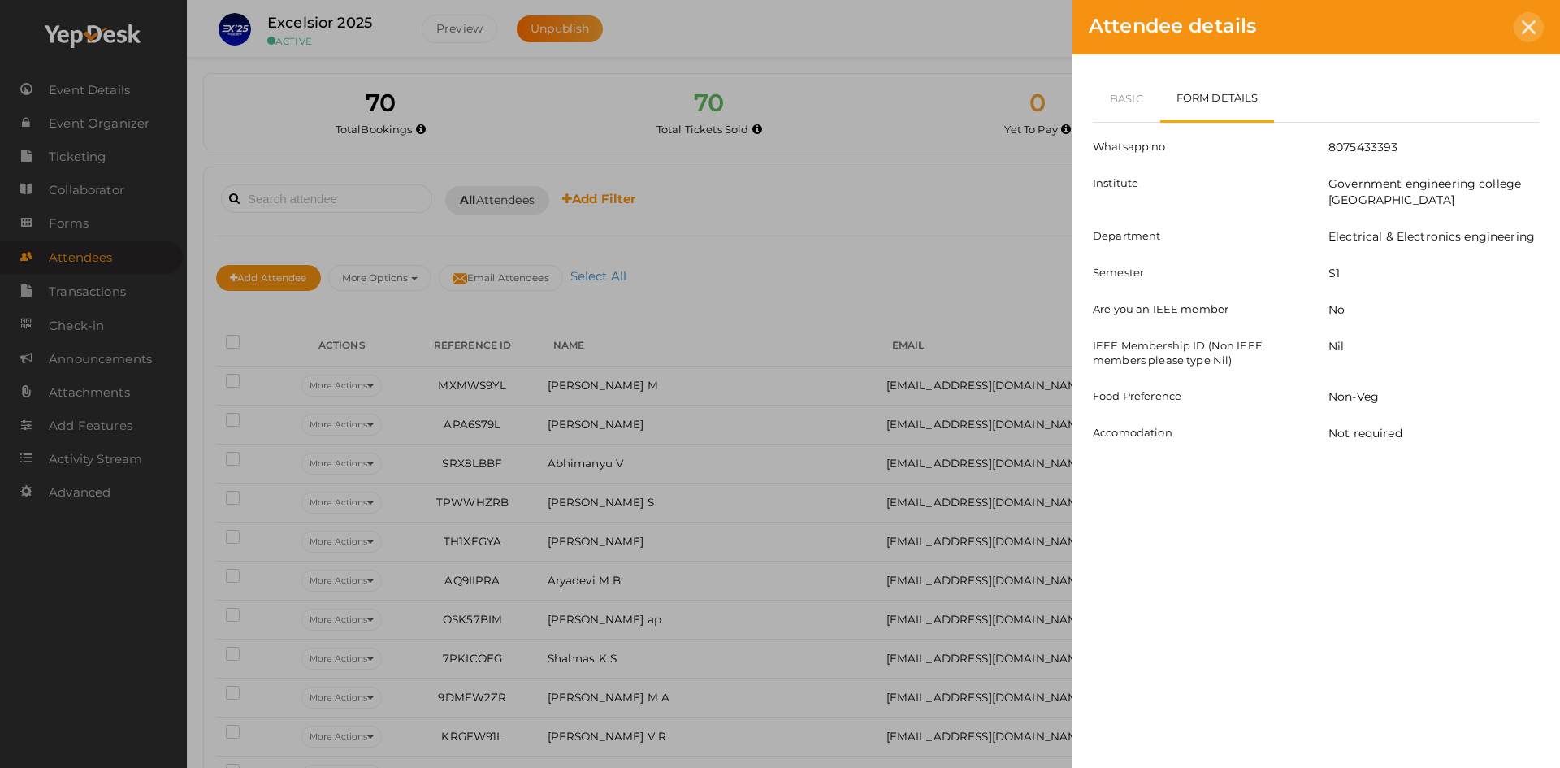
click at [1537, 26] on div at bounding box center [1529, 27] width 30 height 30
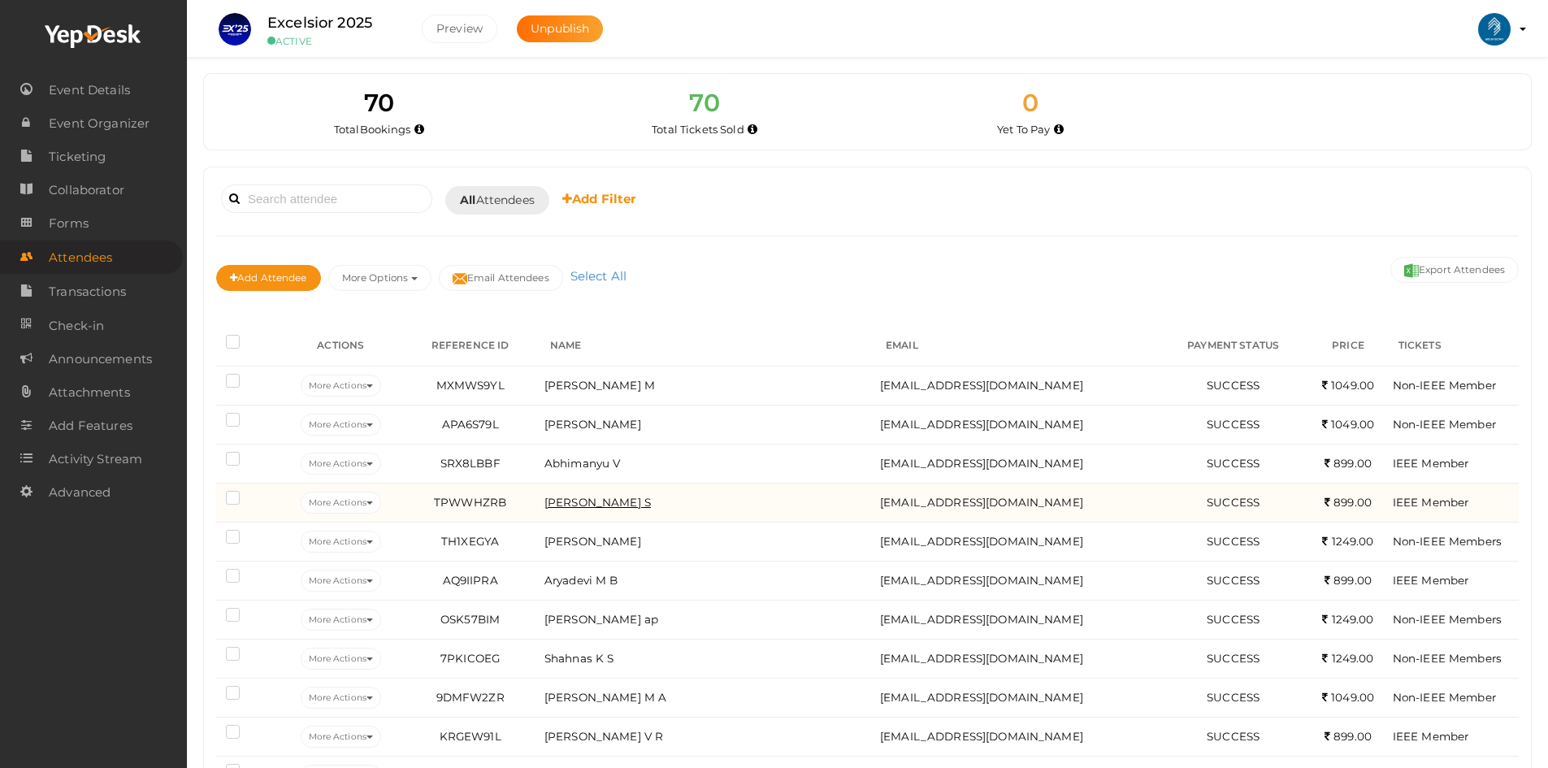
click at [592, 505] on span "[PERSON_NAME] S" at bounding box center [598, 502] width 106 height 13
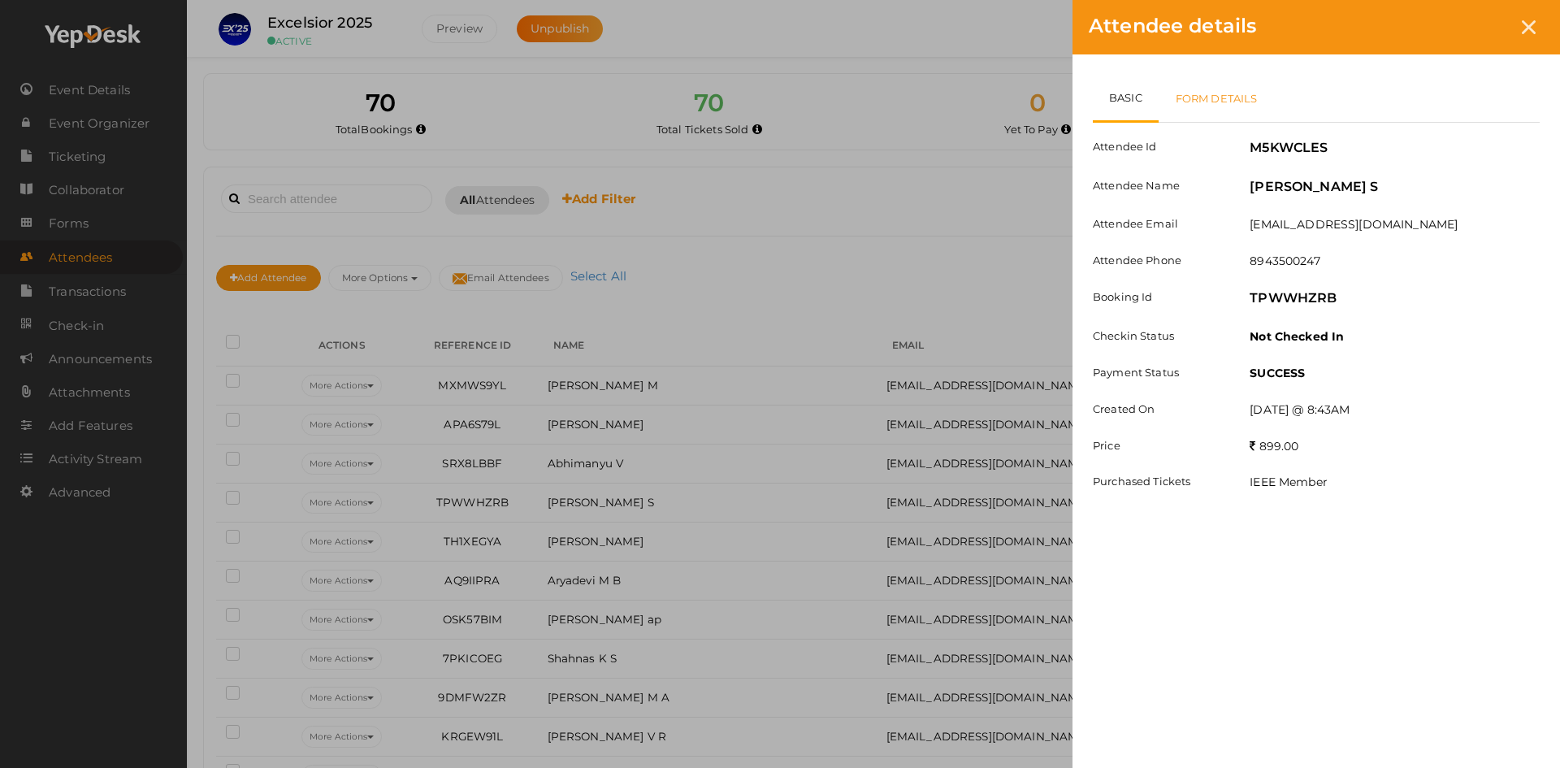
click at [1230, 96] on link "Form Details" at bounding box center [1217, 98] width 116 height 47
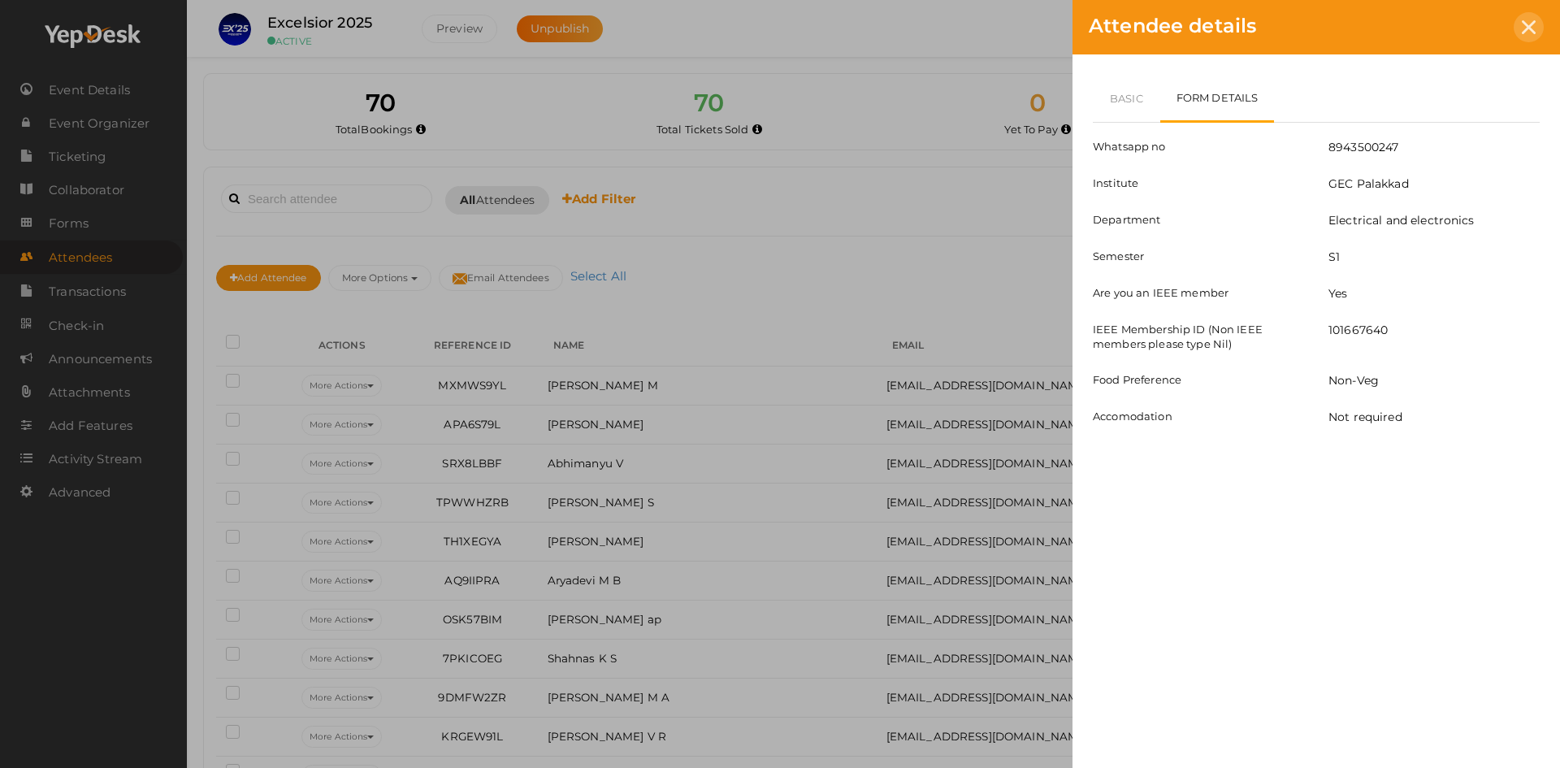
click at [1515, 35] on div "Attendee details" at bounding box center [1317, 27] width 488 height 54
click at [1522, 29] on div at bounding box center [1529, 27] width 30 height 30
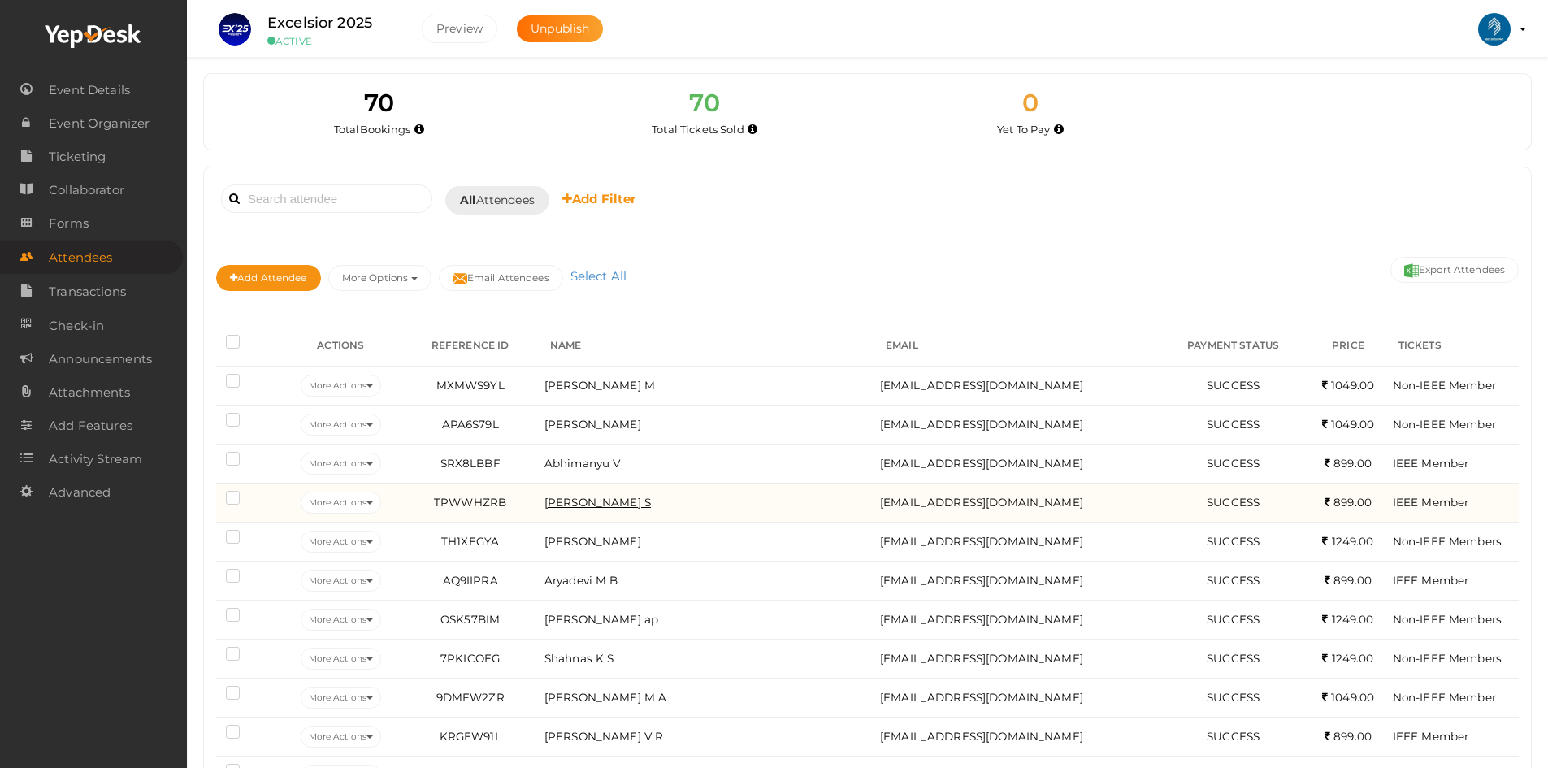
click at [585, 502] on span "[PERSON_NAME] S" at bounding box center [598, 502] width 106 height 13
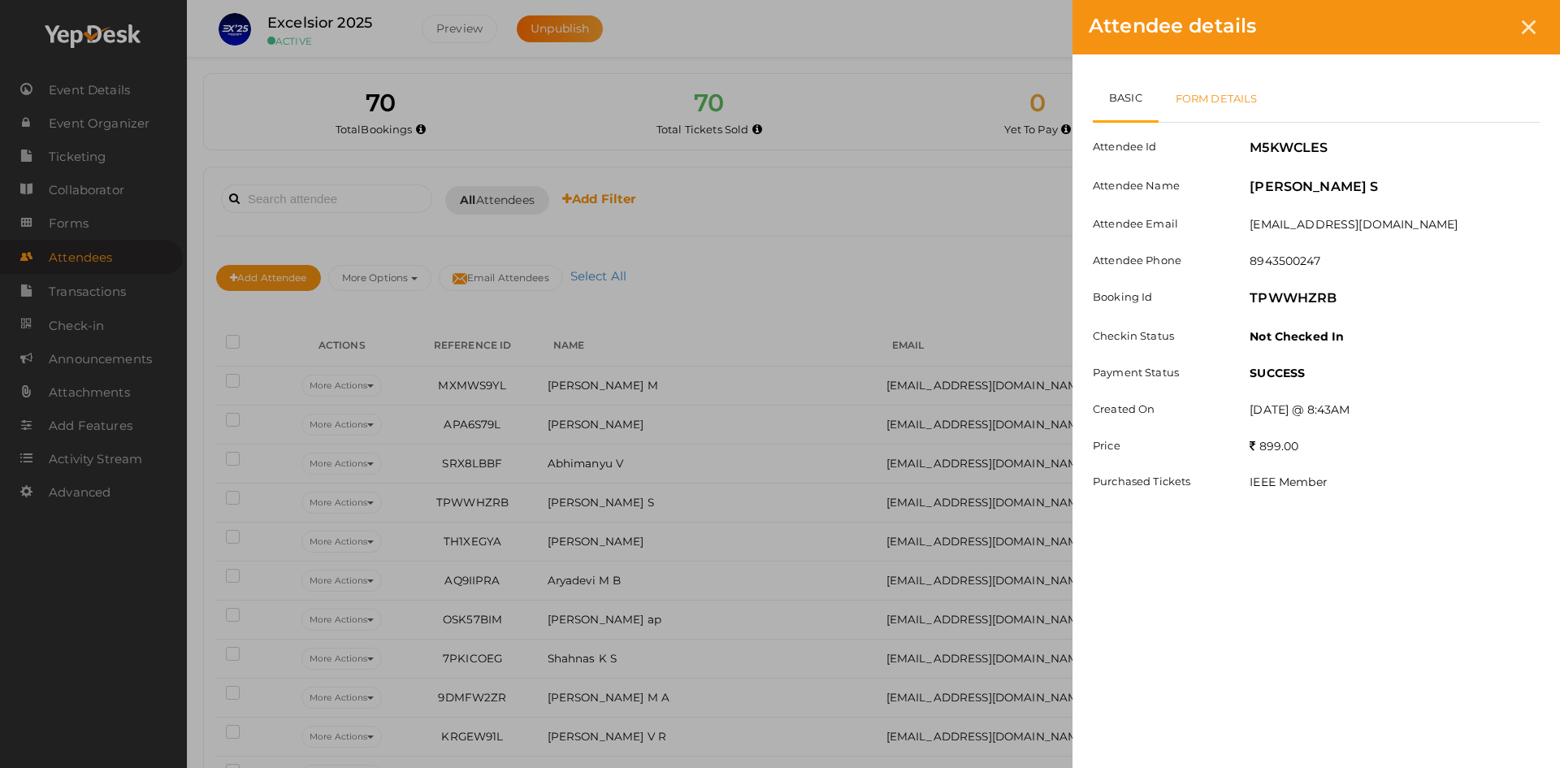
click at [1189, 111] on link "Form Details" at bounding box center [1217, 98] width 116 height 47
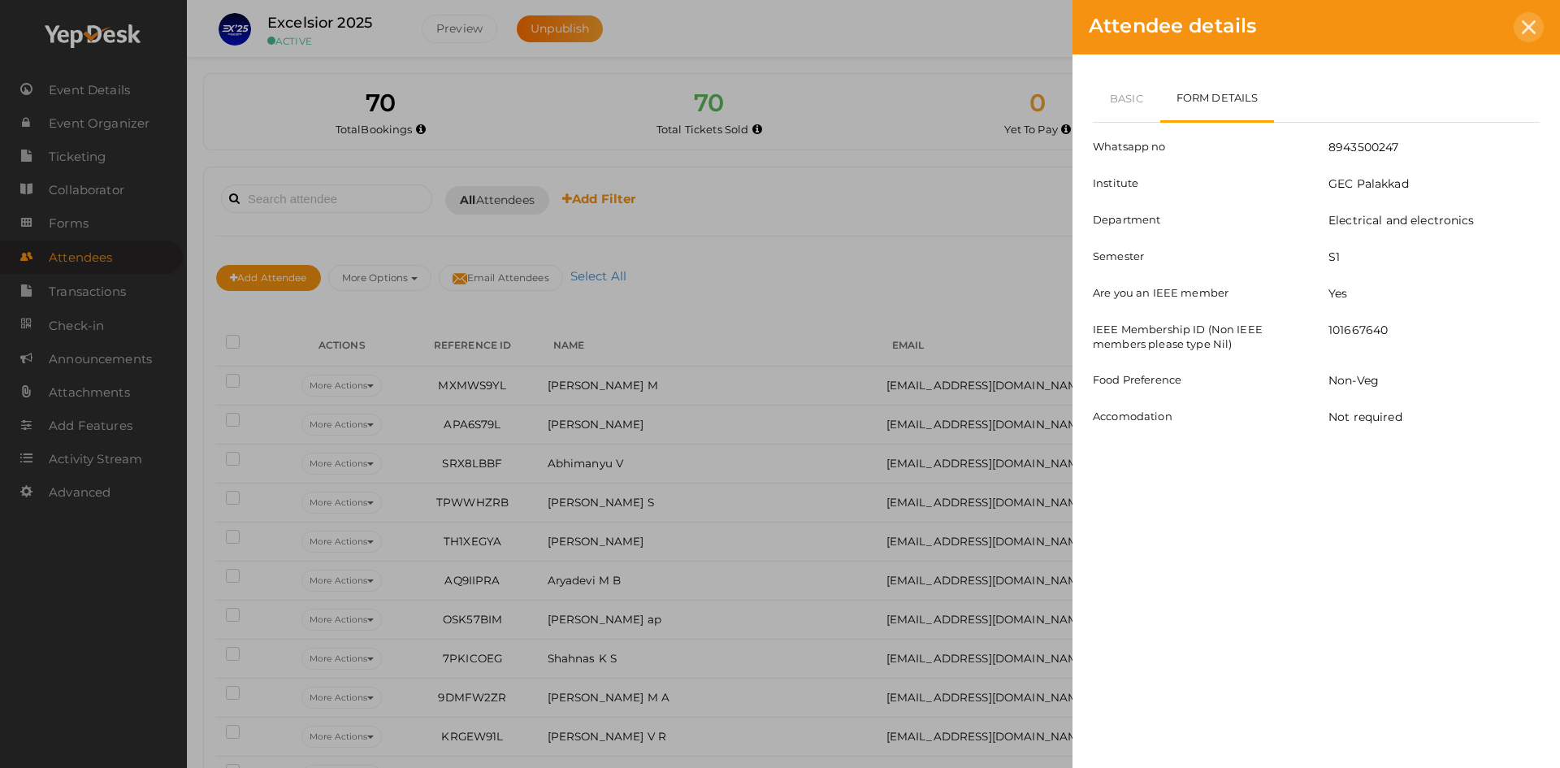
click at [1521, 34] on div at bounding box center [1529, 27] width 30 height 30
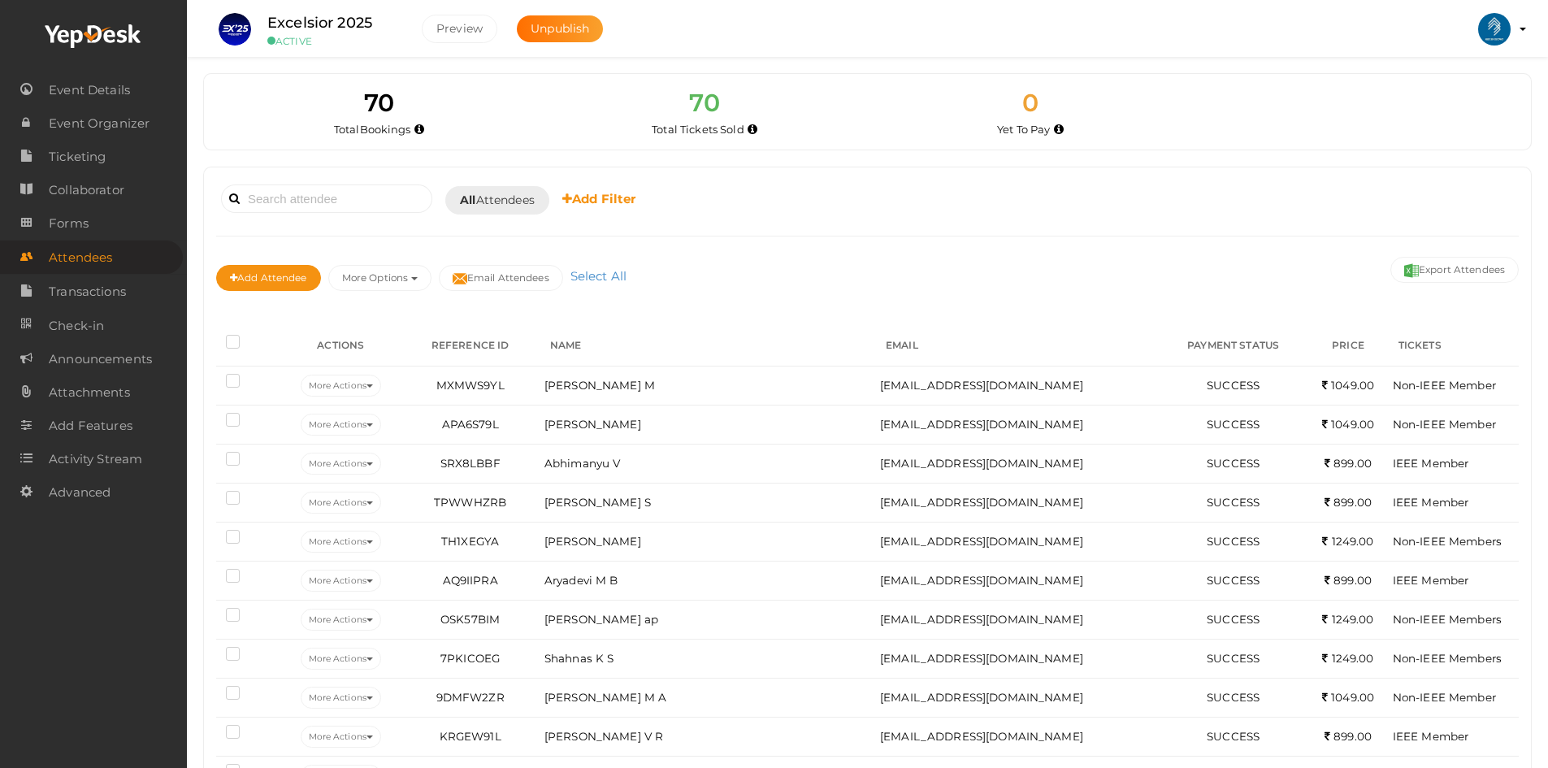
click at [588, 203] on b "Add Filter" at bounding box center [599, 198] width 74 height 15
click at [100, 318] on span "Check-in" at bounding box center [76, 326] width 55 height 33
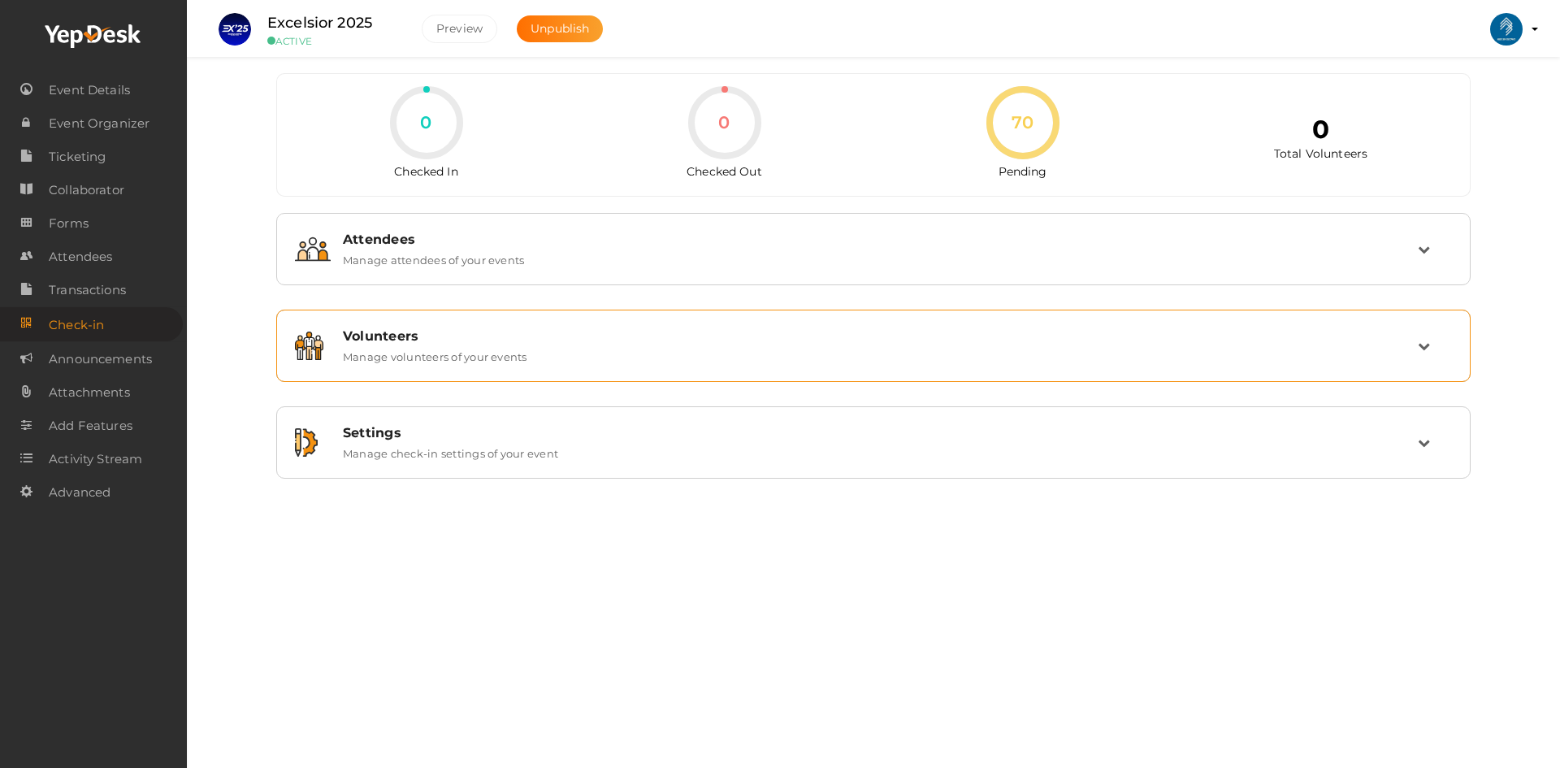
click at [368, 340] on div "Volunteers" at bounding box center [880, 335] width 1075 height 15
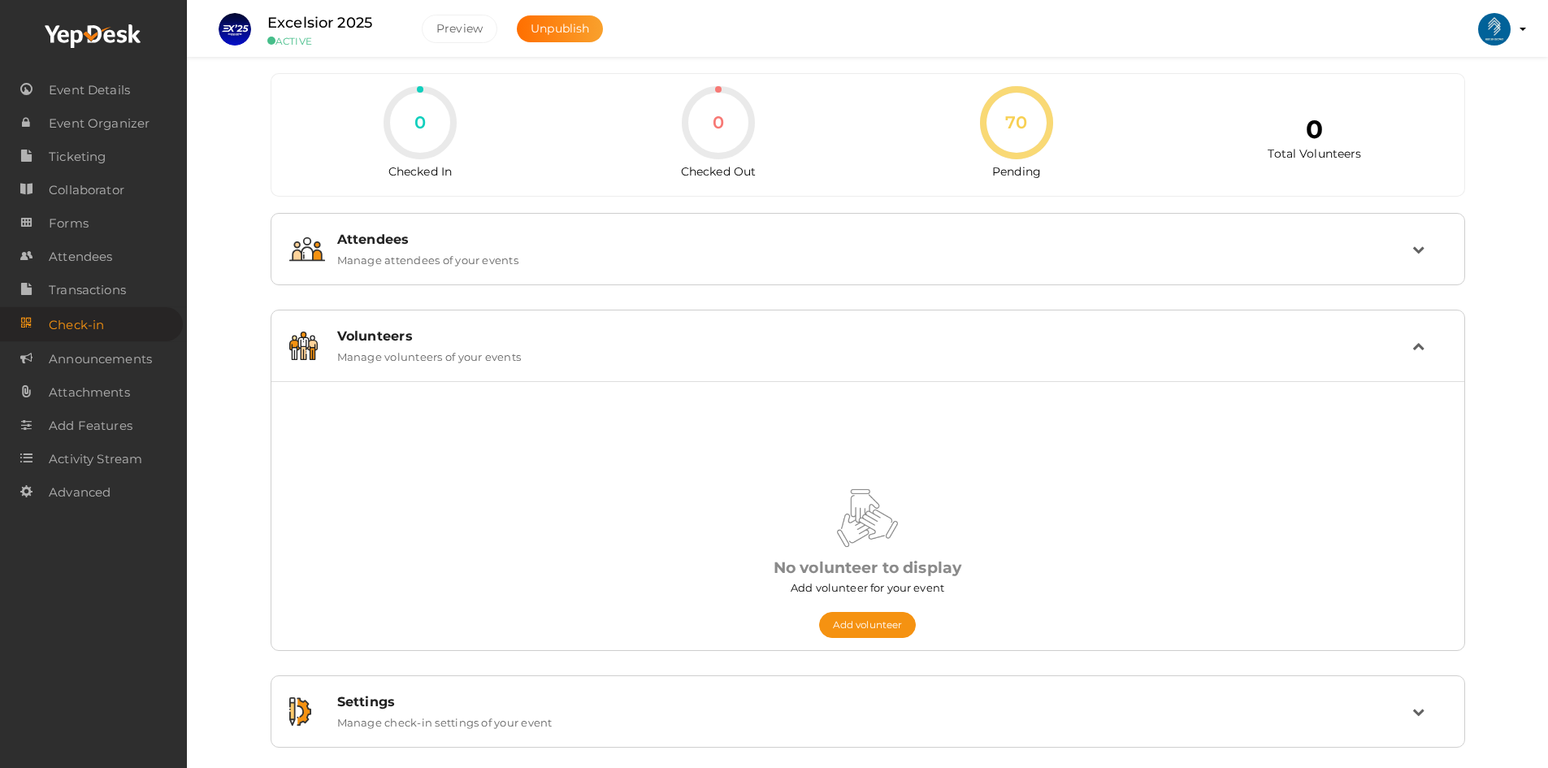
click at [842, 640] on div "Add Volunteer Add Volunteer No volunteer to display Add volunteer for your even…" at bounding box center [867, 515] width 1193 height 269
click at [842, 614] on button "Add volunteer" at bounding box center [868, 625] width 98 height 26
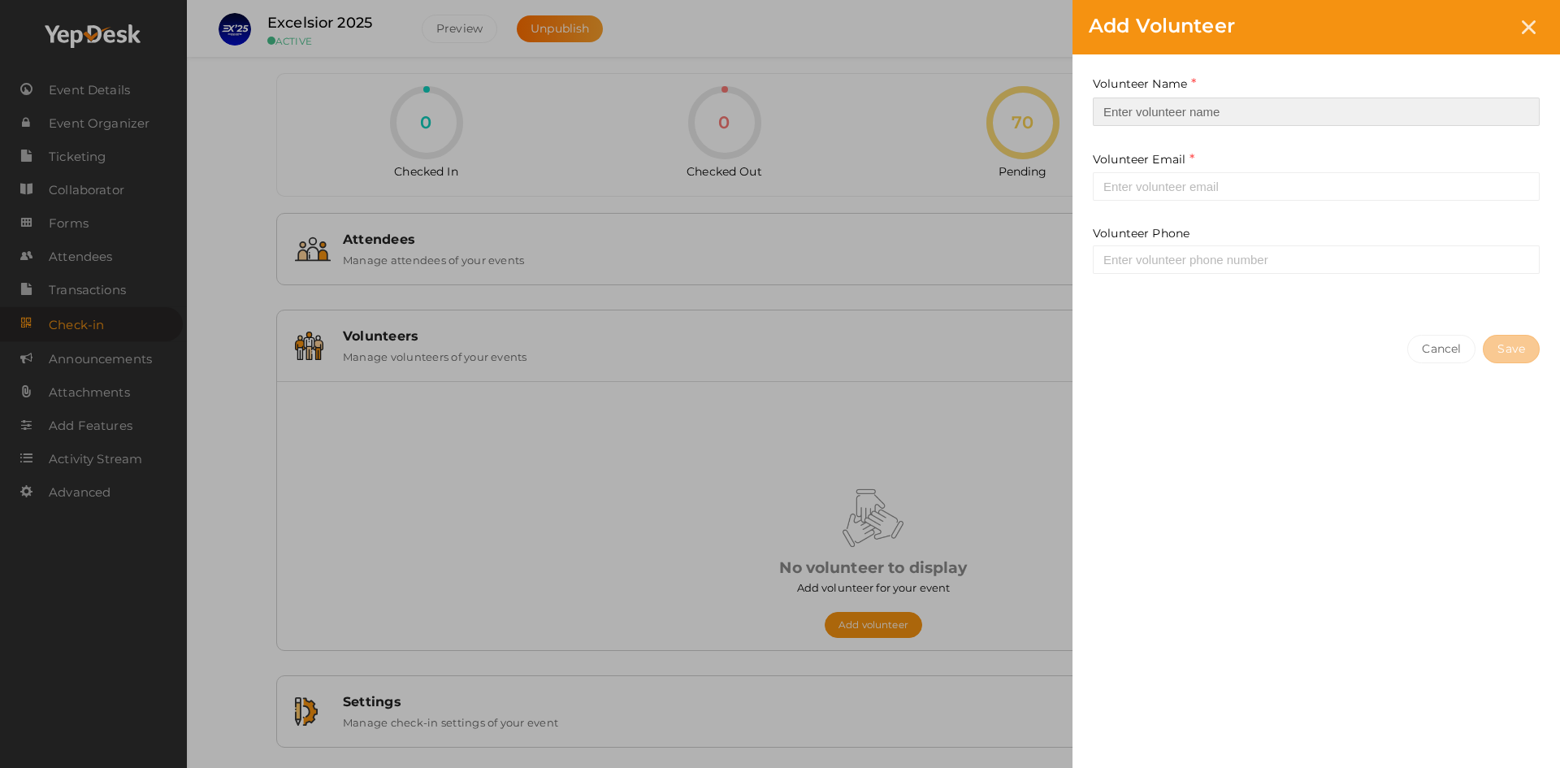
click at [1186, 115] on input at bounding box center [1316, 112] width 447 height 28
type input "[PERSON_NAME] M B"
click at [1179, 181] on input "email" at bounding box center [1316, 186] width 447 height 28
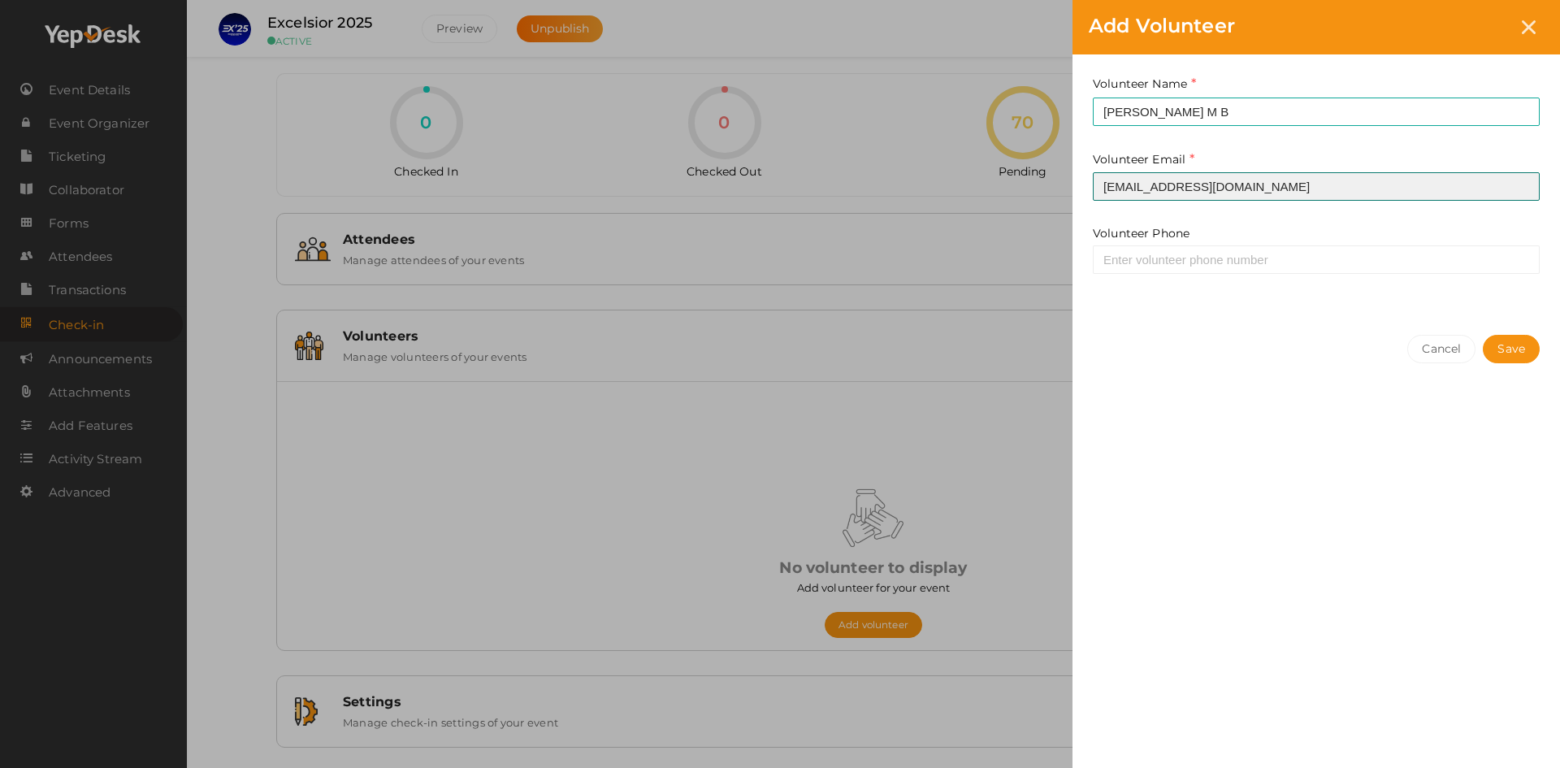
type input "[EMAIL_ADDRESS][DOMAIN_NAME]"
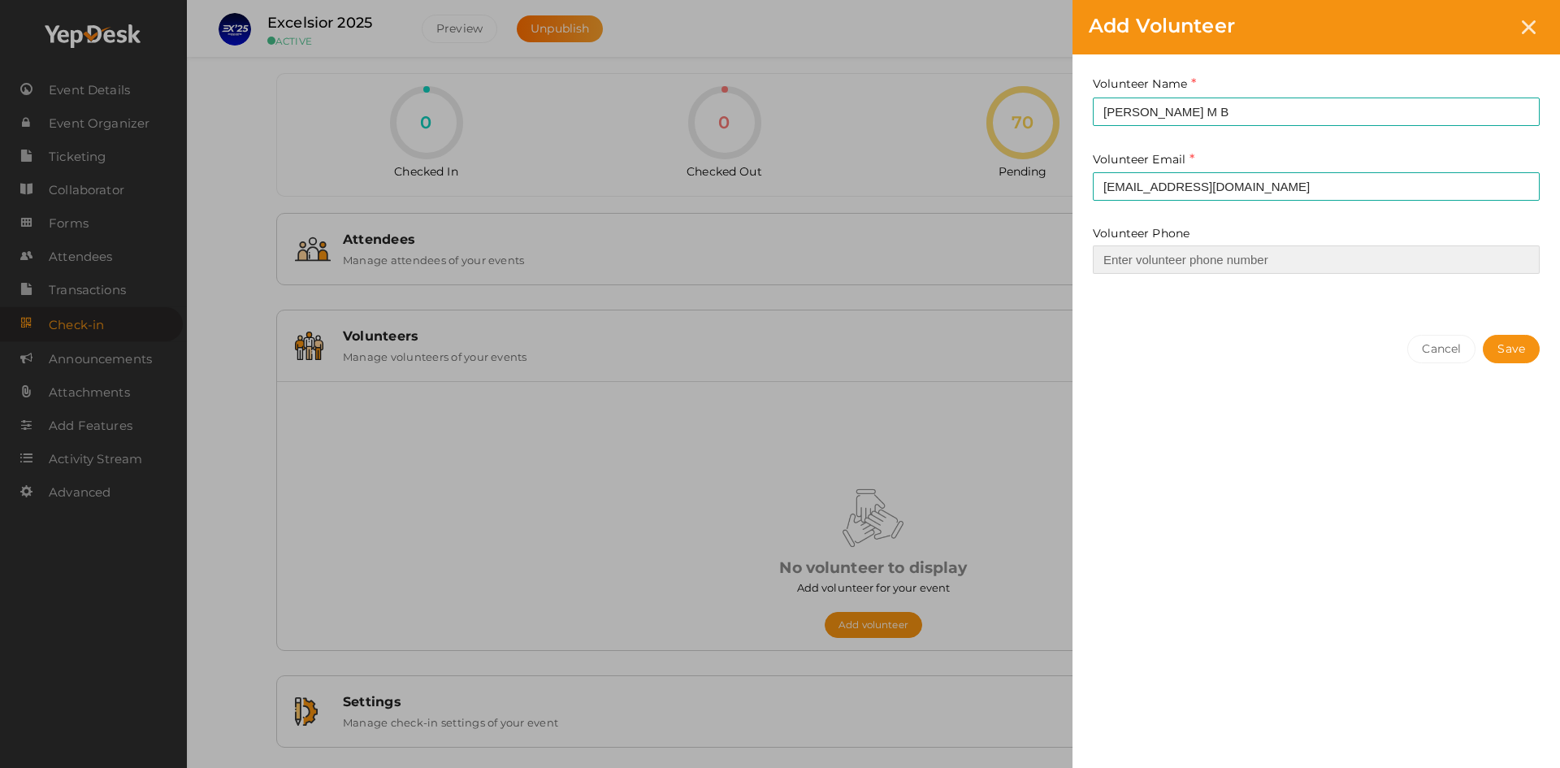
click at [1156, 248] on input at bounding box center [1316, 259] width 447 height 28
type input "9809940991"
click at [1513, 340] on button "Save" at bounding box center [1511, 349] width 57 height 28
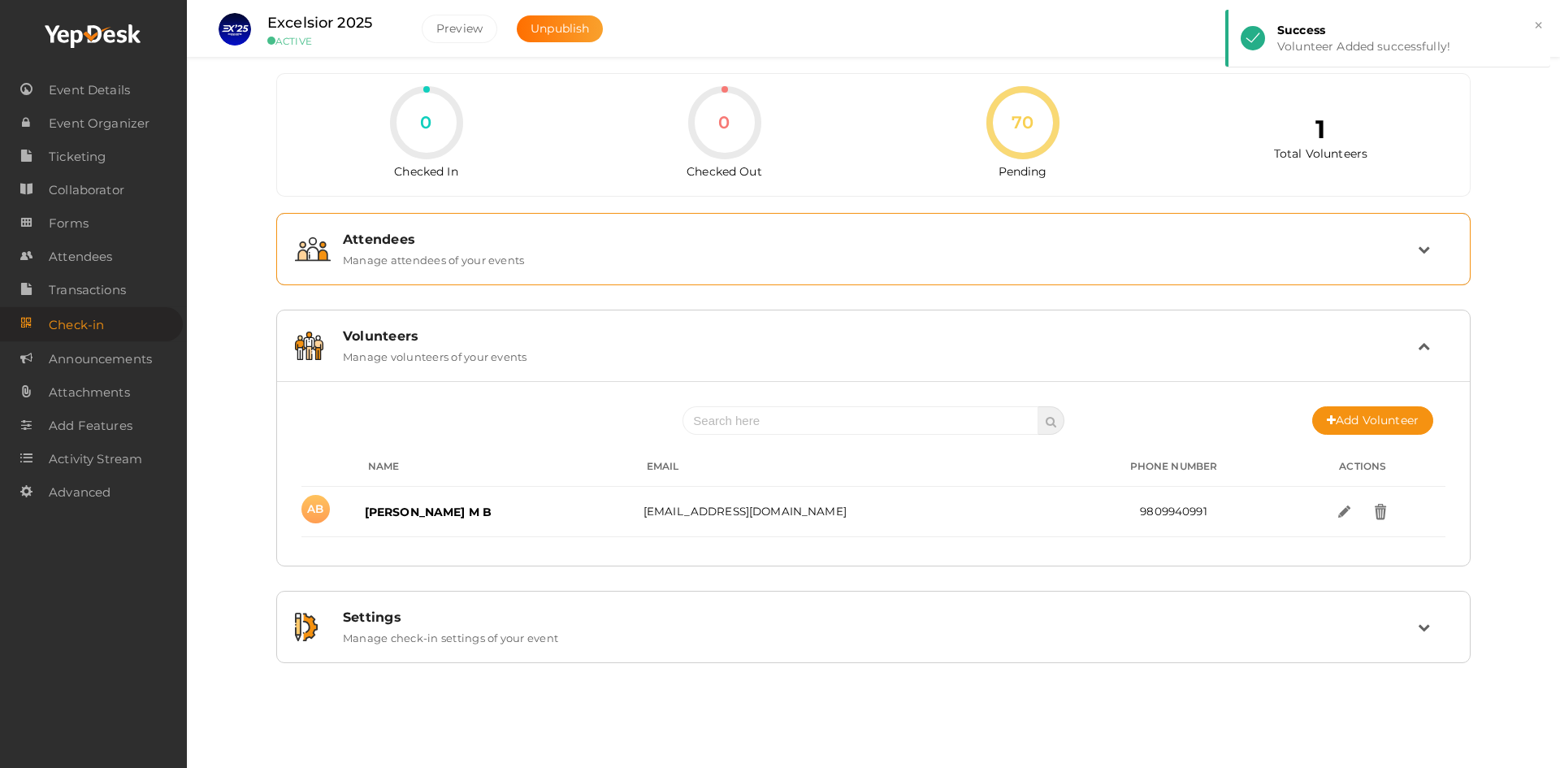
click at [759, 258] on div "Attendees Manage attendees of your events" at bounding box center [874, 249] width 1087 height 35
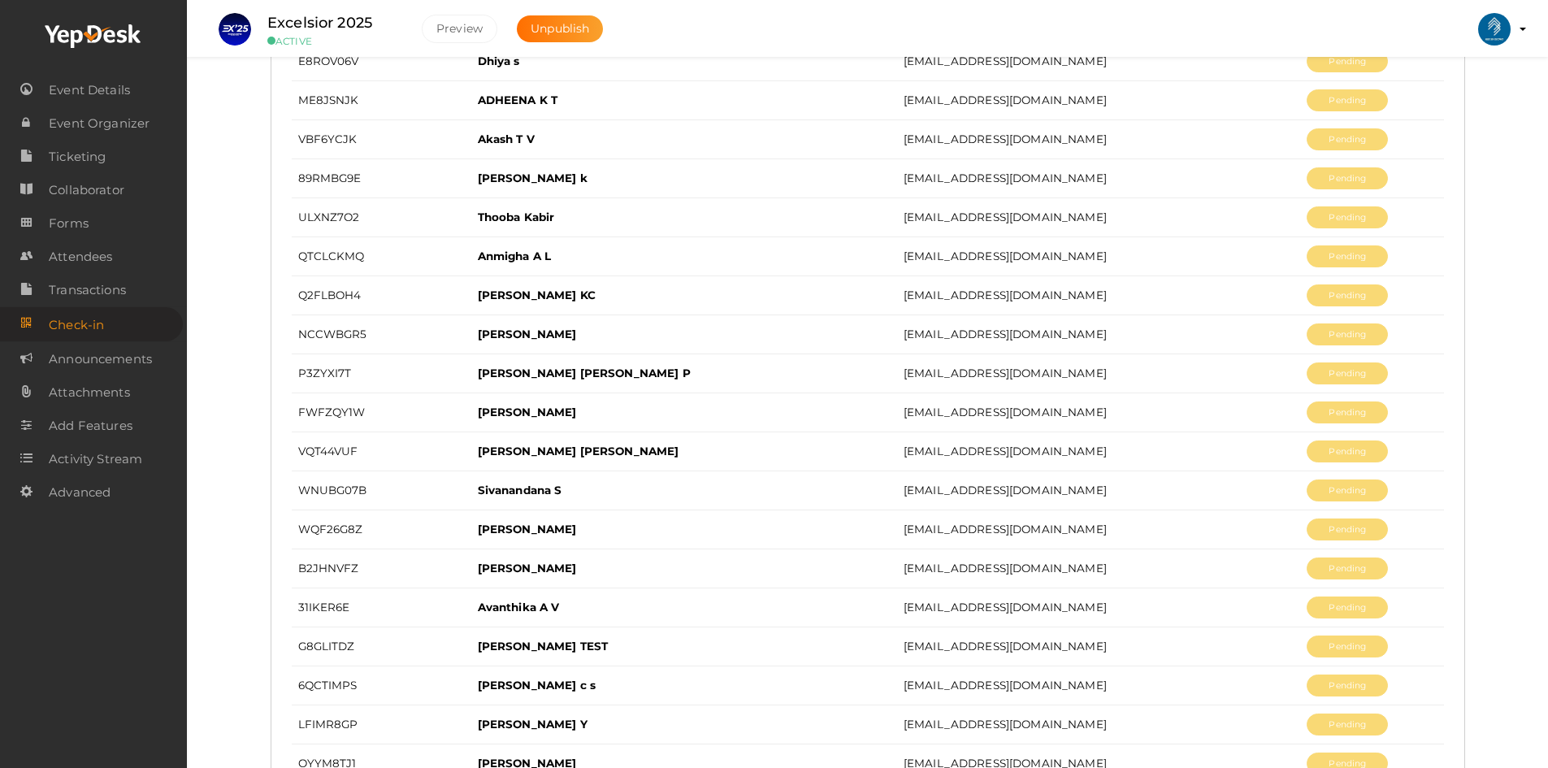
scroll to position [1692, 0]
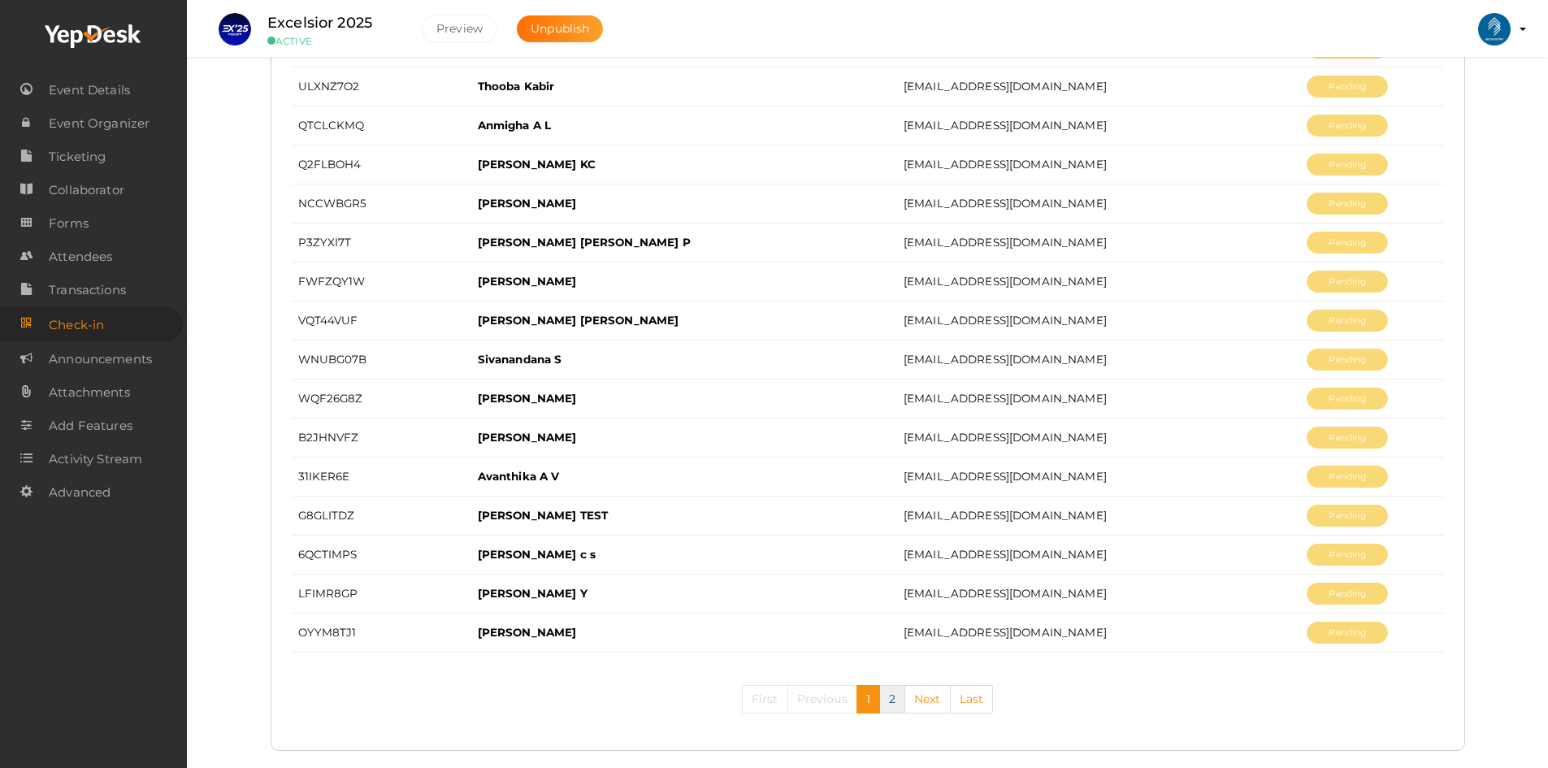
click at [895, 705] on link "2" at bounding box center [892, 699] width 26 height 28
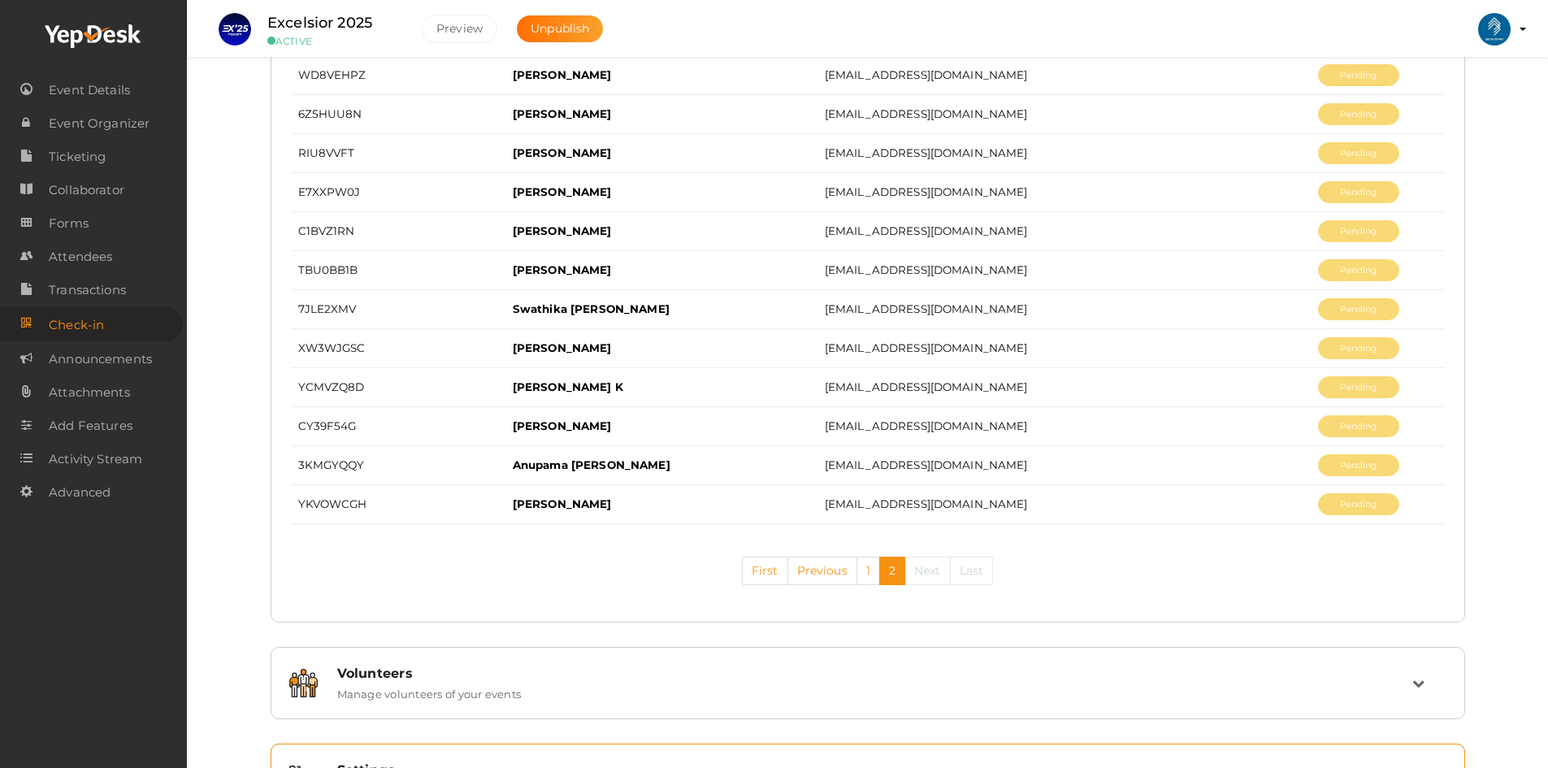
scroll to position [739, 0]
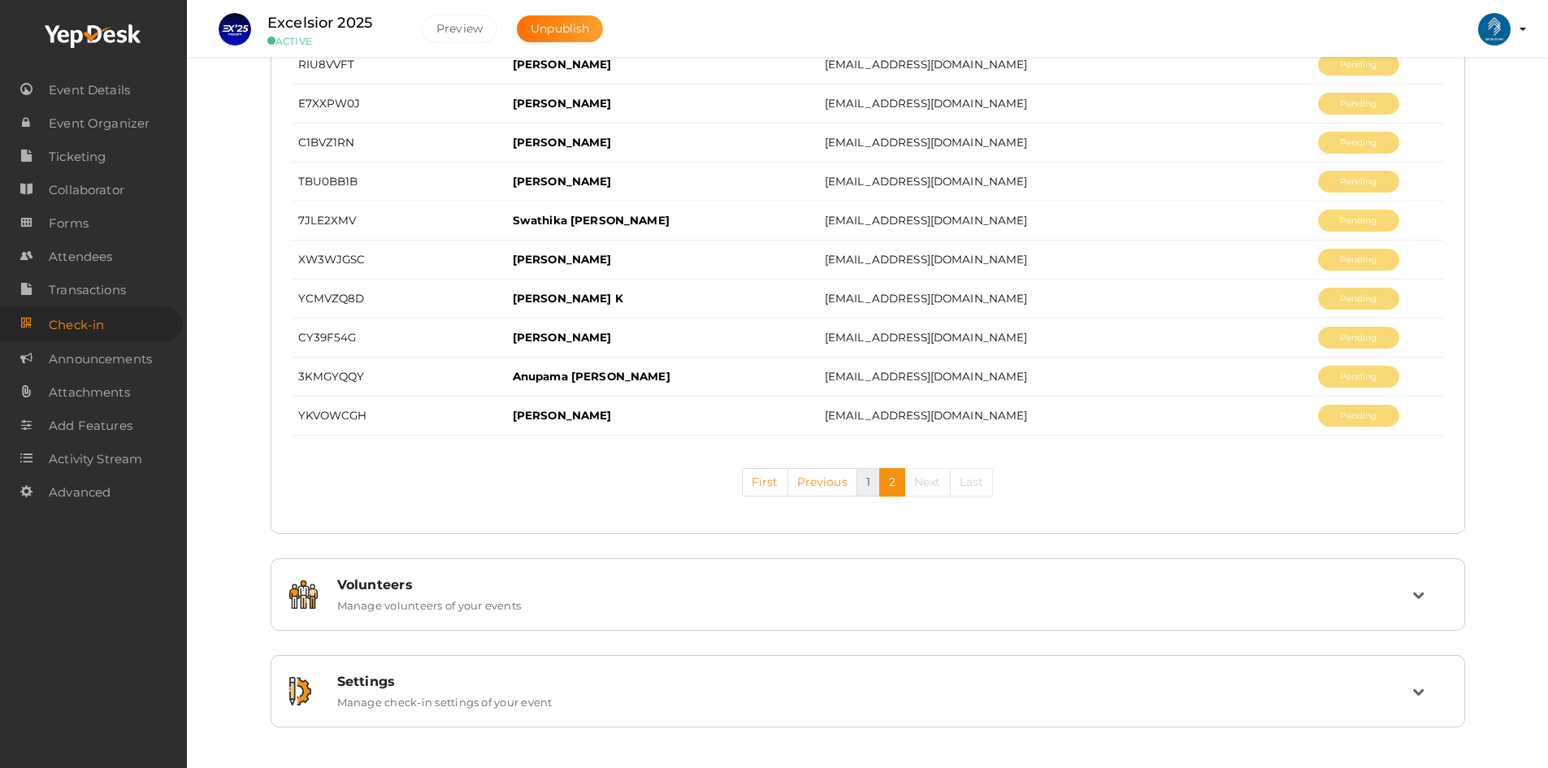
click at [861, 481] on link "1" at bounding box center [869, 482] width 24 height 28
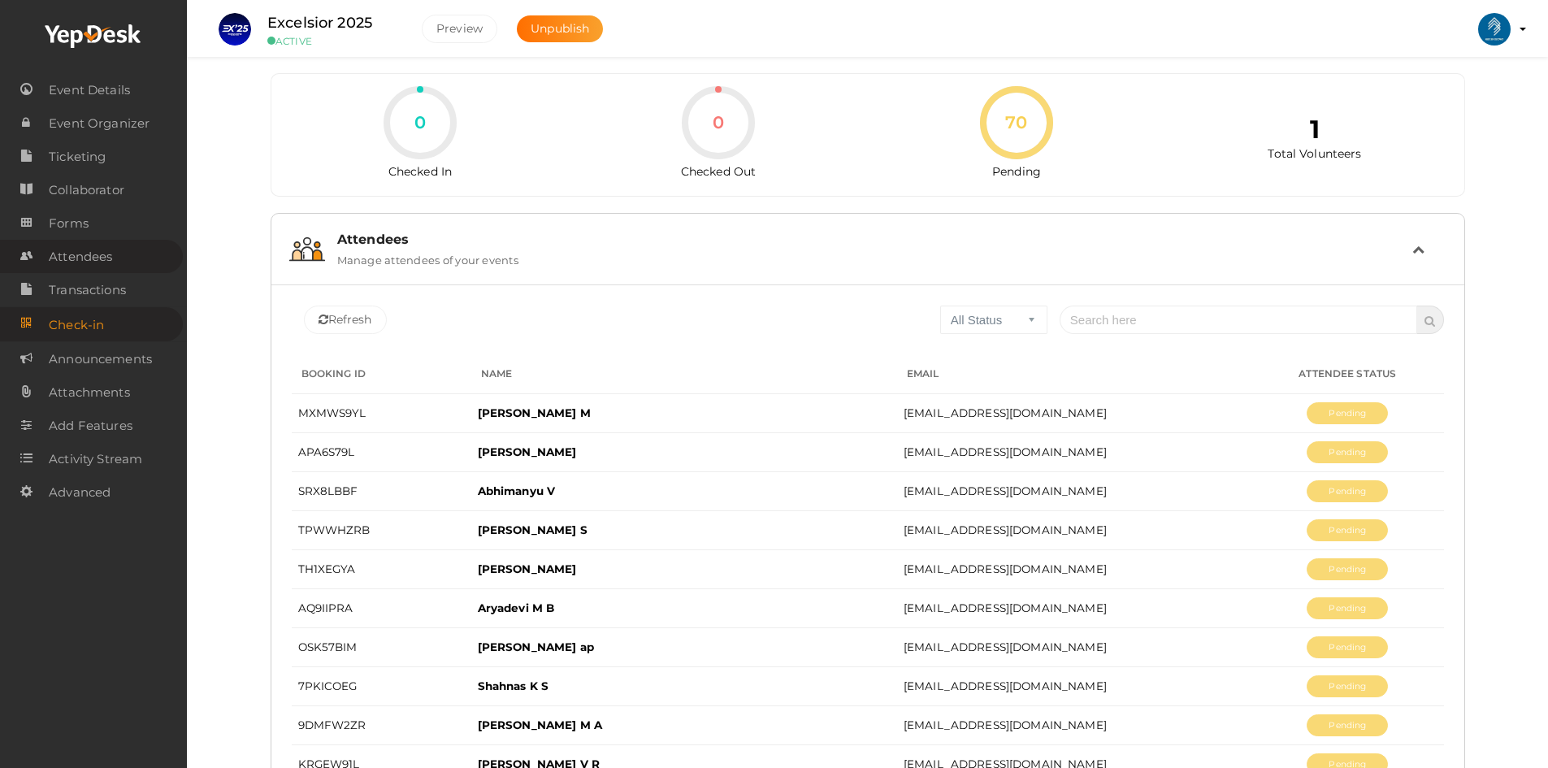
click at [87, 259] on span "Attendees" at bounding box center [80, 257] width 63 height 33
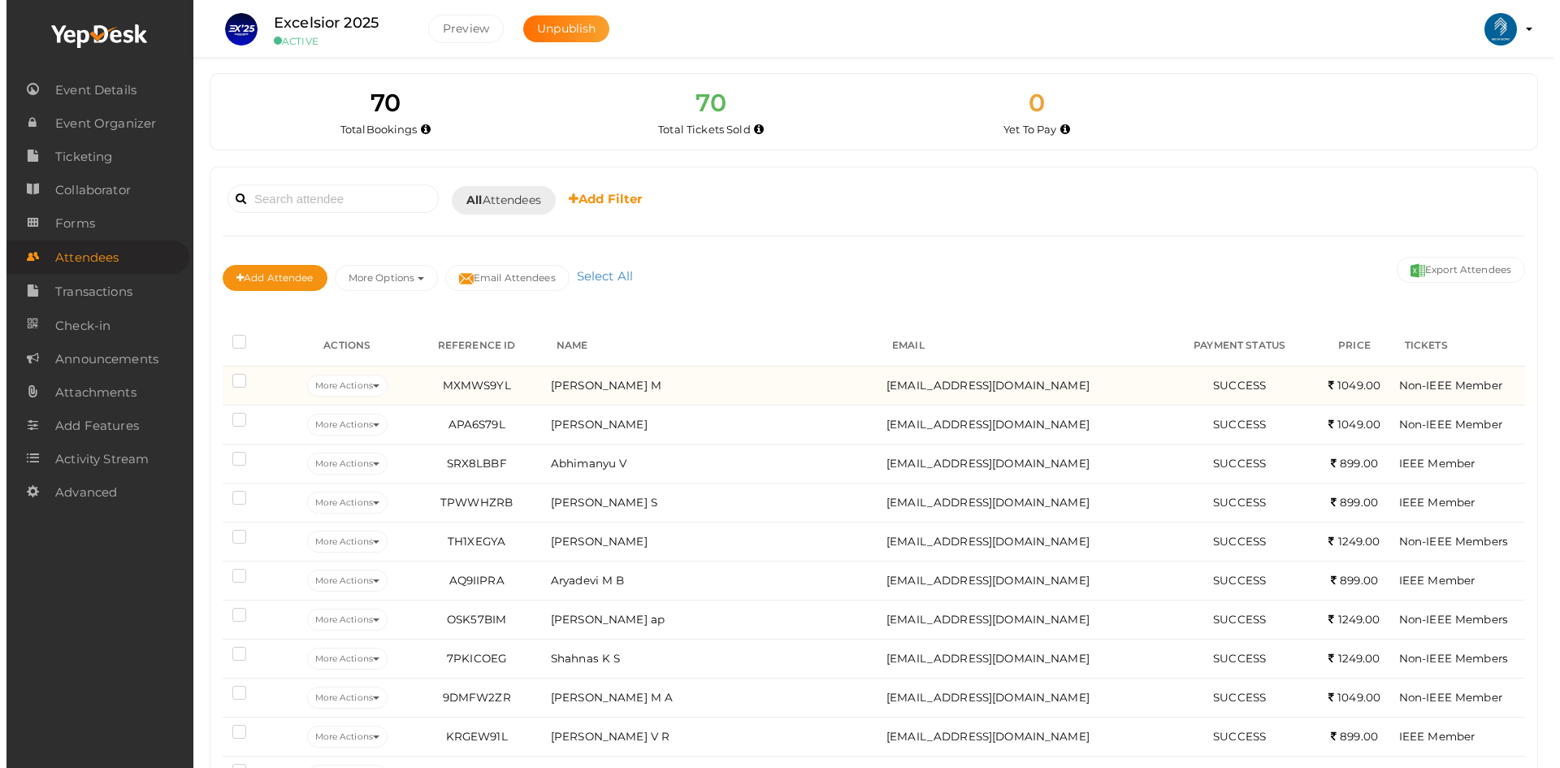
scroll to position [217, 0]
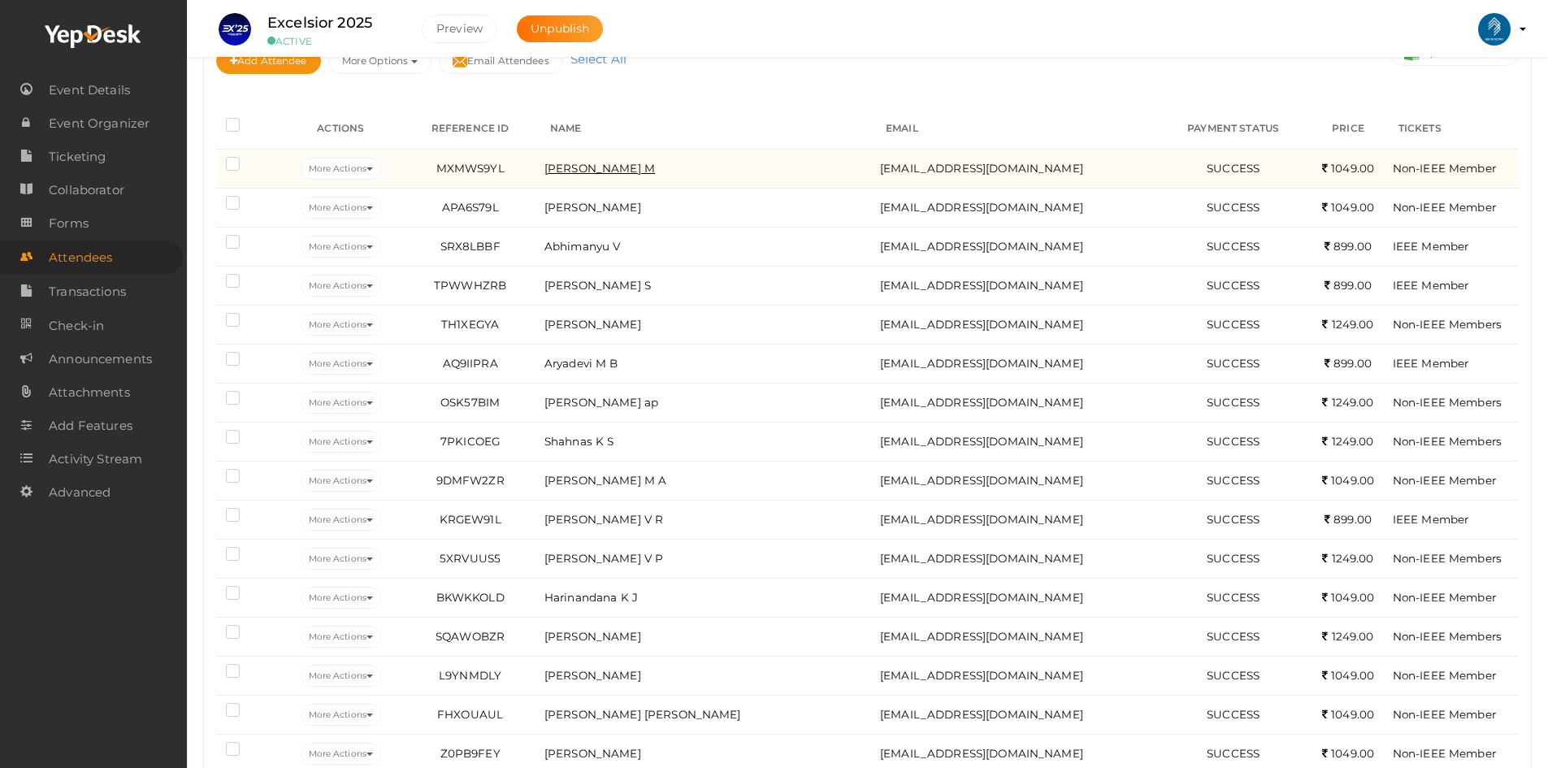
click at [585, 169] on span "[PERSON_NAME] M" at bounding box center [600, 168] width 111 height 13
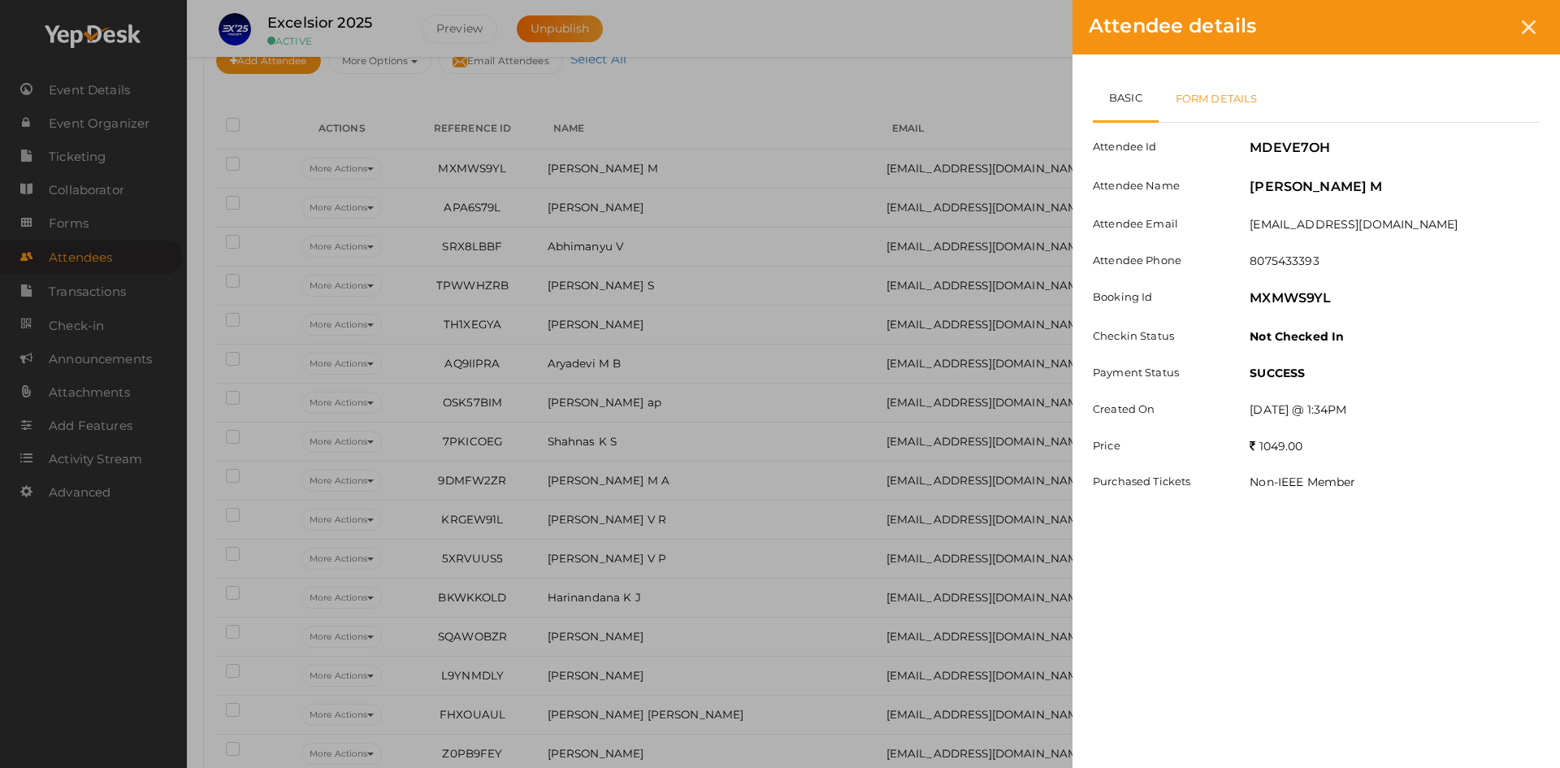
click at [1237, 99] on link "Form Details" at bounding box center [1217, 98] width 116 height 47
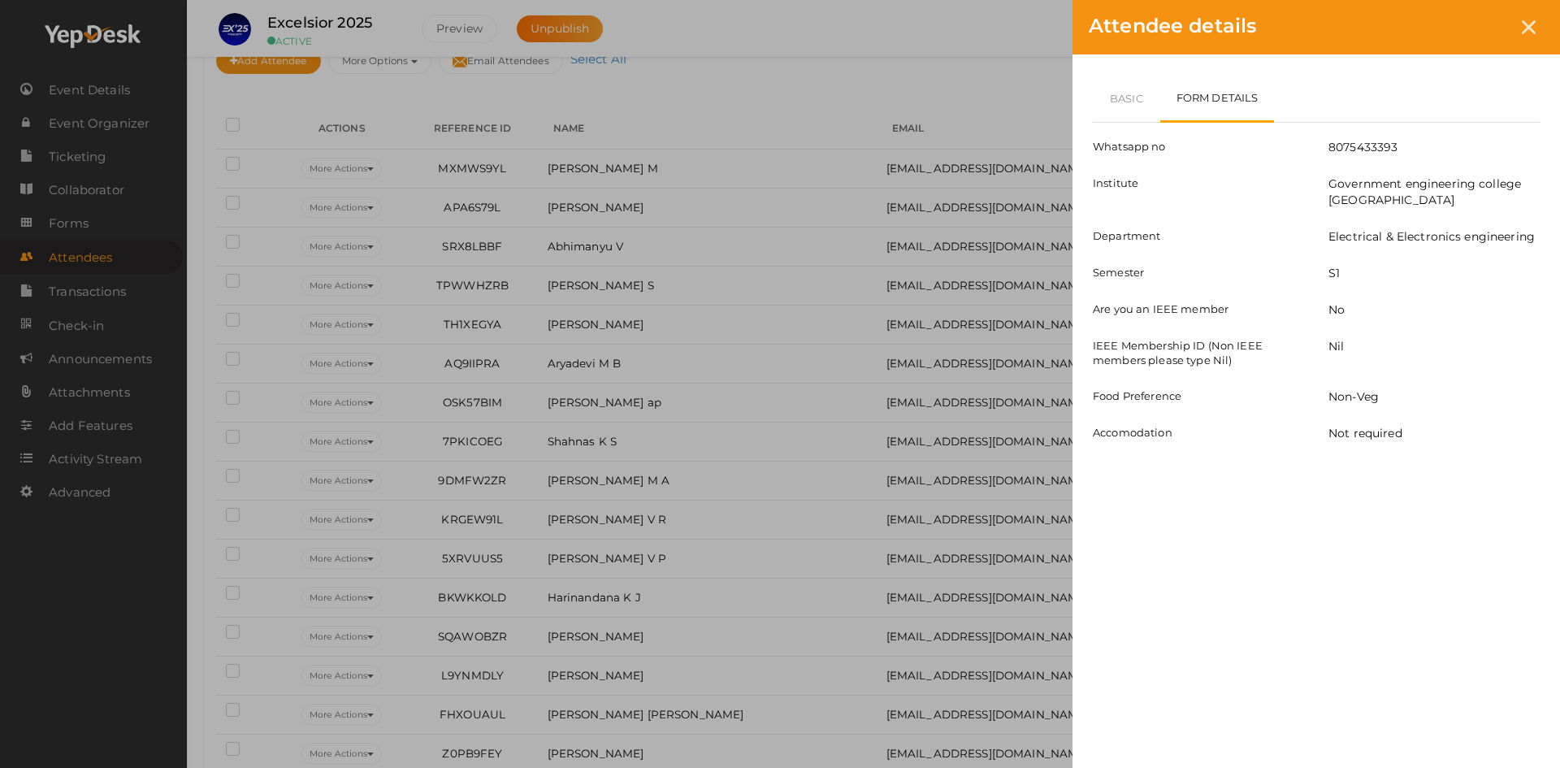
scroll to position [0, 0]
